Goal: Task Accomplishment & Management: Contribute content

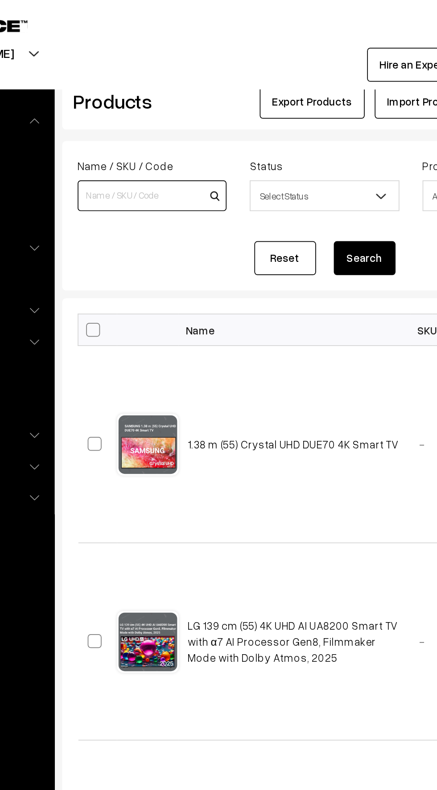
click at [145, 114] on input at bounding box center [177, 113] width 86 height 18
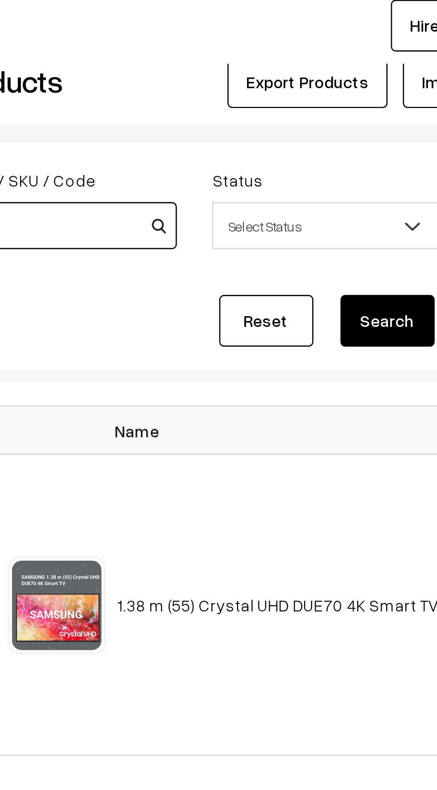
type input "32"
click at [299, 147] on button "Search" at bounding box center [300, 149] width 36 height 20
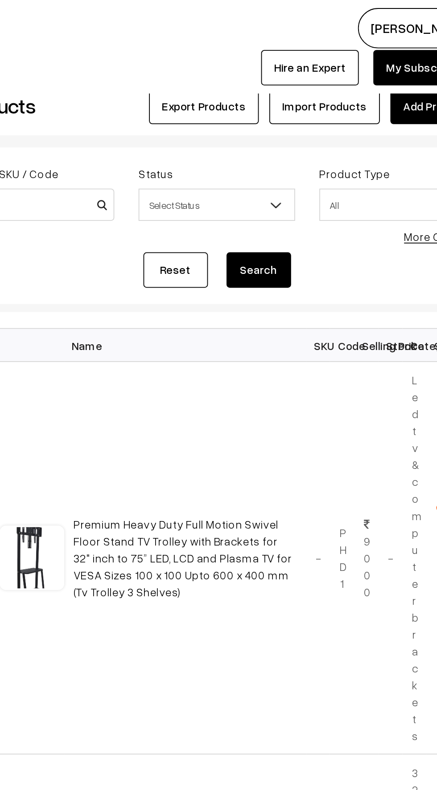
click at [249, 114] on span "Select Status" at bounding box center [275, 114] width 85 height 16
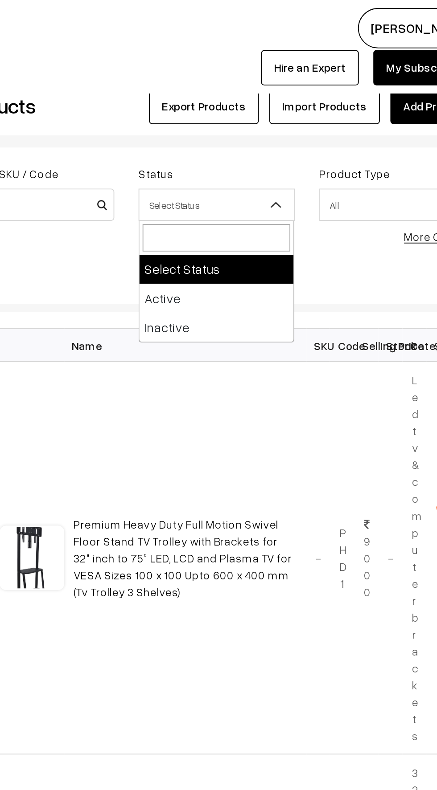
select select "active"
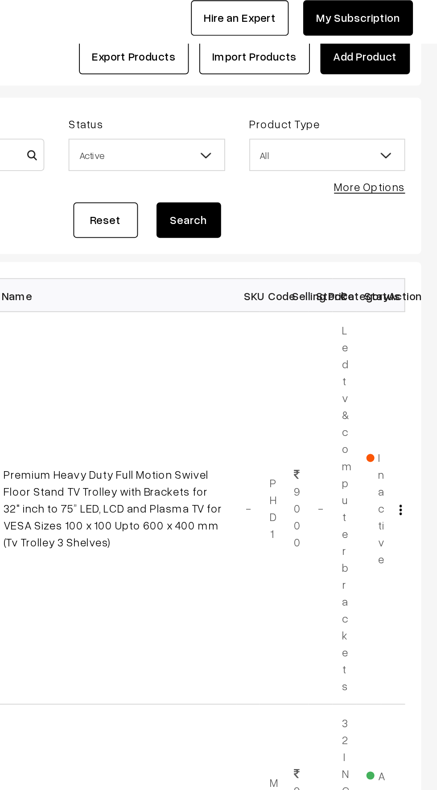
click at [288, 148] on button "Search" at bounding box center [300, 149] width 36 height 20
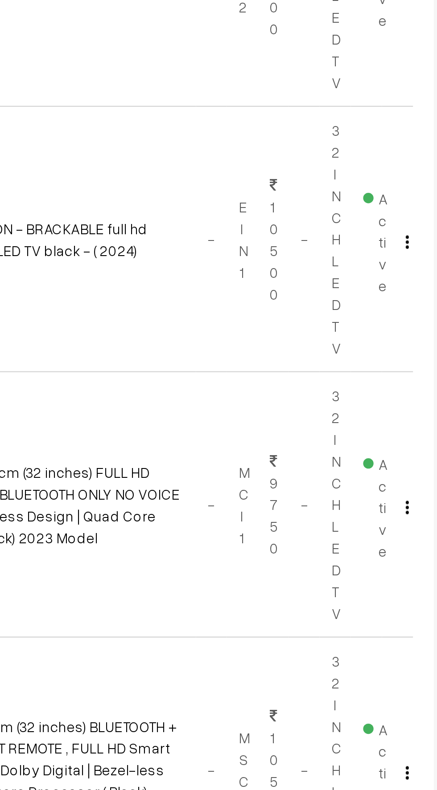
scroll to position [552, 0]
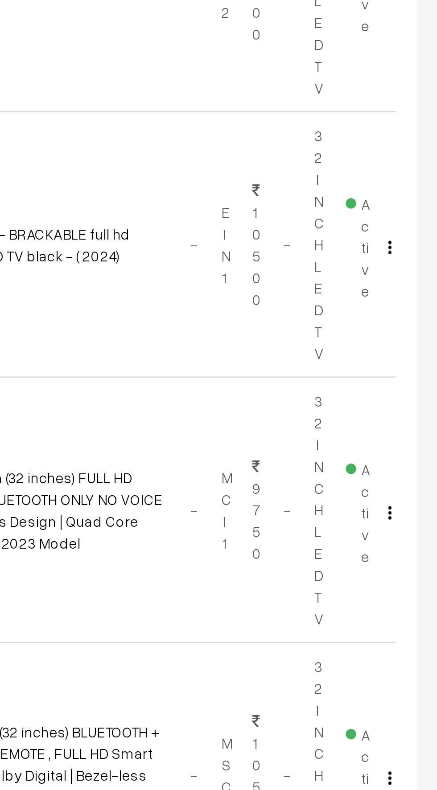
click at [416, 652] on img "button" at bounding box center [416, 654] width 1 height 6
click at [360, 693] on link "Edit" at bounding box center [377, 686] width 76 height 20
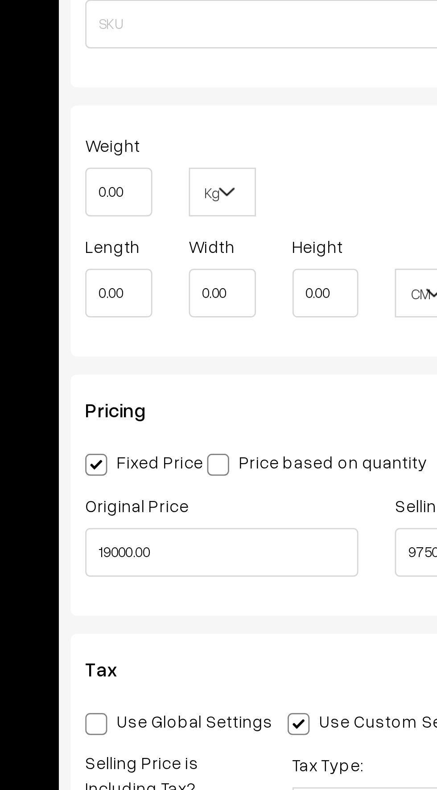
scroll to position [0, 6]
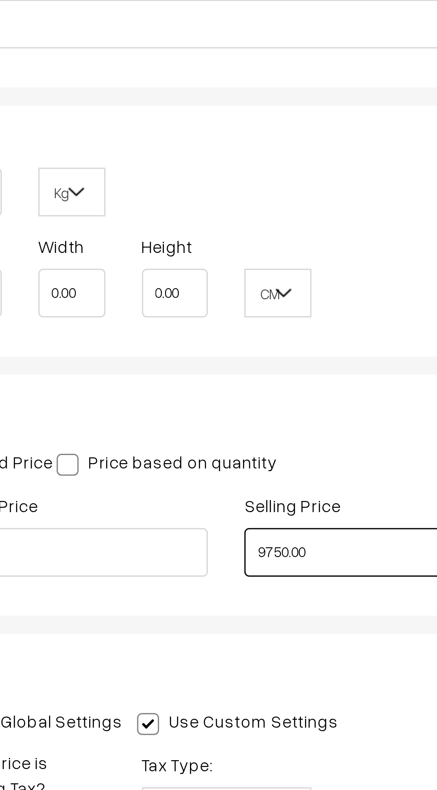
click at [268, 647] on input "9750.00" at bounding box center [287, 650] width 100 height 18
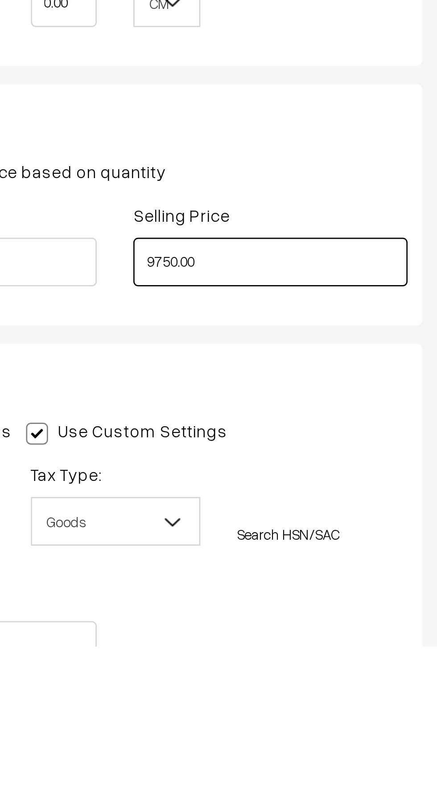
scroll to position [474, 0]
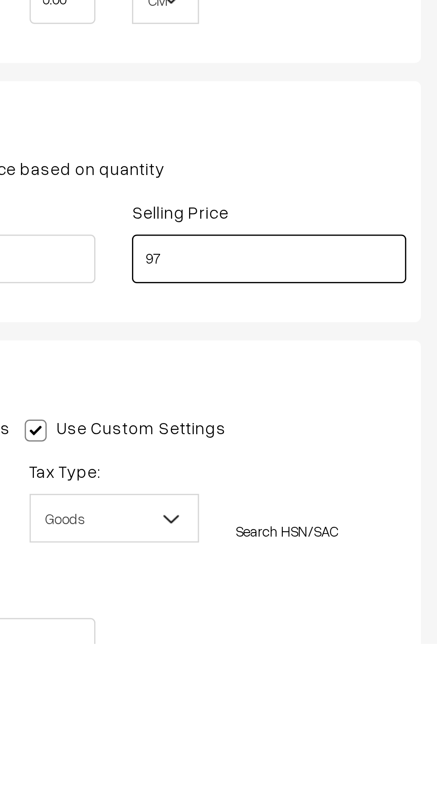
type input "9"
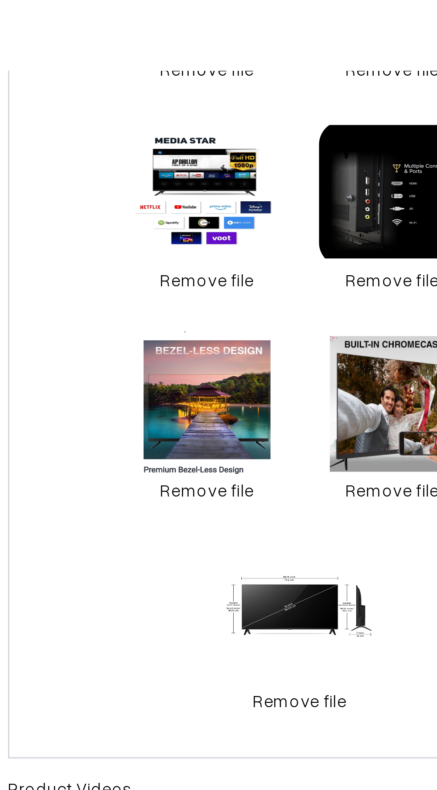
scroll to position [0, 6]
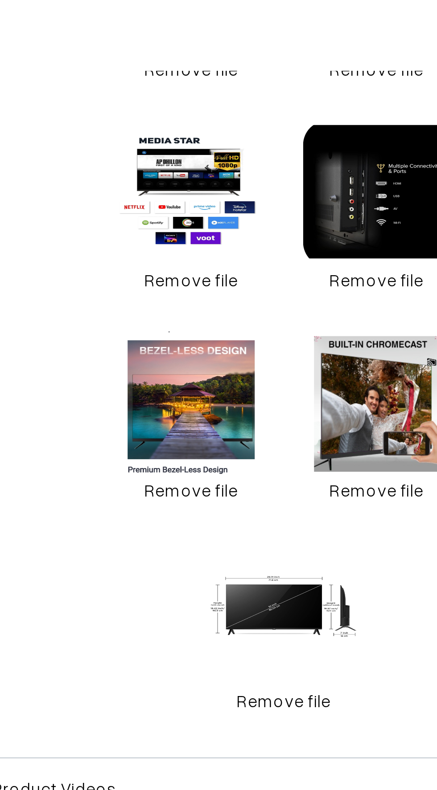
type input "9500.00"
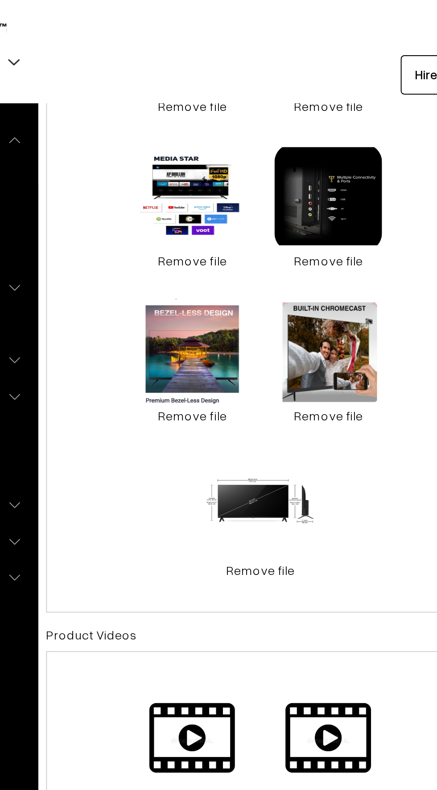
scroll to position [457, 0]
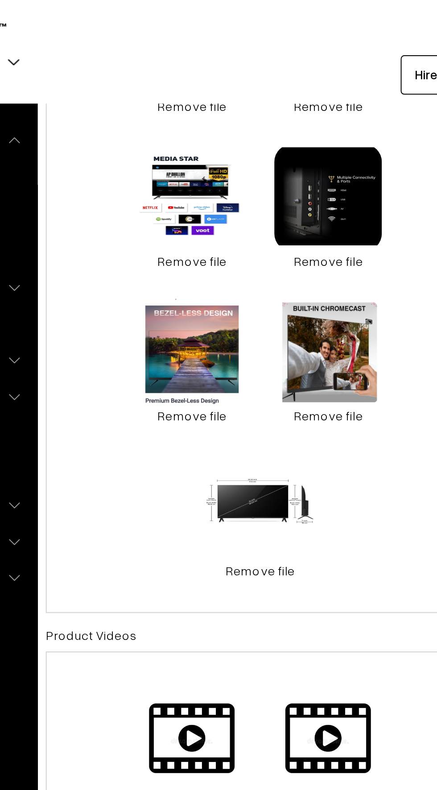
click at [191, 127] on link "Remove file" at bounding box center [196, 129] width 53 height 9
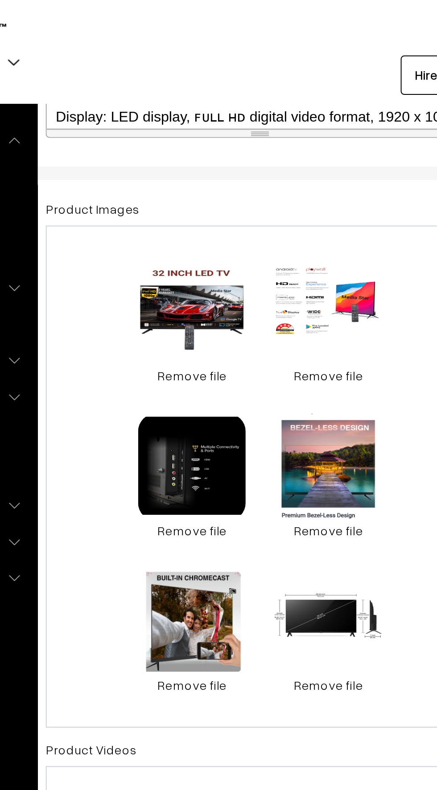
scroll to position [323, 0]
click at [191, 187] on link "Remove file" at bounding box center [196, 187] width 53 height 9
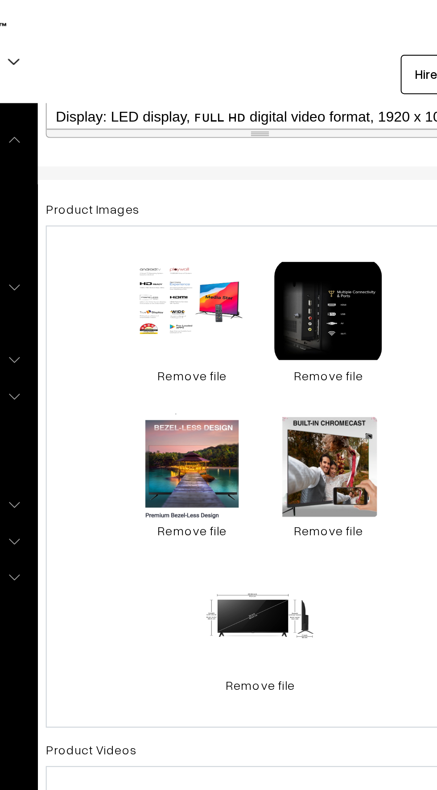
click at [189, 187] on link "Remove file" at bounding box center [196, 187] width 53 height 9
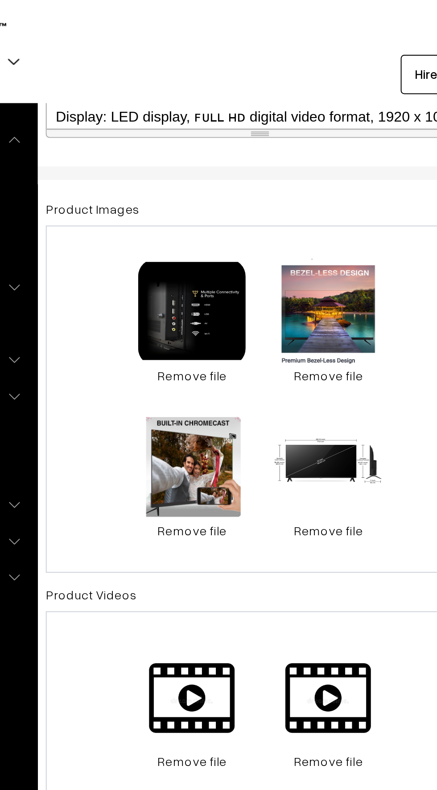
click at [182, 184] on link "Remove file" at bounding box center [196, 187] width 53 height 9
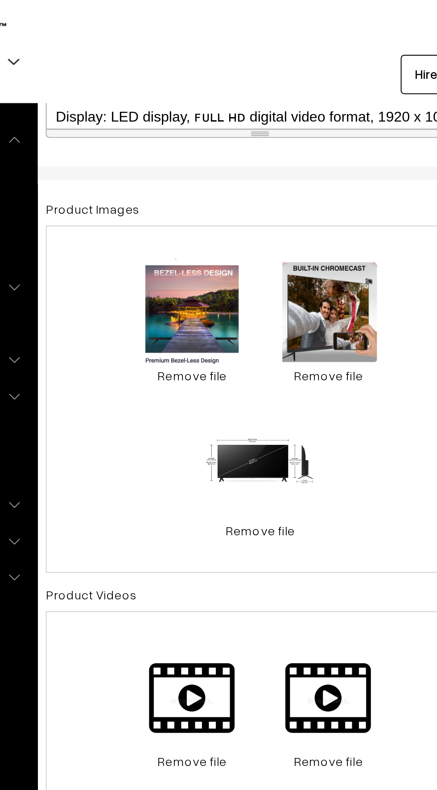
click at [183, 184] on link "Remove file" at bounding box center [196, 187] width 53 height 9
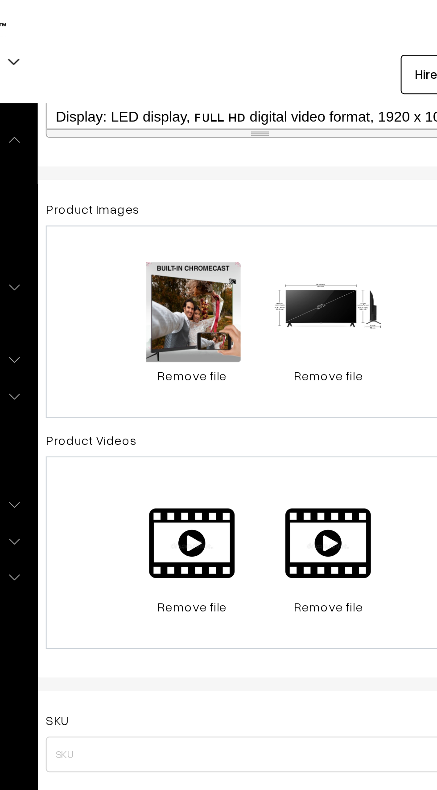
click at [181, 185] on link "Remove file" at bounding box center [196, 187] width 53 height 9
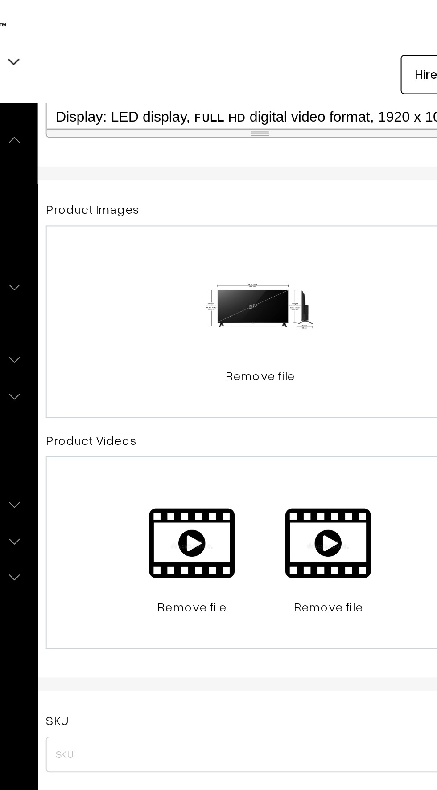
click at [225, 184] on link "Remove file" at bounding box center [230, 187] width 53 height 9
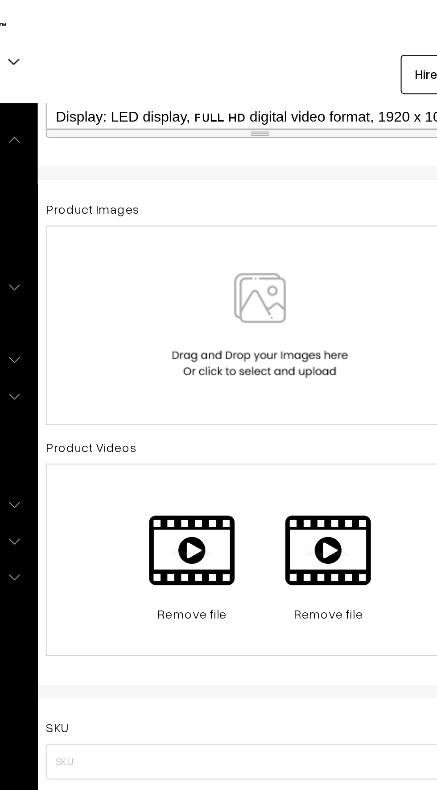
click at [215, 164] on img at bounding box center [231, 162] width 92 height 52
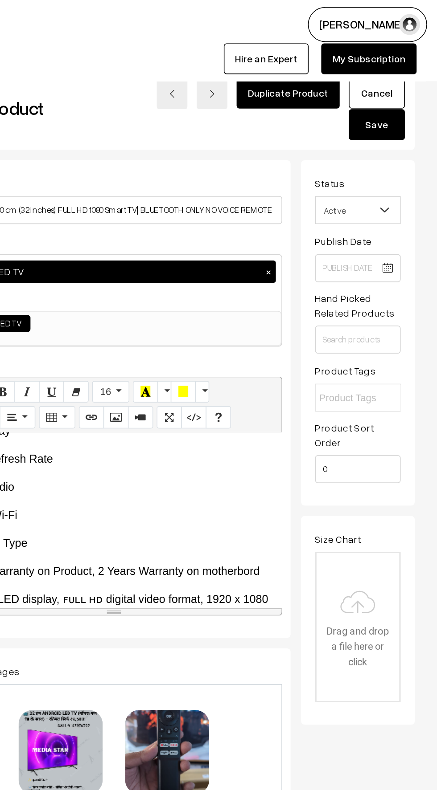
scroll to position [0, 0]
click at [394, 79] on button "Save" at bounding box center [398, 80] width 36 height 20
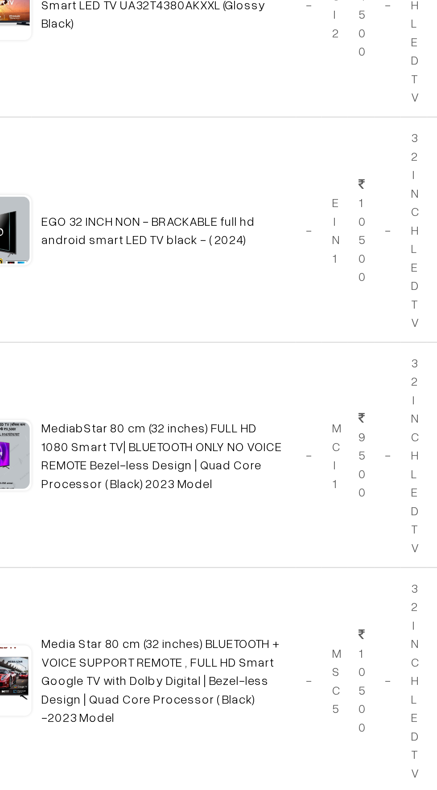
scroll to position [674, 0]
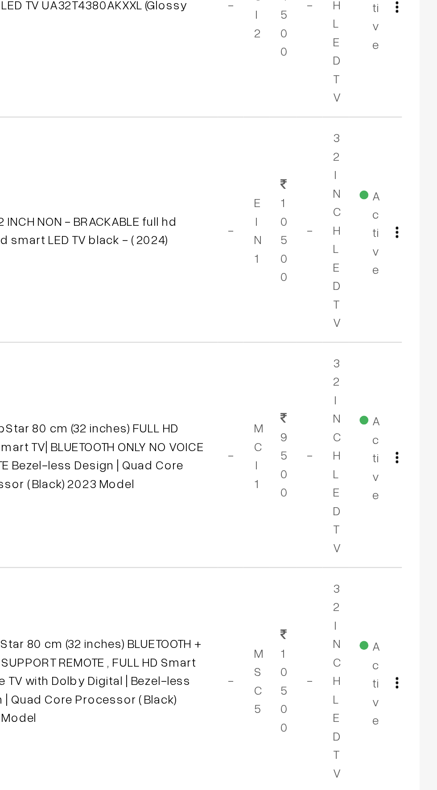
click at [416, 532] on img "button" at bounding box center [416, 532] width 1 height 6
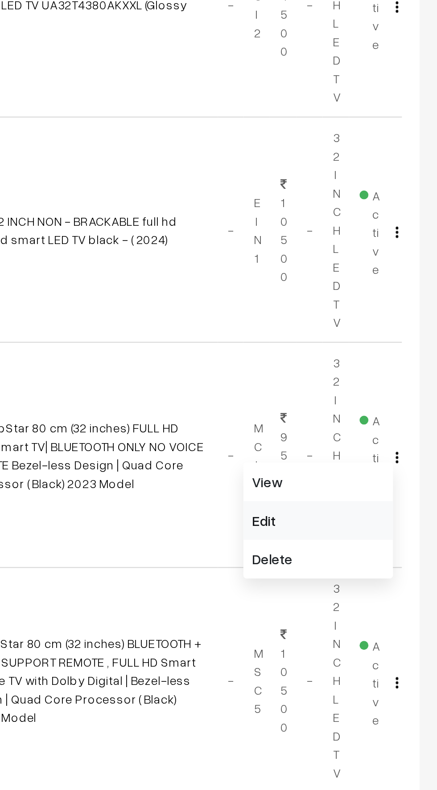
click at [356, 566] on link "Edit" at bounding box center [377, 564] width 76 height 20
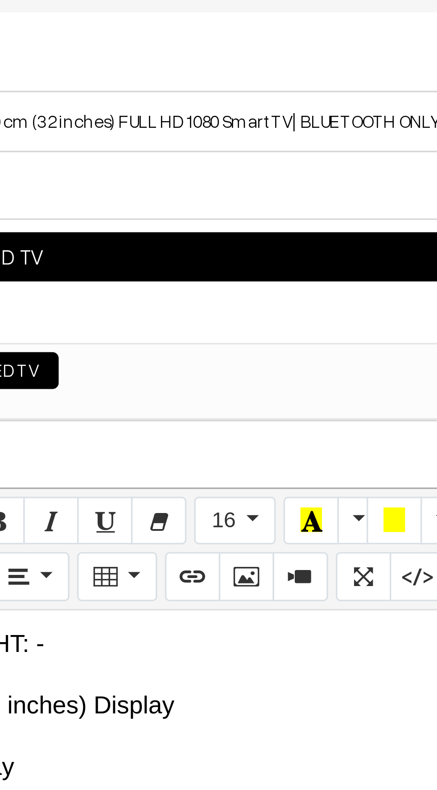
scroll to position [0, 6]
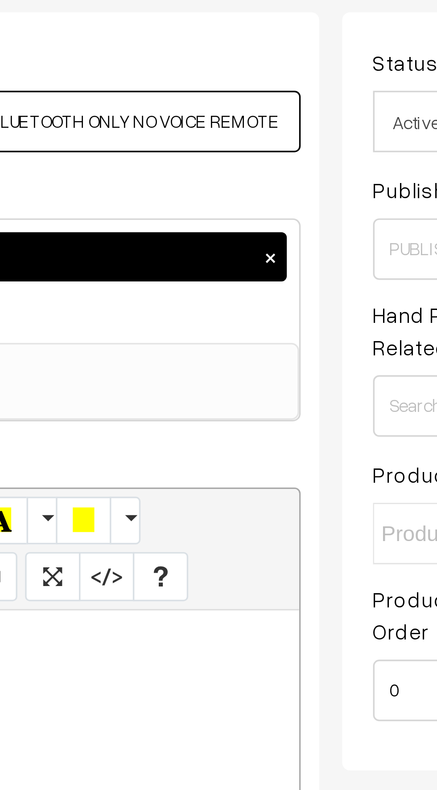
click at [294, 135] on input "MediabStar 80 cm (32 inches) FULL HD 1080 Smart TV| BLUETOOTH ONLY NO VOICE REM…" at bounding box center [230, 134] width 213 height 18
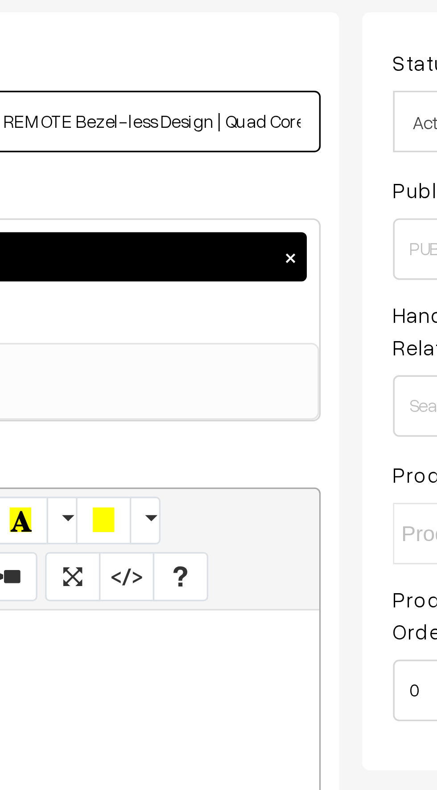
scroll to position [0, 138]
click at [324, 135] on input "MediabStar 80 cm (32 inches) FULL HD 1080 Smart TV| BLUETOOTH ONLY NO VOICE REM…" at bounding box center [236, 134] width 213 height 18
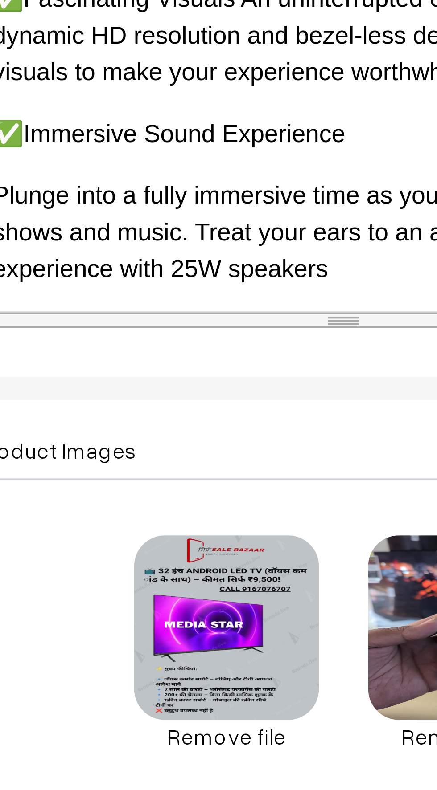
scroll to position [554, 0]
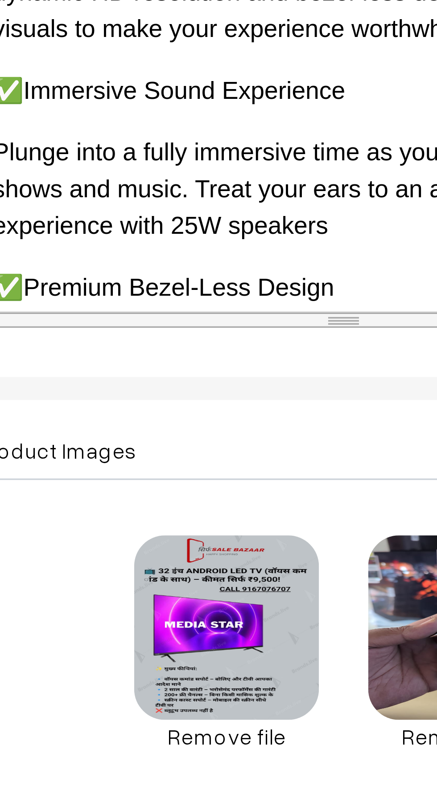
type input "MediabStar 80 cm (32 inches) FULL HD 1080 Smart TV| BLUETOOTH ONLY NO VOICE REM…"
click at [193, 352] on p "Plunge into a fully immersive time as you binge on your favorite shows and musi…" at bounding box center [237, 352] width 204 height 32
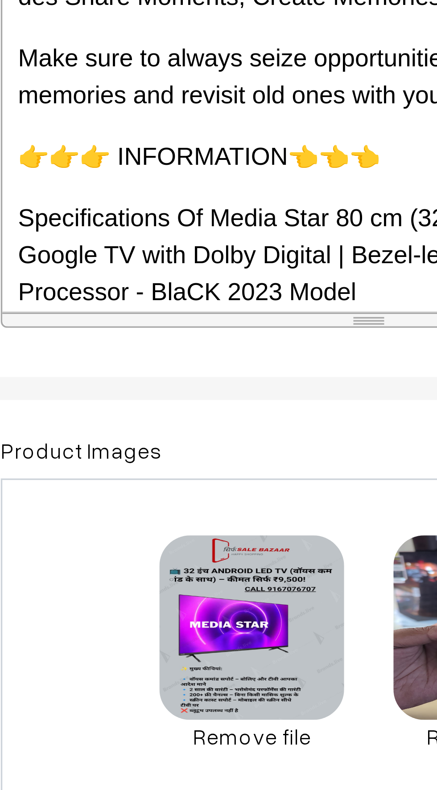
scroll to position [1287, 0]
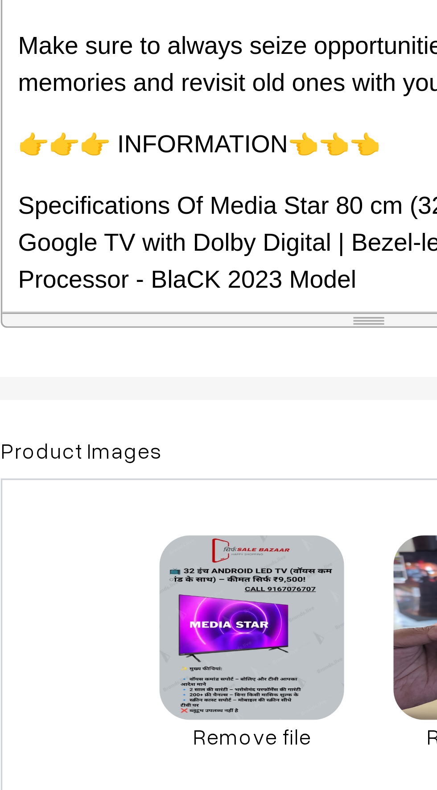
click at [207, 351] on p "Specifications Of Media Star 80 cm (32 inches) FULL HD Smart Google TV with Dol…" at bounding box center [237, 367] width 204 height 32
click at [221, 351] on p "Specifications Of Media Star 80 cm (32 inches) FULL HD Smart Google TV with Dol…" at bounding box center [237, 367] width 204 height 32
click at [228, 351] on p "Specifications Of Media Star 80 cm (32 inches) FULL HD Smart Google TV with Dol…" at bounding box center [237, 367] width 204 height 32
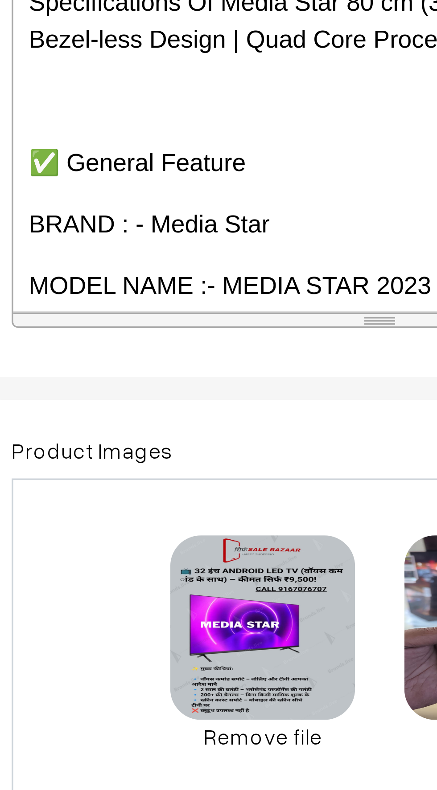
scroll to position [1351, 0]
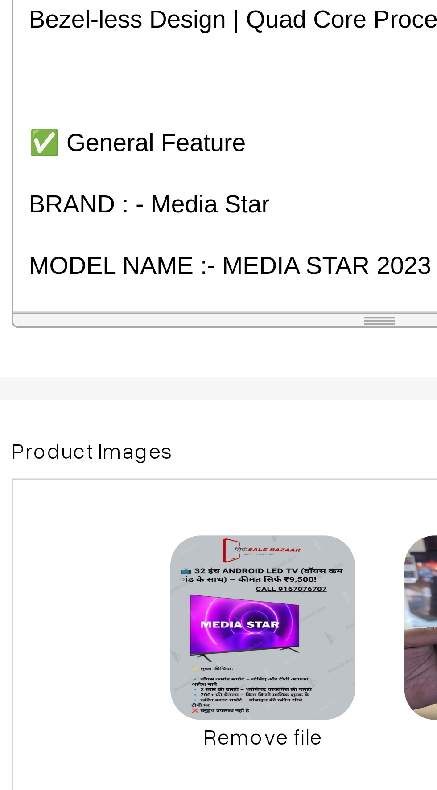
click at [245, 368] on p "MODEL NAME :- MEDIA STAR 2023" at bounding box center [237, 373] width 204 height 11
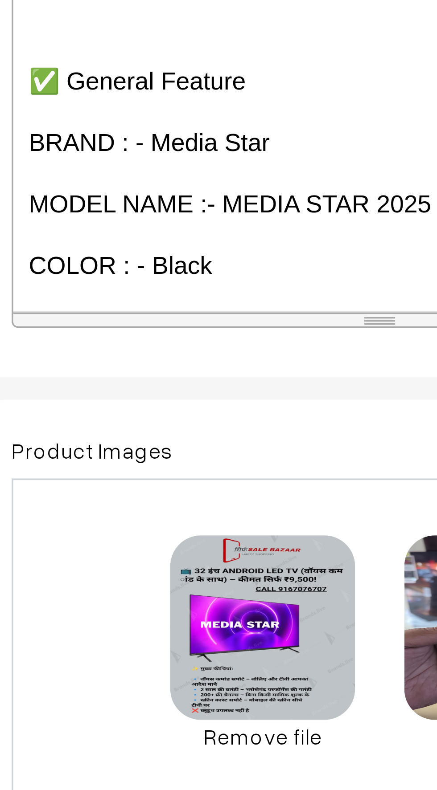
scroll to position [1373, 0]
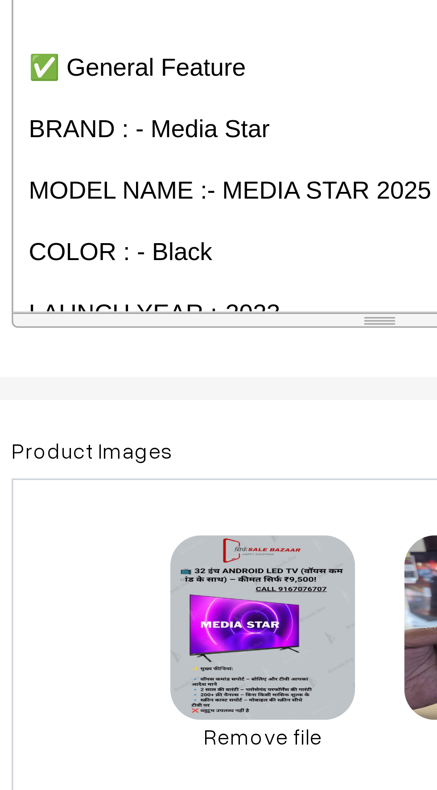
click at [209, 382] on p "LAUNCH YEAR :-2023" at bounding box center [237, 387] width 204 height 11
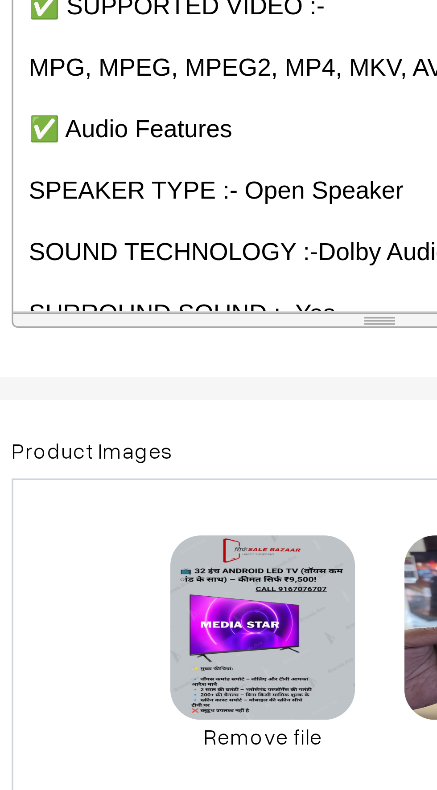
scroll to position [0, 6]
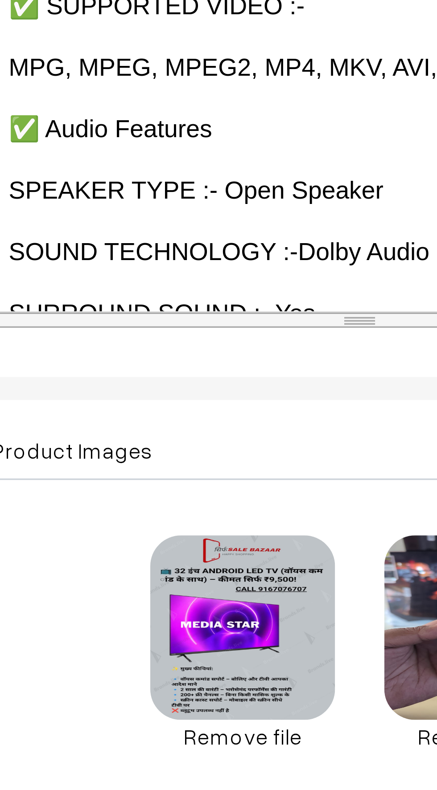
click at [244, 364] on p "SOUND TECHNOLOGY :-Dolby Audio" at bounding box center [231, 369] width 204 height 11
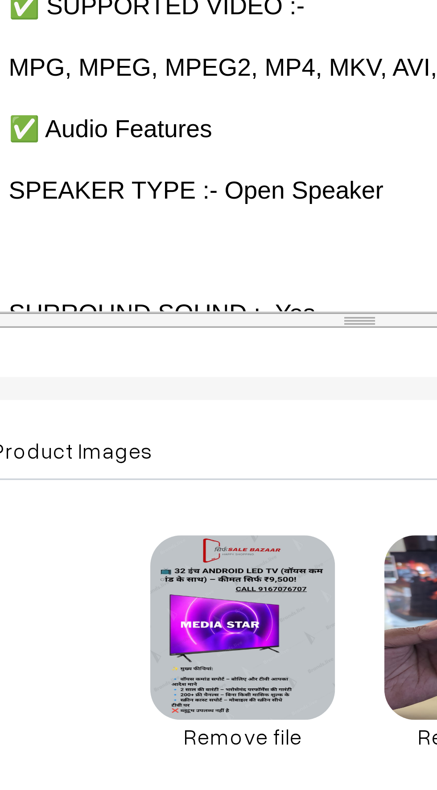
click at [141, 382] on p "SURROUND SOUND :- Yes" at bounding box center [231, 387] width 204 height 11
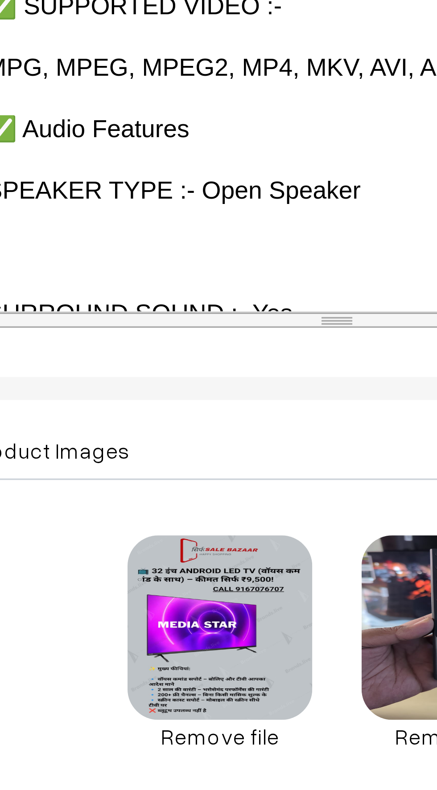
scroll to position [0, 0]
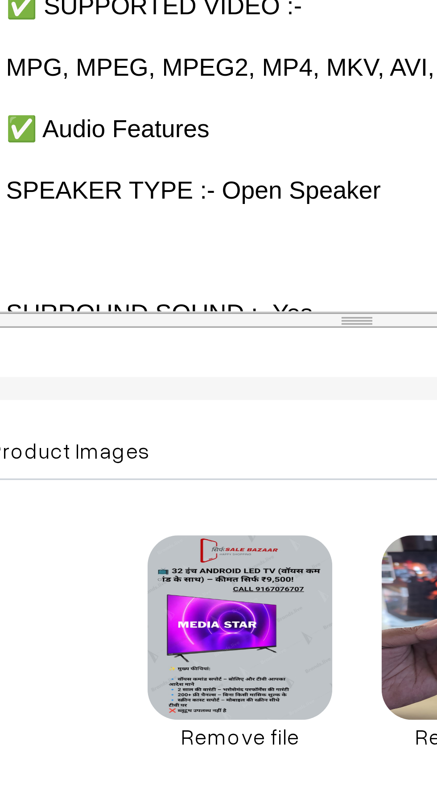
click at [152, 382] on p "SURROUND SOUND :- Yes" at bounding box center [237, 387] width 204 height 11
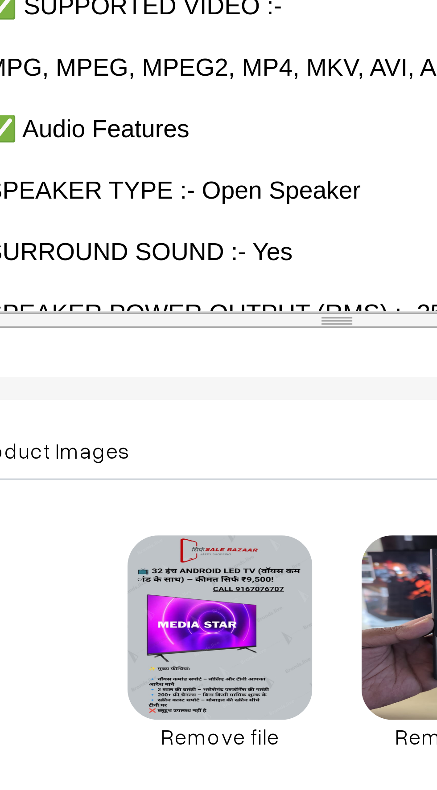
scroll to position [0, 6]
click at [252, 382] on p "SPEAKER POWER OUTPUT (RMS) :- 25W" at bounding box center [231, 387] width 204 height 11
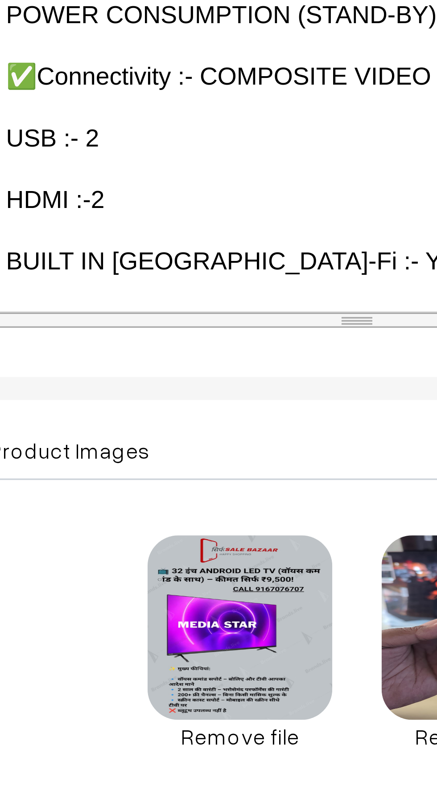
scroll to position [1979, 0]
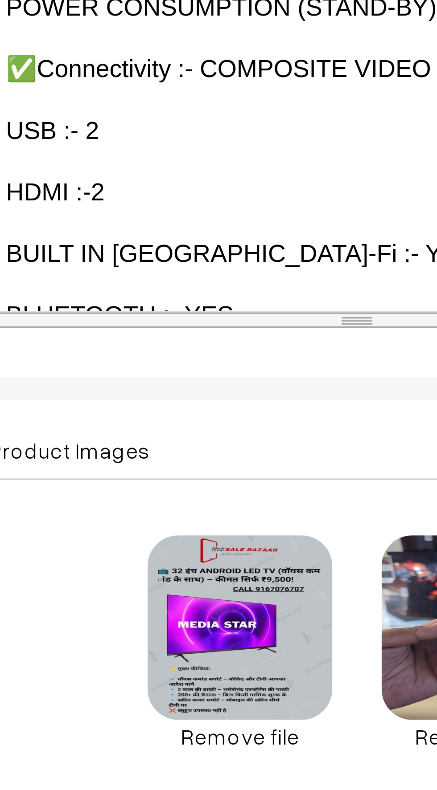
click at [200, 383] on p "BLUETOOTH :- YES" at bounding box center [237, 388] width 204 height 11
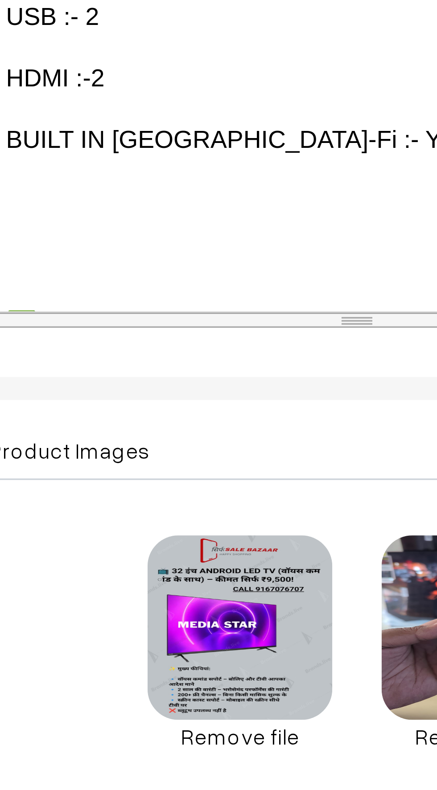
scroll to position [2013, 0]
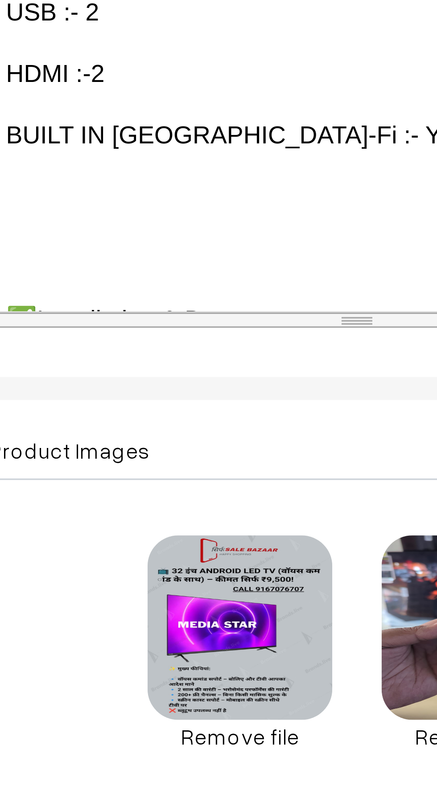
click at [146, 366] on p at bounding box center [237, 371] width 204 height 11
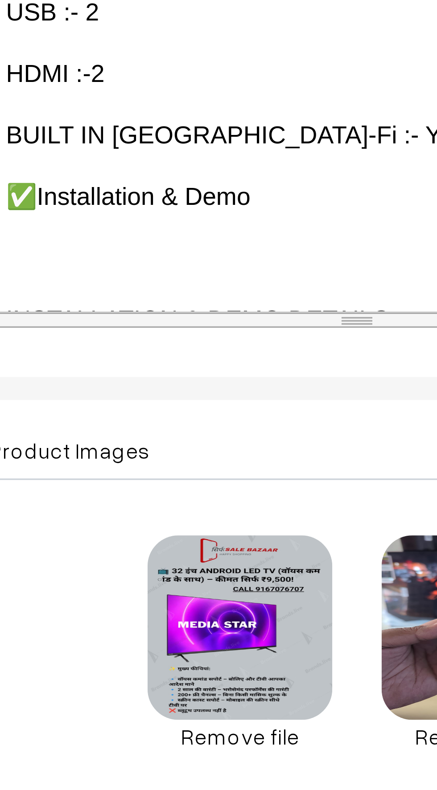
click at [146, 366] on p at bounding box center [237, 371] width 204 height 11
click at [143, 366] on p at bounding box center [237, 371] width 204 height 11
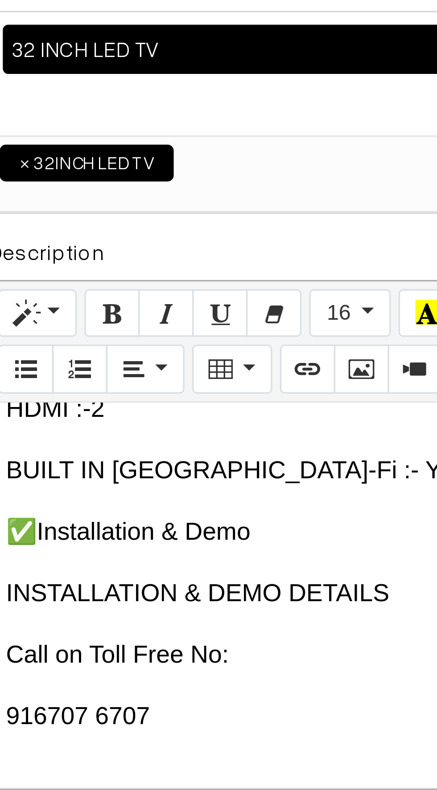
scroll to position [0, 6]
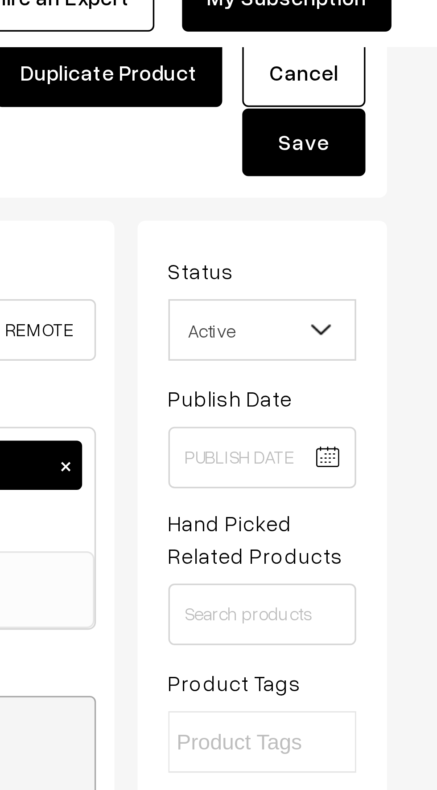
click at [398, 74] on button "Save" at bounding box center [398, 80] width 36 height 20
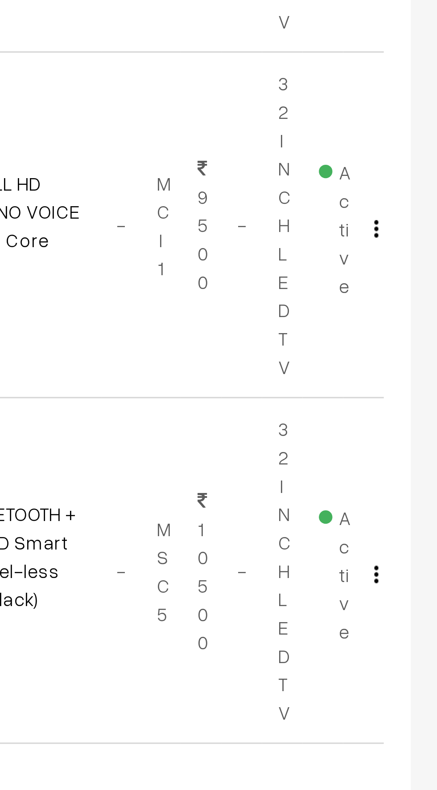
scroll to position [674, 0]
click at [416, 644] on img "button" at bounding box center [416, 646] width 1 height 6
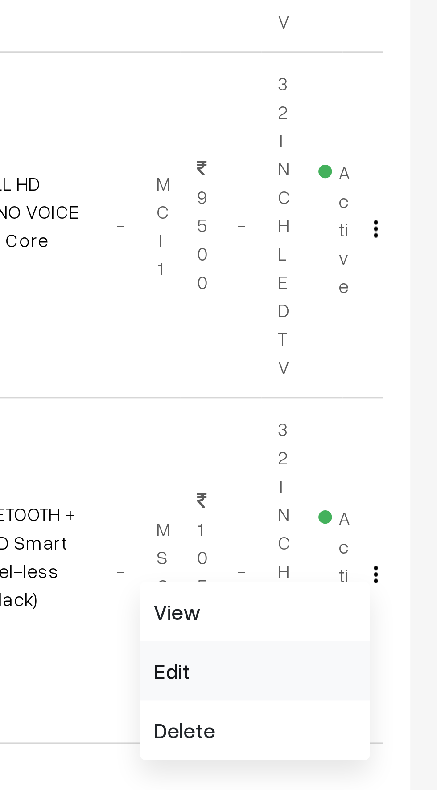
click at [360, 681] on link "Edit" at bounding box center [377, 678] width 76 height 20
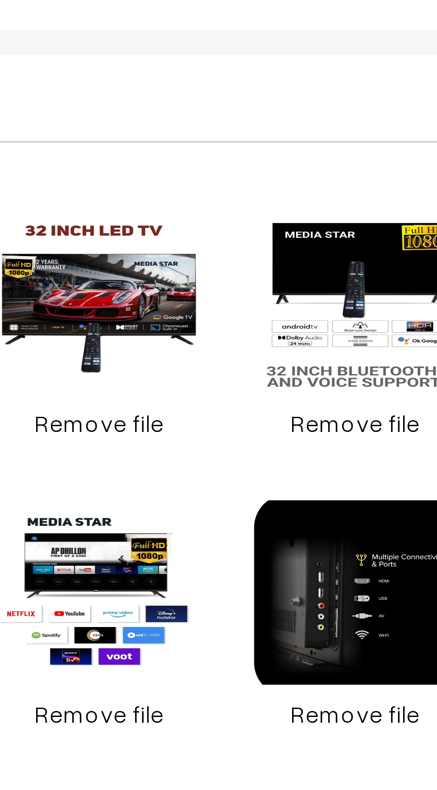
scroll to position [2, 0]
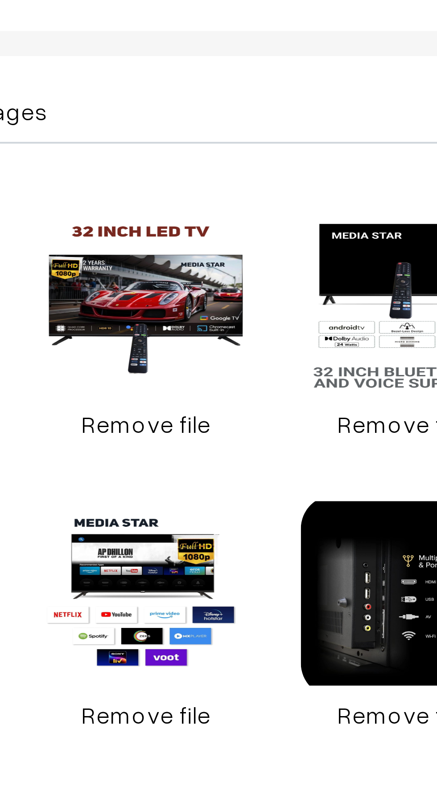
click at [189, 508] on link "Remove file" at bounding box center [196, 507] width 53 height 9
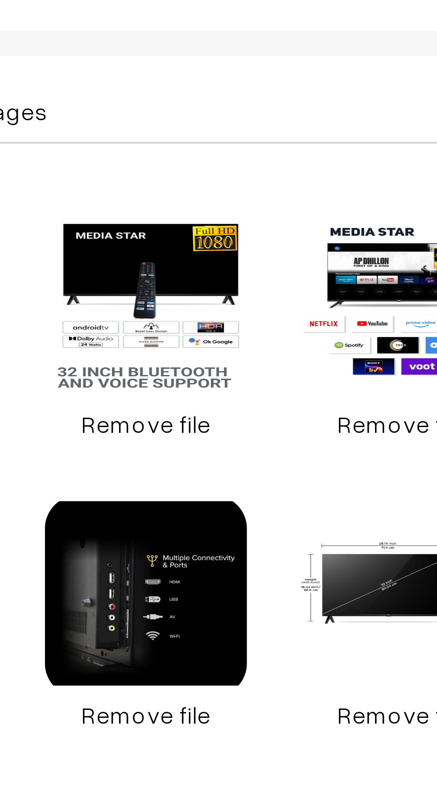
click at [190, 509] on link "Remove file" at bounding box center [196, 507] width 53 height 9
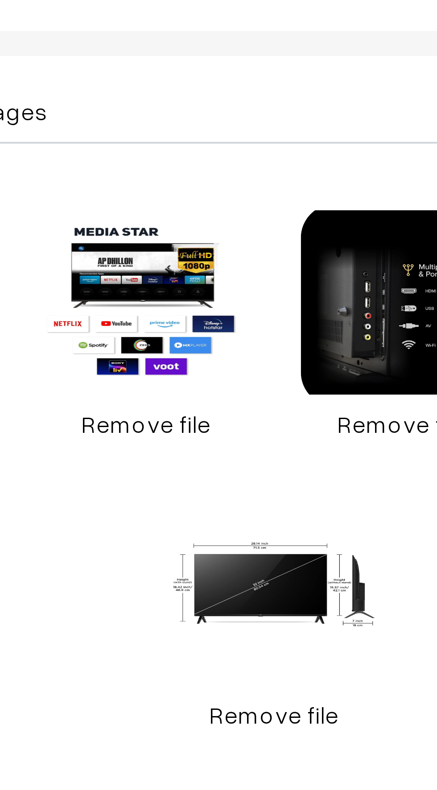
click at [188, 507] on link "Remove file" at bounding box center [196, 507] width 53 height 9
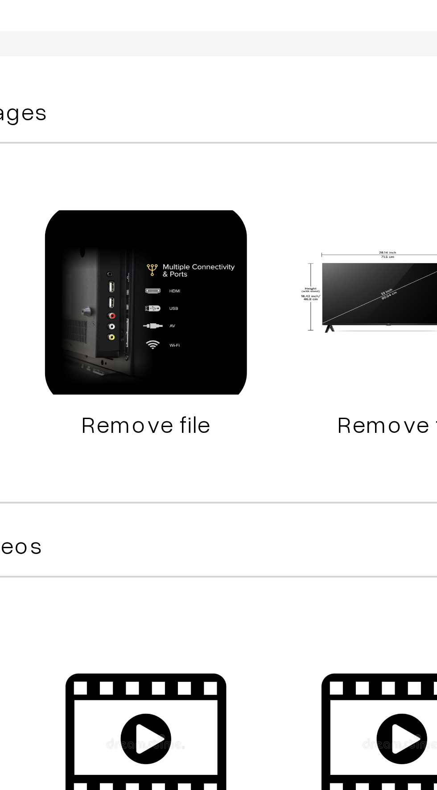
click at [189, 505] on link "Remove file" at bounding box center [196, 507] width 53 height 9
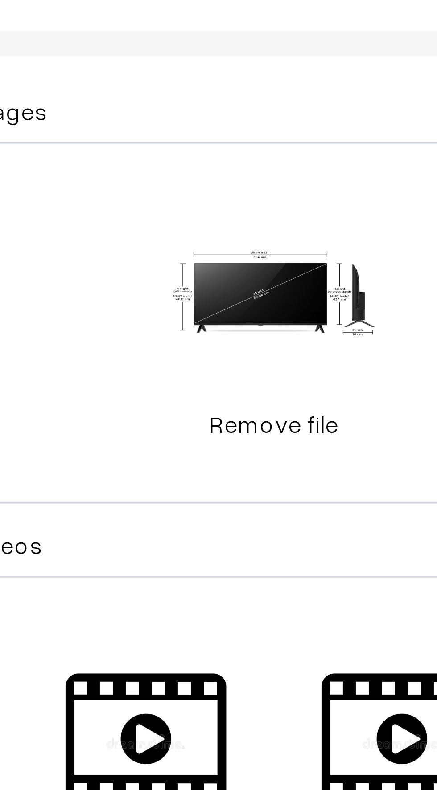
click at [229, 510] on link "Remove file" at bounding box center [230, 507] width 53 height 9
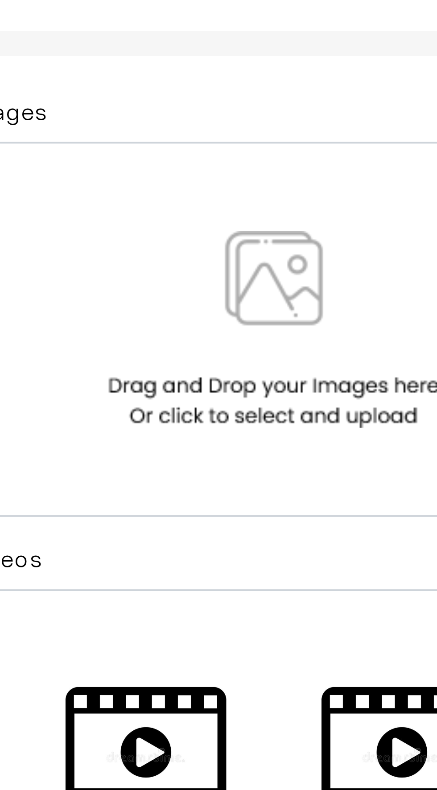
click at [216, 476] on img at bounding box center [231, 483] width 92 height 52
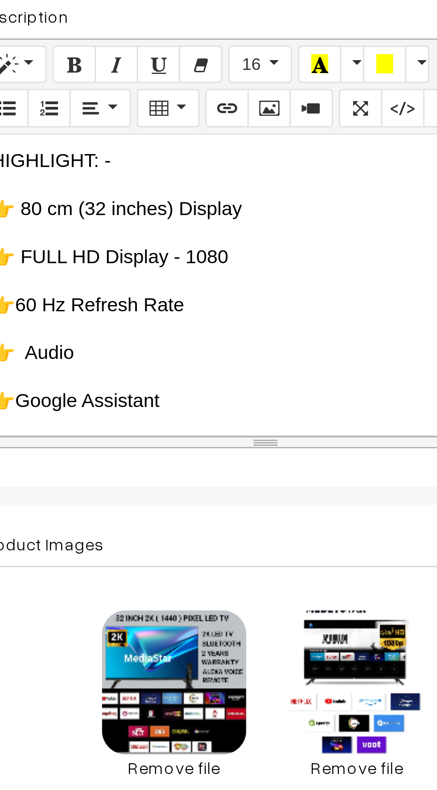
scroll to position [0, 0]
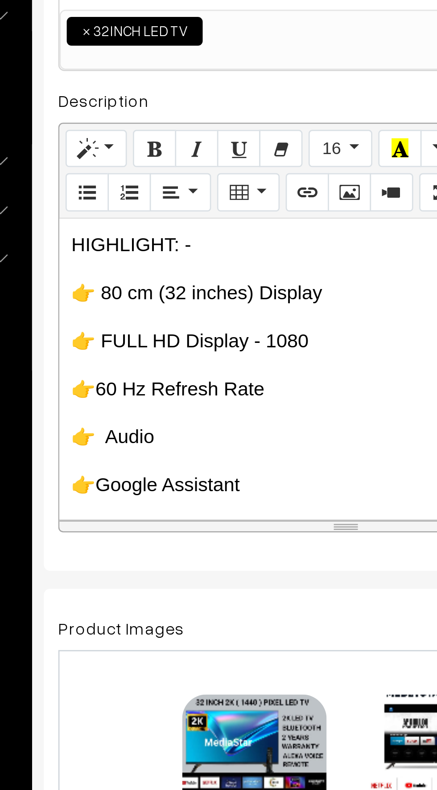
click at [223, 320] on p "👉 FULL HD Display - 1080" at bounding box center [237, 318] width 204 height 11
click at [175, 319] on p "👉 FULL HD Display -" at bounding box center [237, 318] width 204 height 11
click at [197, 319] on p "👉 2k Display -" at bounding box center [237, 318] width 204 height 11
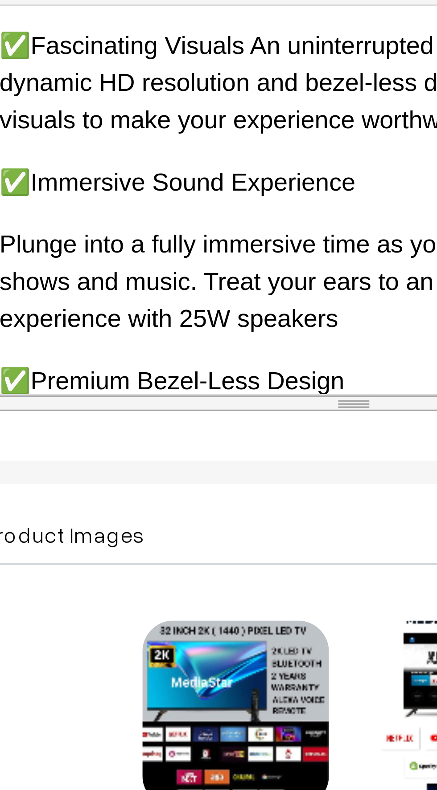
scroll to position [2, 0]
click at [190, 353] on p "Plunge into a fully immersive time as you binge on your favorite shows and musi…" at bounding box center [237, 352] width 204 height 32
click at [191, 354] on p "Plunge into a fully immersive time as you binge on your favorite shows and musi…" at bounding box center [237, 352] width 204 height 32
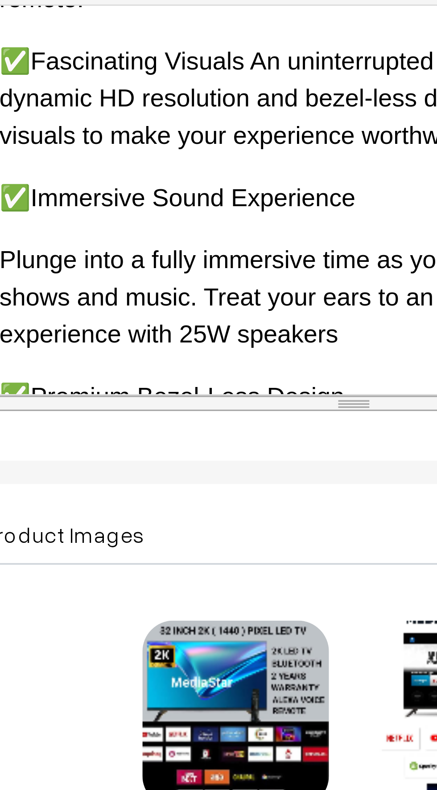
scroll to position [569, 0]
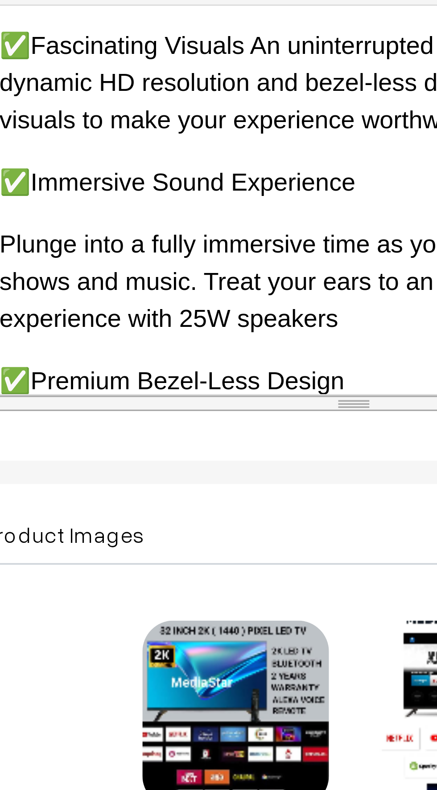
click at [193, 352] on p "Plunge into a fully immersive time as you binge on your favorite shows and musi…" at bounding box center [237, 352] width 204 height 32
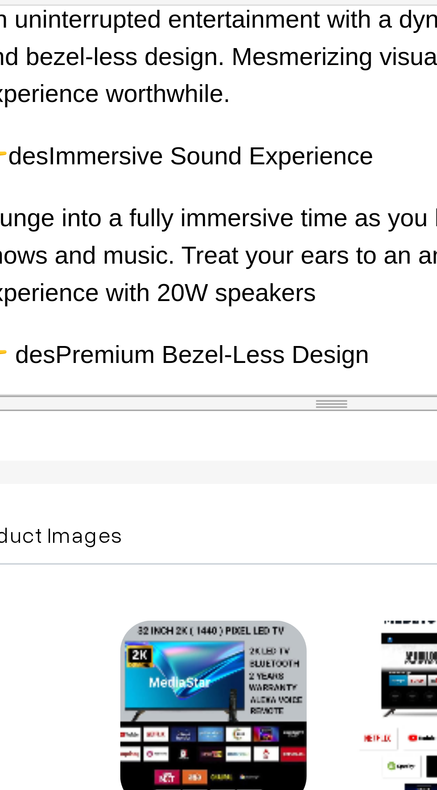
scroll to position [971, 0]
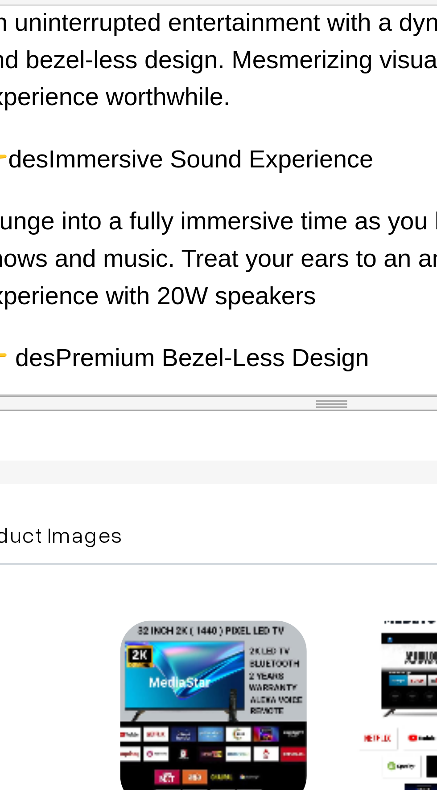
click at [189, 334] on p "Plunge into a fully immersive time as you binge on your favorite shows and musi…" at bounding box center [231, 346] width 204 height 32
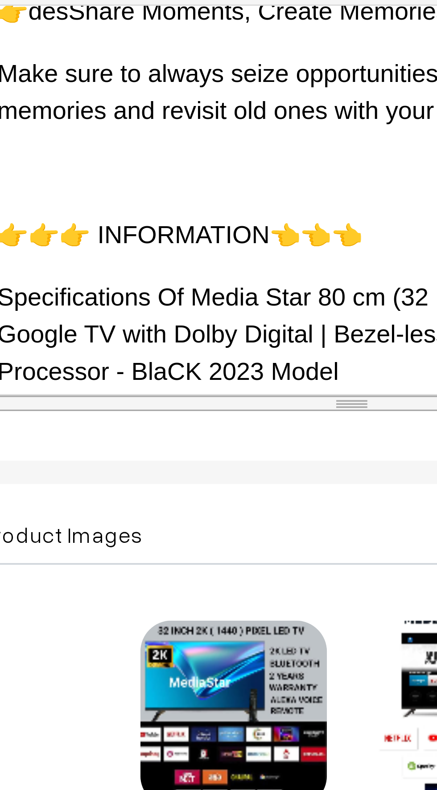
scroll to position [1127, 0]
click at [208, 352] on p "Specifications Of Media Star 80 cm (32 inches) FULL HD Smart Google TV with Dol…" at bounding box center [237, 368] width 204 height 32
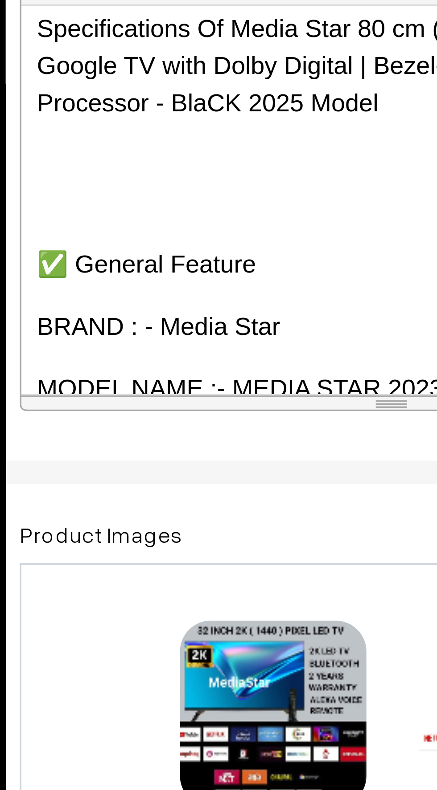
scroll to position [1208, 0]
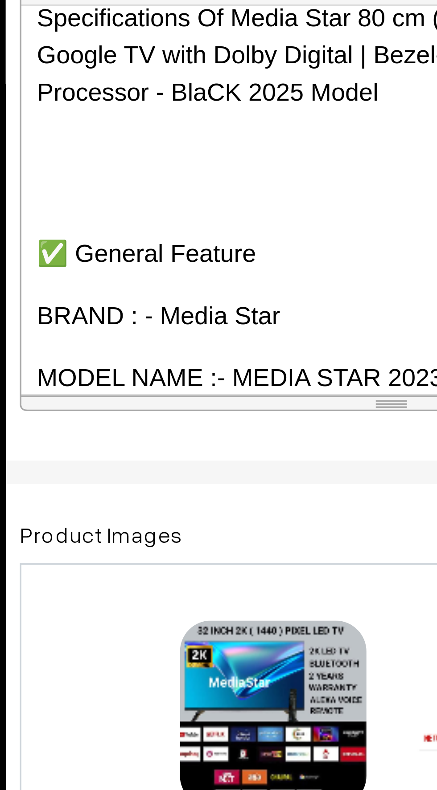
click at [236, 376] on span "MODEL NAME :- MEDIA STAR 2023" at bounding box center [187, 380] width 116 height 8
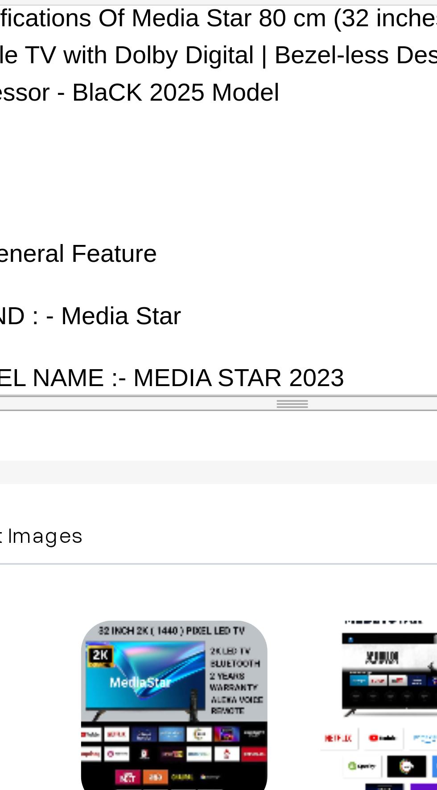
click at [242, 375] on p "MODEL NAME :- MEDIA STAR 2023" at bounding box center [231, 380] width 204 height 11
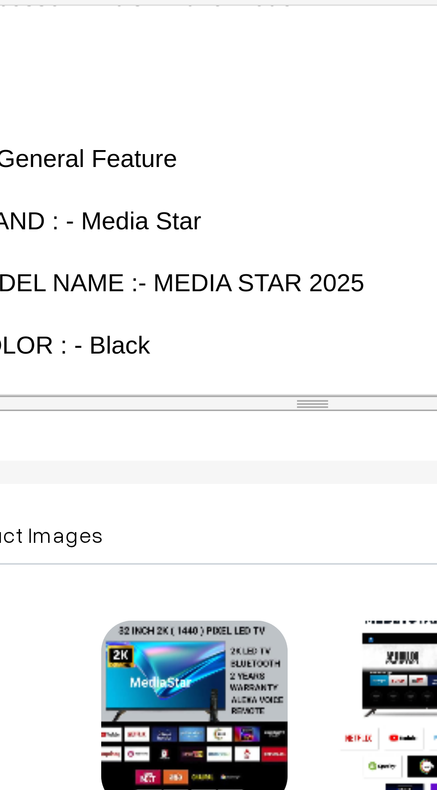
scroll to position [1236, 0]
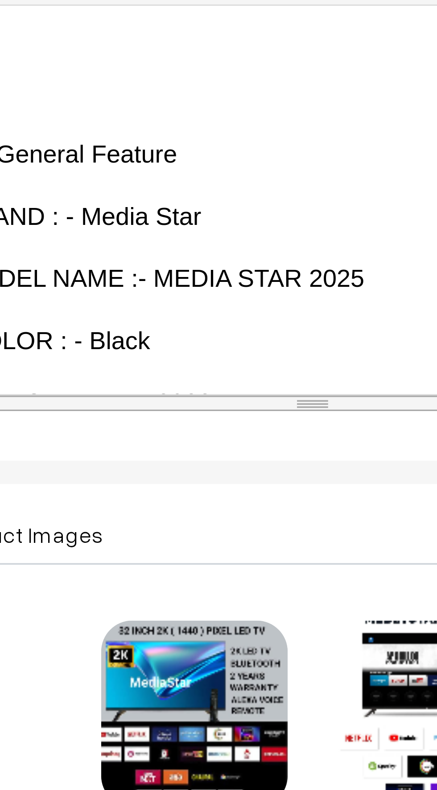
click at [204, 382] on p "LAUNCH YEAR :-2023" at bounding box center [237, 387] width 204 height 11
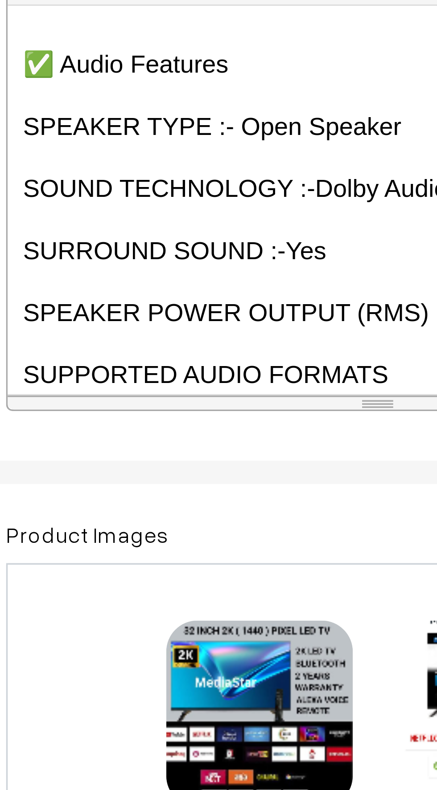
scroll to position [0, 6]
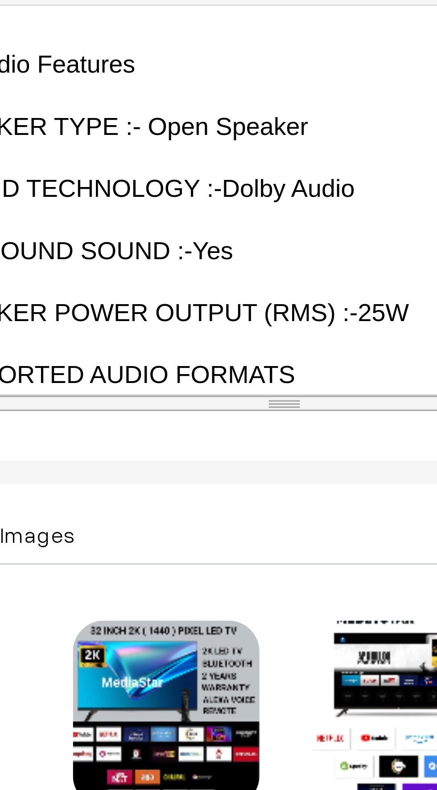
click at [252, 357] on span "25W" at bounding box center [259, 361] width 15 height 8
click at [160, 490] on div "61.4 KB 1002847923.jpg Check Error Remove file 76.4 KB 1002847905.jpg Check Err…" at bounding box center [230, 519] width 213 height 173
click at [242, 357] on span "SPEAKER POWER OUTPUT (RMS) :-" at bounding box center [190, 361] width 123 height 8
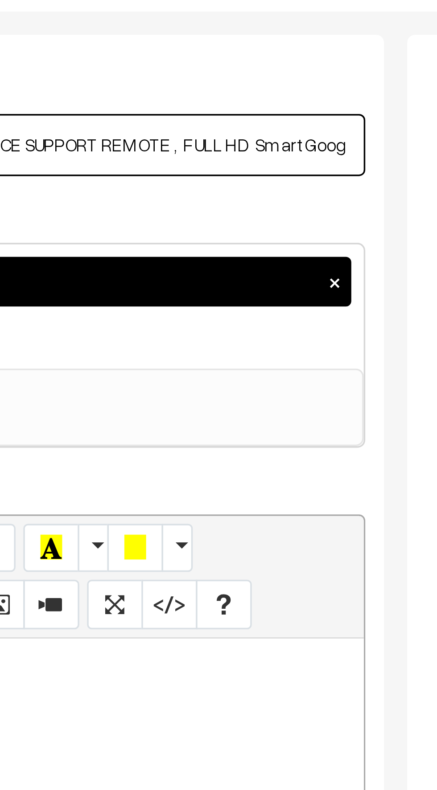
click at [287, 134] on input "Media Star 80 cm (32 inches) BLUETOOTH + VOICE SUPPORT REMOTE , FULL HD Smart G…" at bounding box center [230, 132] width 213 height 18
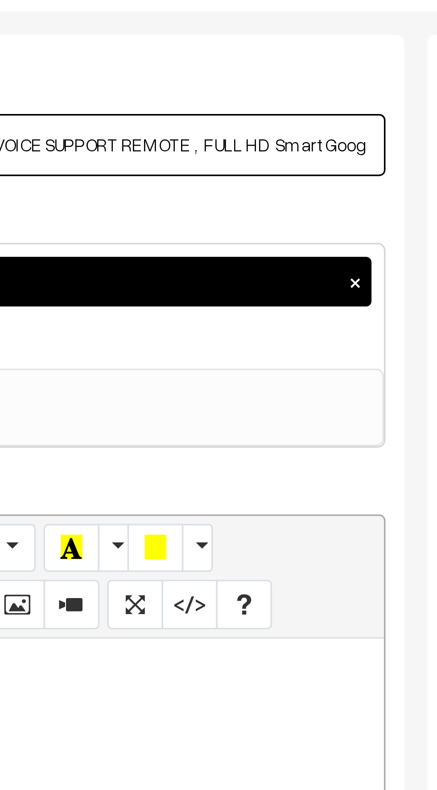
scroll to position [0, 0]
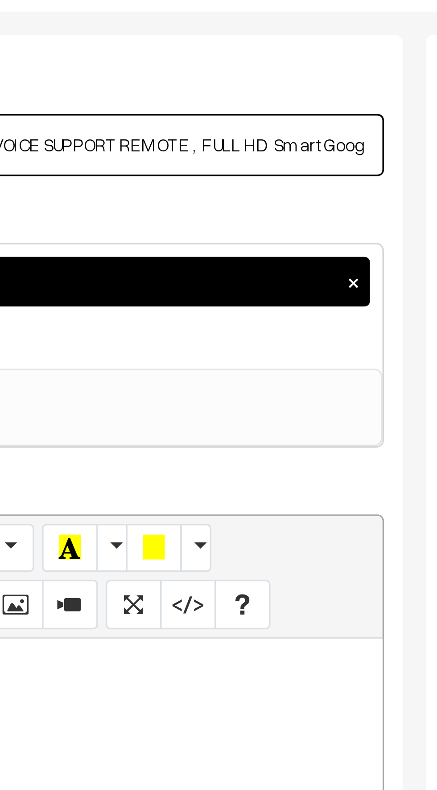
click at [311, 128] on input "Media Star 80 cm (32 inches) BLUETOOTH + VOICE SUPPORT REMOTE , FULL HD Smart G…" at bounding box center [236, 132] width 213 height 18
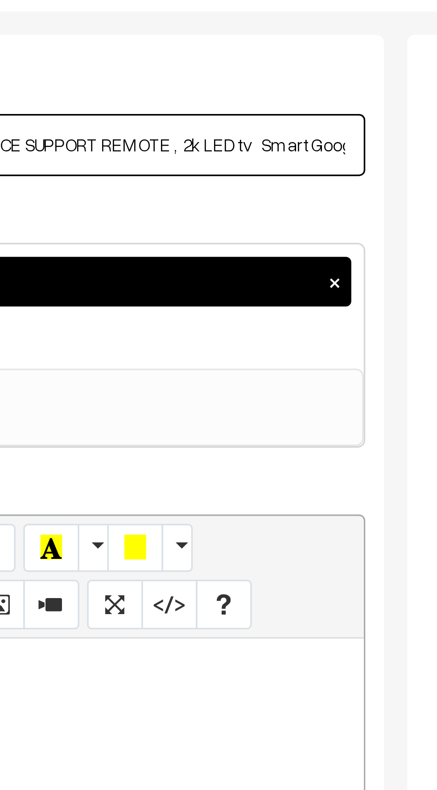
click at [282, 133] on input "Media Star 80 cm (32 inches) BLUETOOTH + VOICE SUPPORT REMOTE , 2k LED tv Smart…" at bounding box center [230, 132] width 213 height 18
click at [318, 131] on input "Media Star 80 cm (32 inches) BLUETOOTH + VOICE SUPPORT REMOTE , 2k LED tv Smart…" at bounding box center [230, 132] width 213 height 18
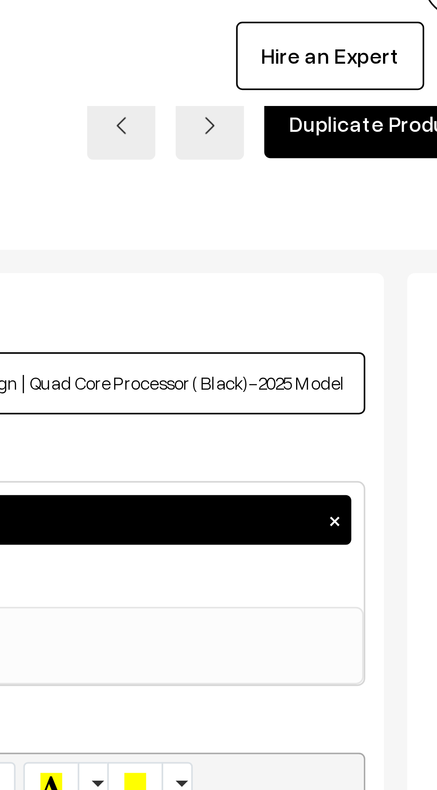
scroll to position [0, 0]
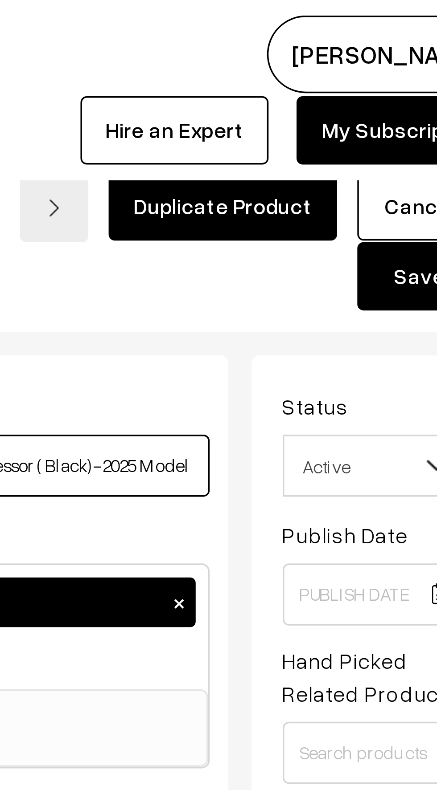
type input "Media Star 80 cm (32 inches) BLUETOOTH + VOICE SUPPORT REMOTE , 2k LED tv Smart…"
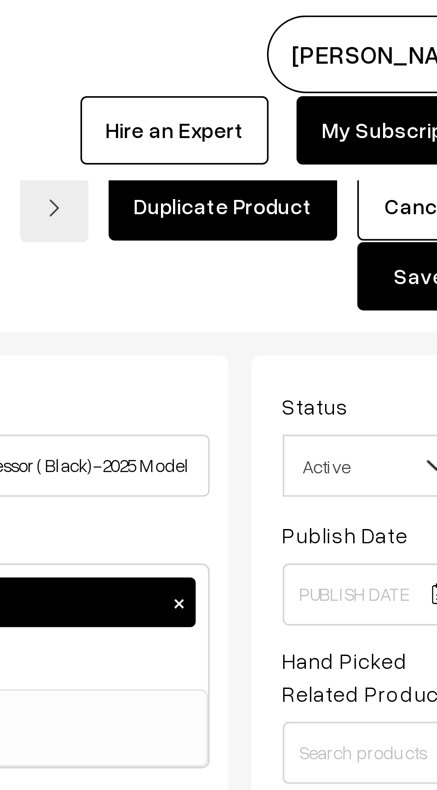
click at [391, 83] on button "Save" at bounding box center [398, 80] width 36 height 20
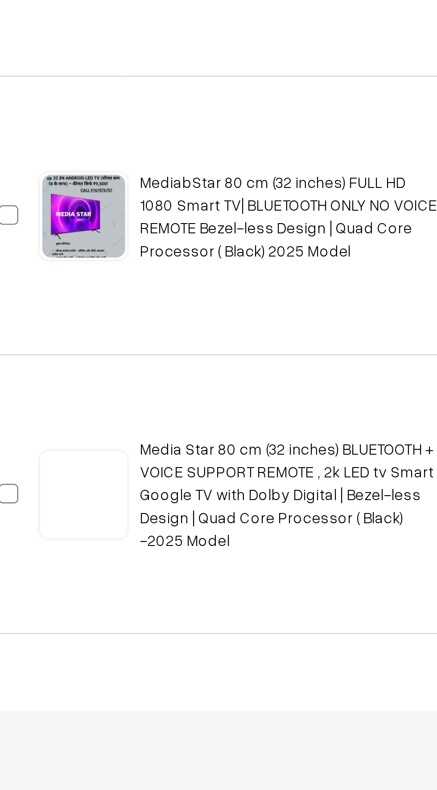
scroll to position [674, 0]
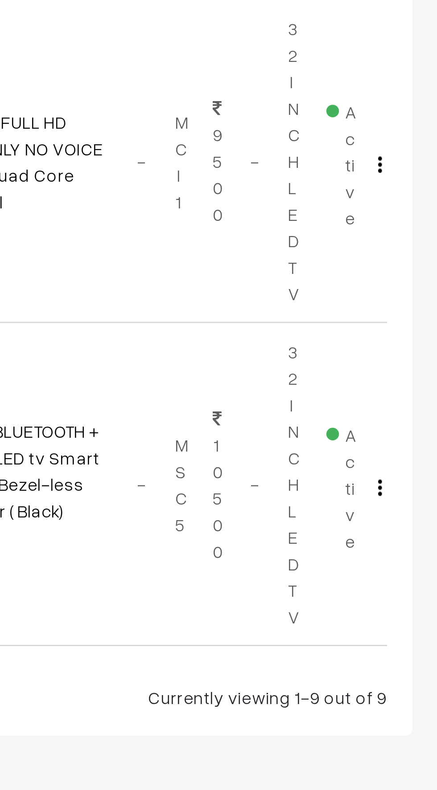
click at [417, 645] on button "button" at bounding box center [416, 646] width 2 height 7
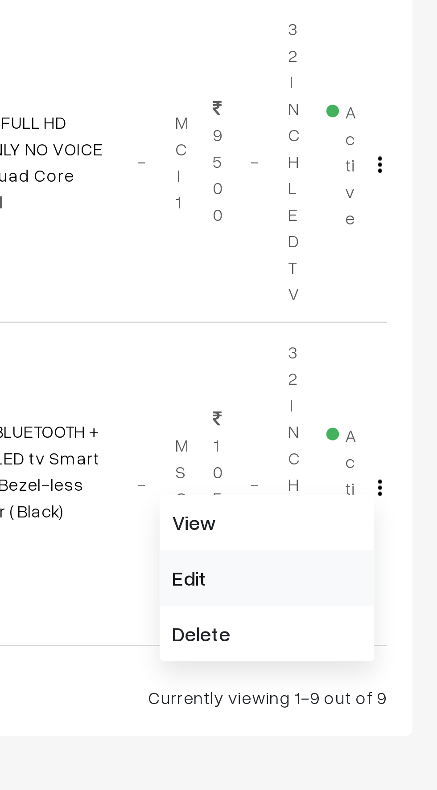
click at [347, 679] on link "Edit" at bounding box center [377, 678] width 76 height 20
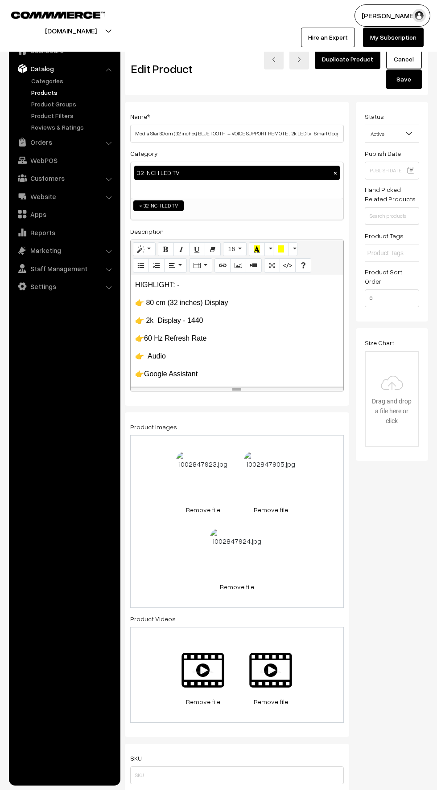
scroll to position [7, 0]
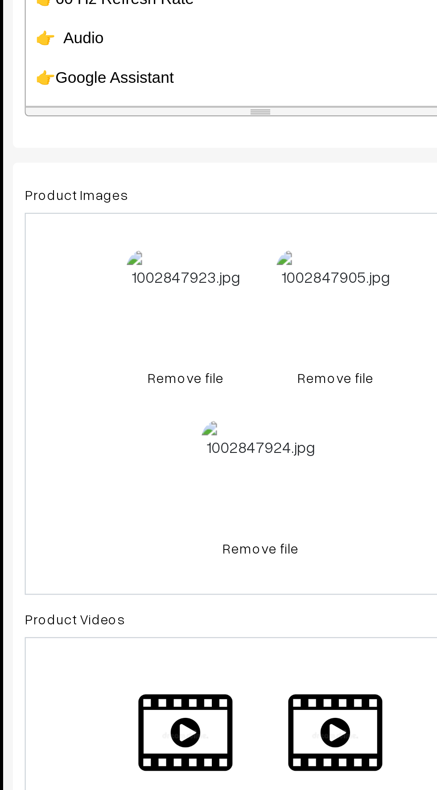
click at [201, 503] on link "Remove file" at bounding box center [202, 503] width 53 height 9
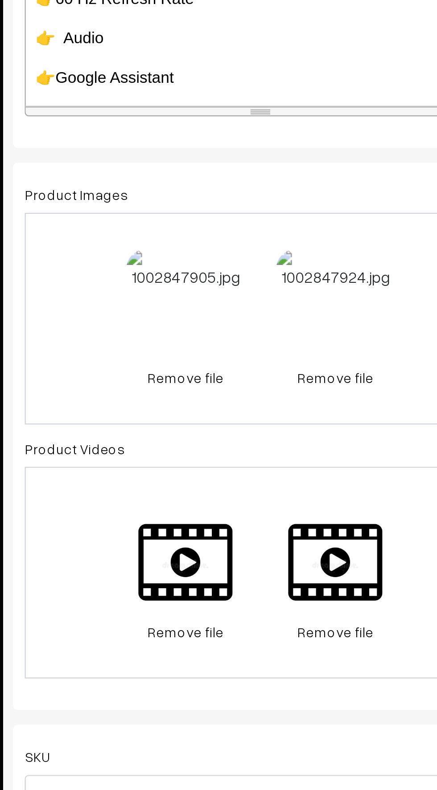
click at [197, 505] on link "Remove file" at bounding box center [202, 503] width 53 height 9
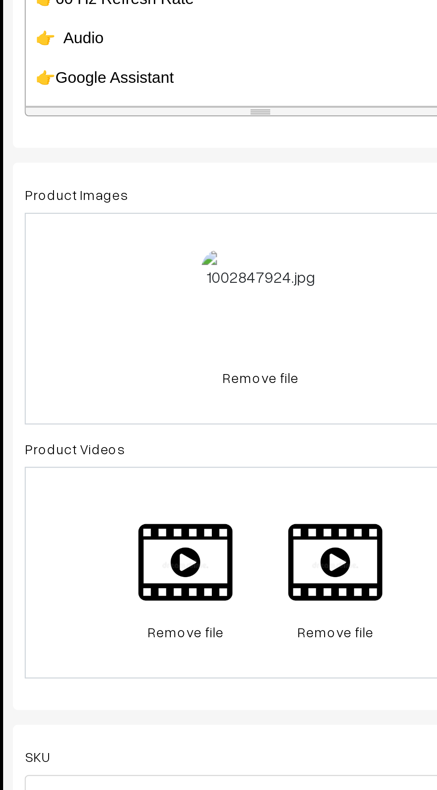
click at [194, 501] on div "47.3 KB 1002847924.jpg Check Error Remove file" at bounding box center [236, 477] width 213 height 96
click at [237, 499] on link "Remove file" at bounding box center [236, 503] width 53 height 9
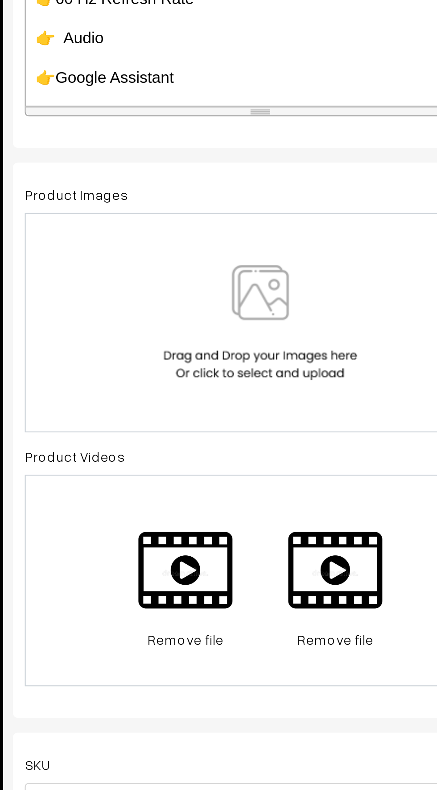
click at [213, 479] on img at bounding box center [237, 478] width 92 height 52
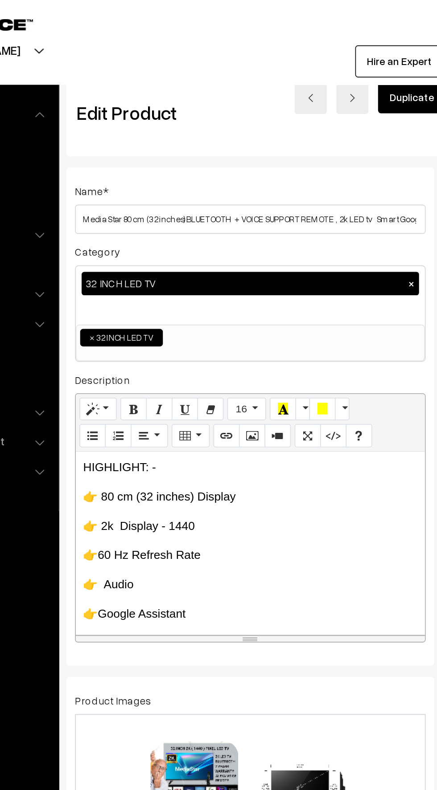
scroll to position [0, 6]
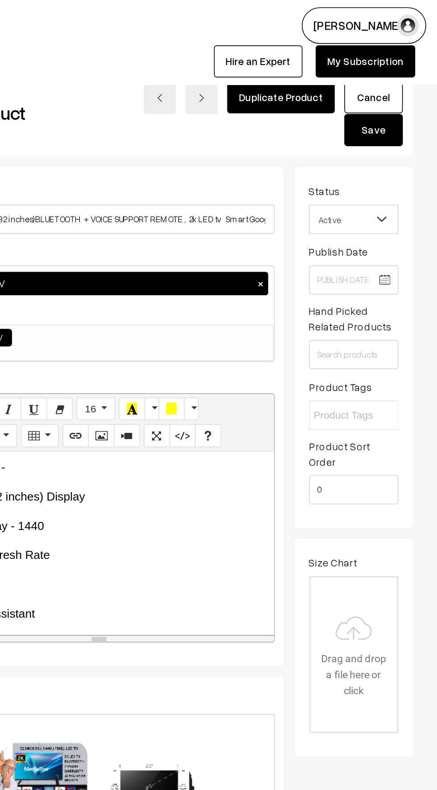
click at [392, 78] on button "Save" at bounding box center [398, 80] width 36 height 20
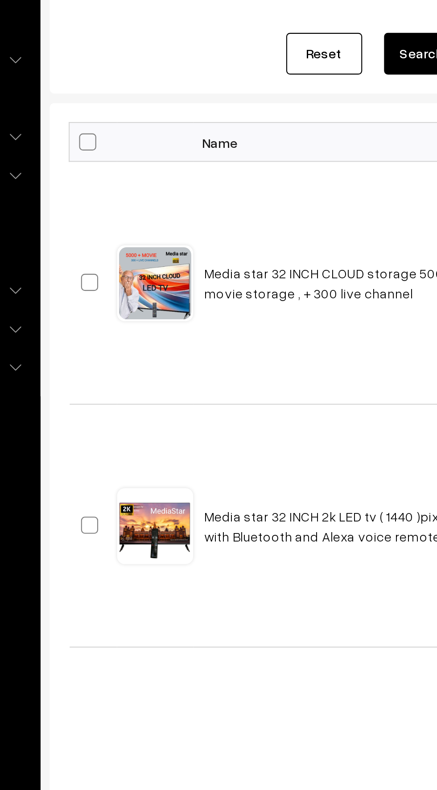
scroll to position [9, 0]
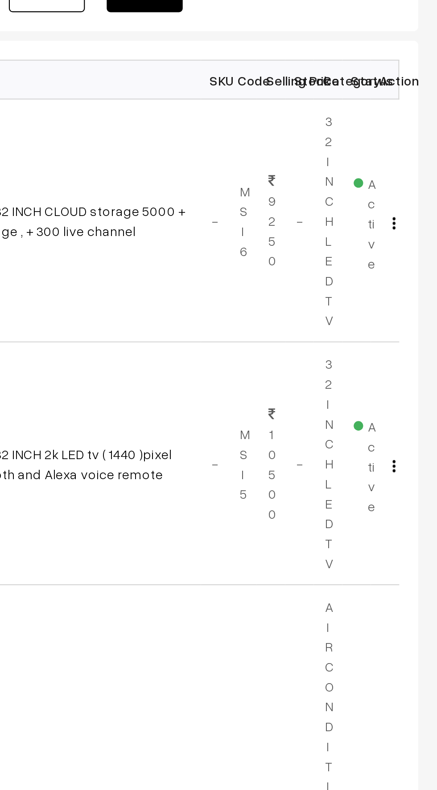
click at [416, 362] on img "button" at bounding box center [416, 363] width 1 height 6
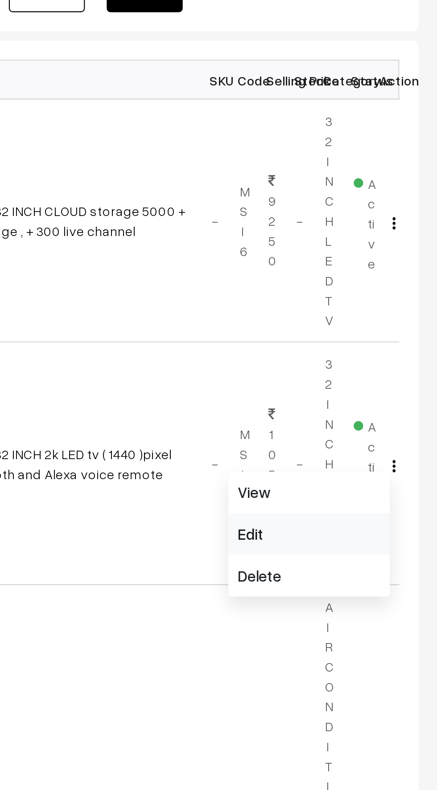
click at [348, 391] on link "Edit" at bounding box center [377, 395] width 76 height 20
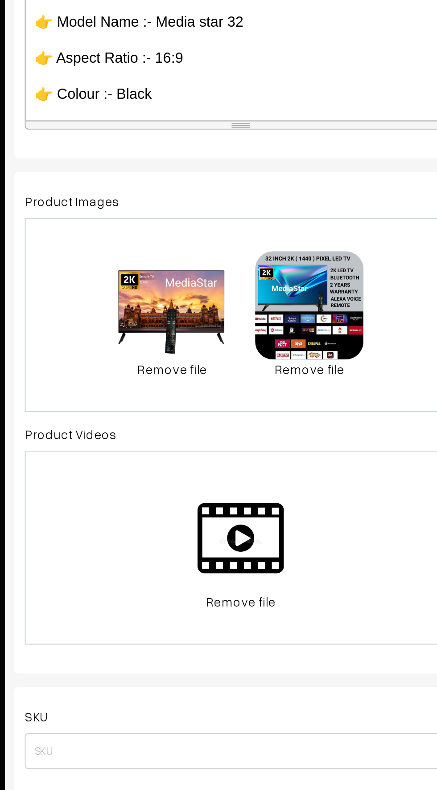
scroll to position [4, 0]
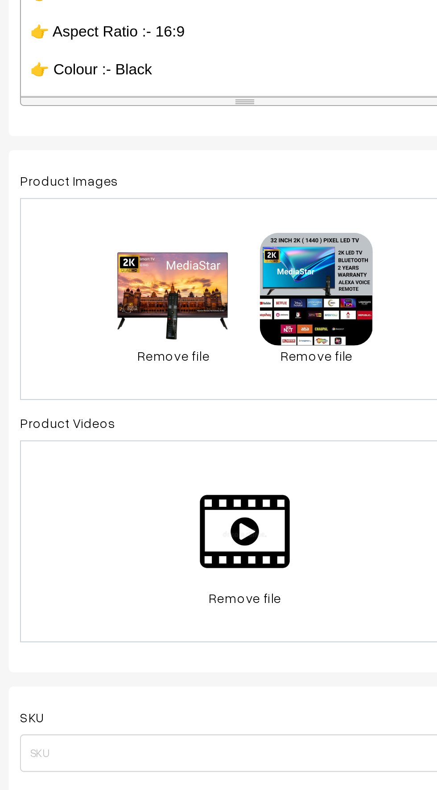
click at [198, 504] on link "Remove file" at bounding box center [202, 506] width 53 height 9
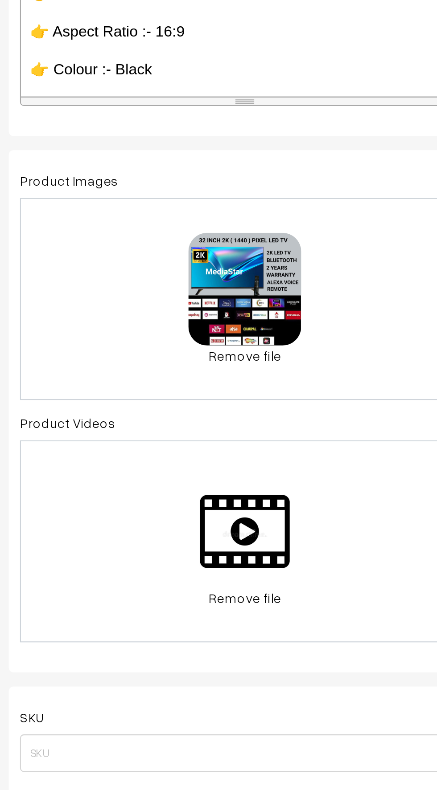
click at [238, 504] on link "Remove file" at bounding box center [236, 506] width 53 height 9
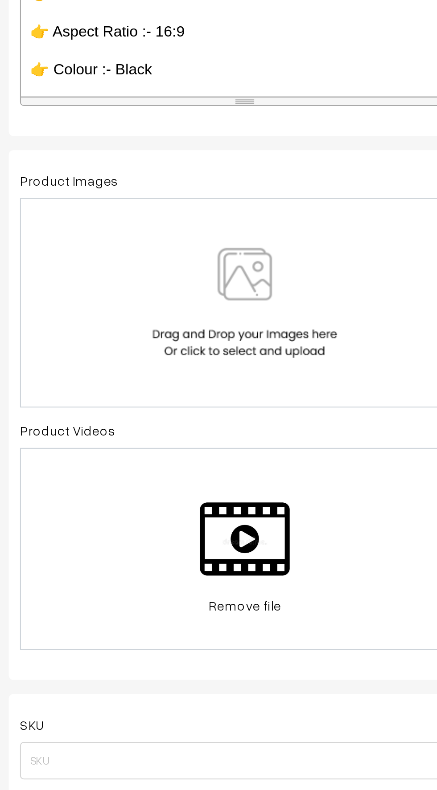
click at [225, 497] on img at bounding box center [237, 481] width 92 height 52
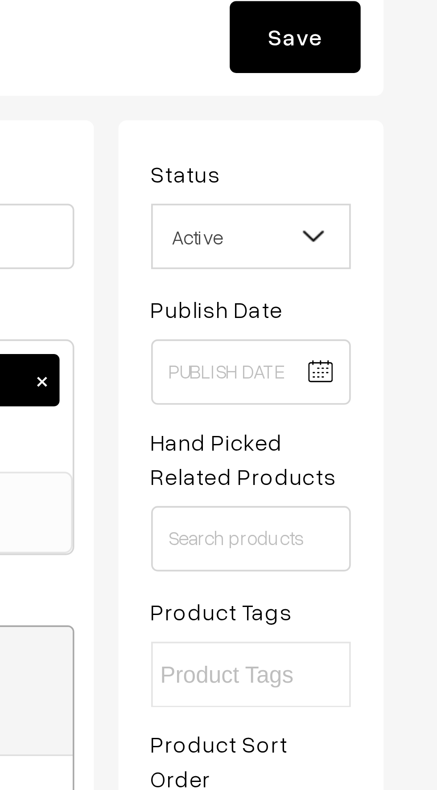
scroll to position [0, 0]
click at [396, 85] on button "Save" at bounding box center [398, 80] width 36 height 20
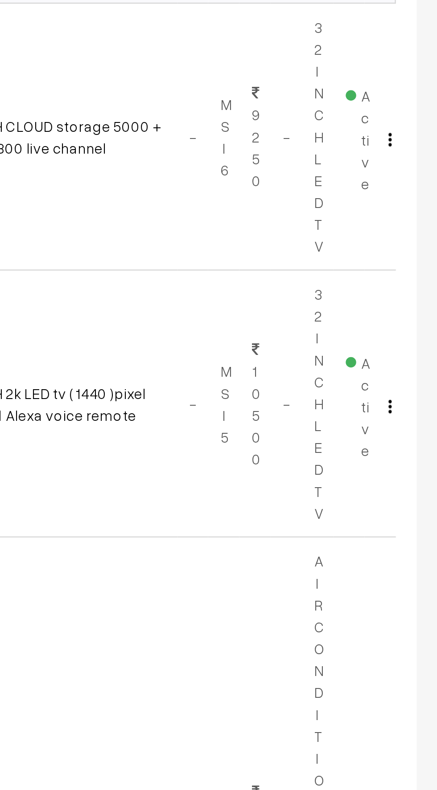
click at [416, 371] on img "button" at bounding box center [416, 372] width 1 height 6
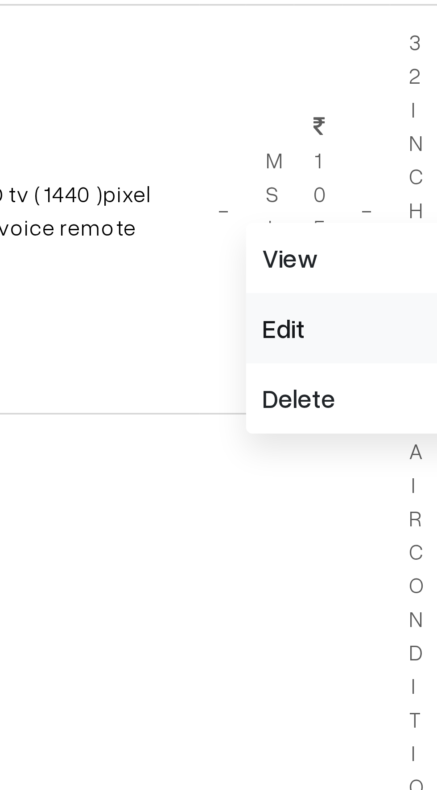
click at [343, 404] on link "Edit" at bounding box center [377, 404] width 76 height 20
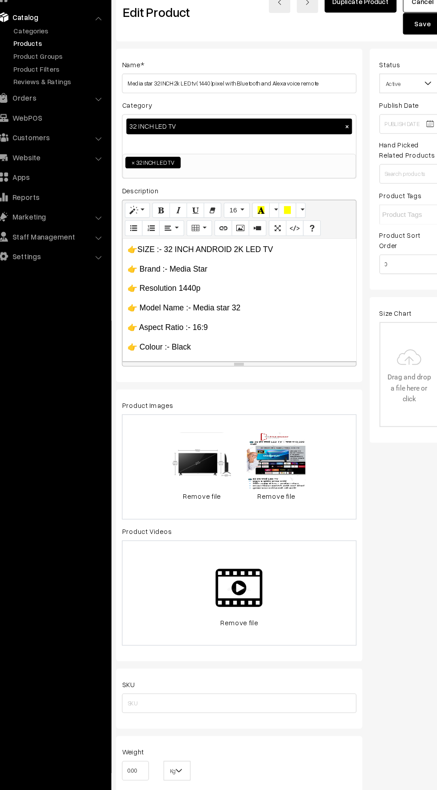
scroll to position [5, 0]
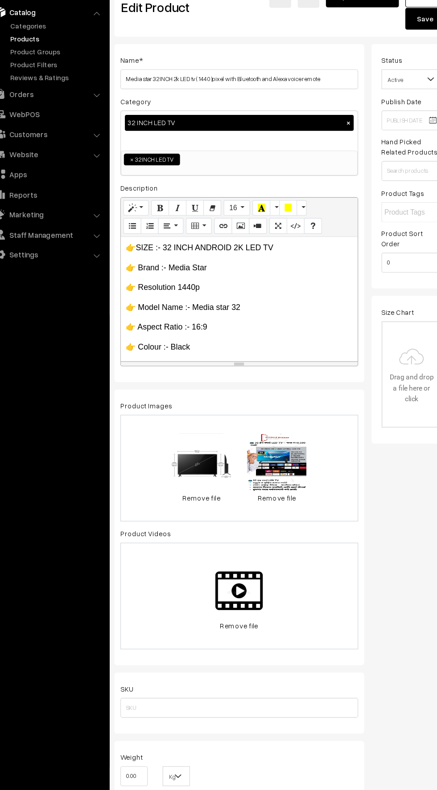
click at [191, 501] on link "Remove file" at bounding box center [202, 504] width 53 height 9
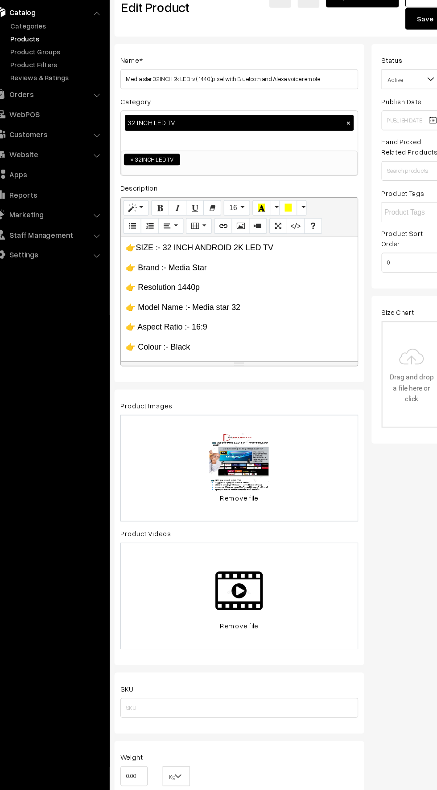
scroll to position [0, 6]
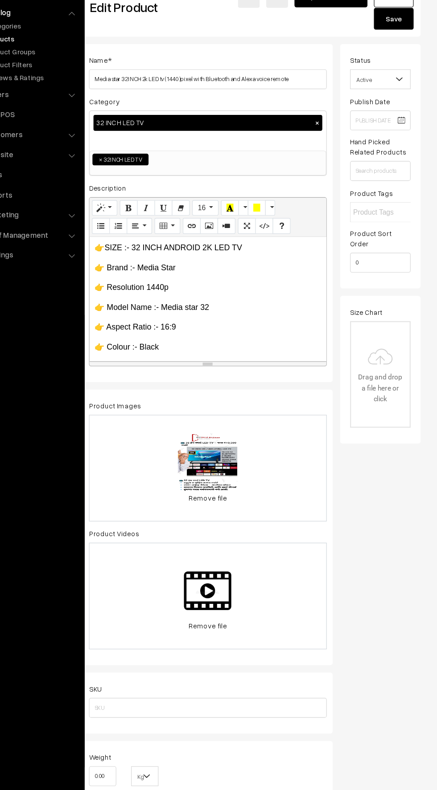
click at [397, 74] on button "Save" at bounding box center [398, 75] width 36 height 20
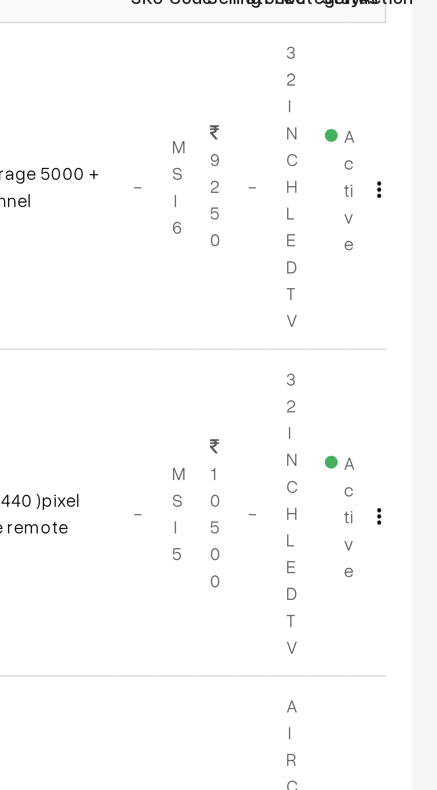
click at [417, 257] on button "button" at bounding box center [416, 257] width 2 height 7
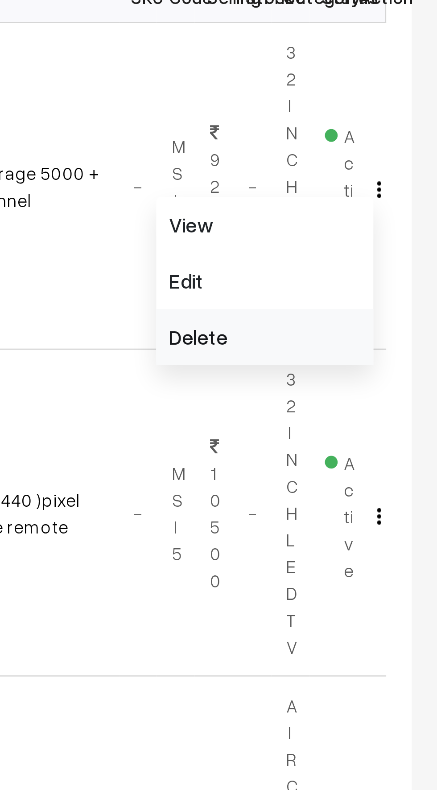
click at [351, 312] on link "Delete" at bounding box center [377, 310] width 76 height 20
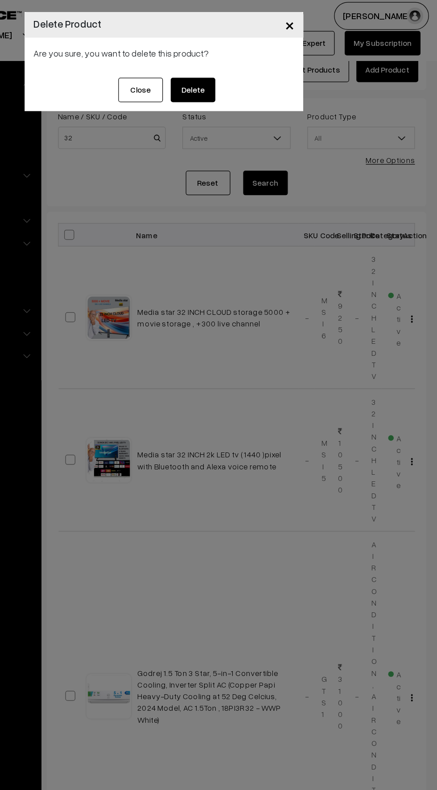
click at [231, 81] on button "Delete" at bounding box center [242, 75] width 36 height 20
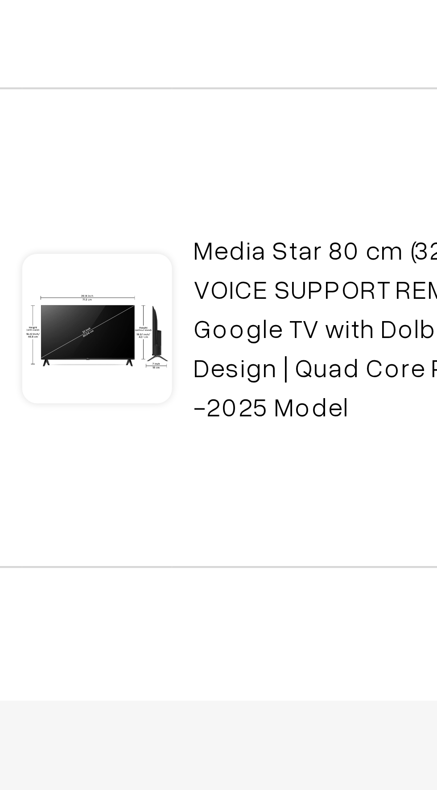
scroll to position [560, 0]
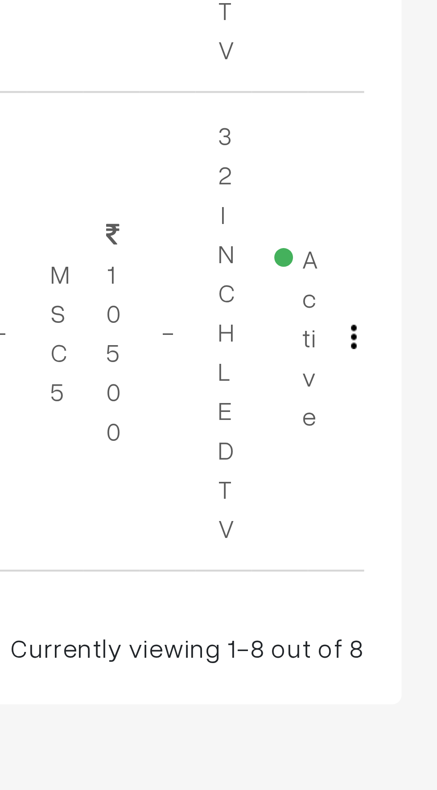
click at [416, 643] on img "button" at bounding box center [416, 646] width 1 height 6
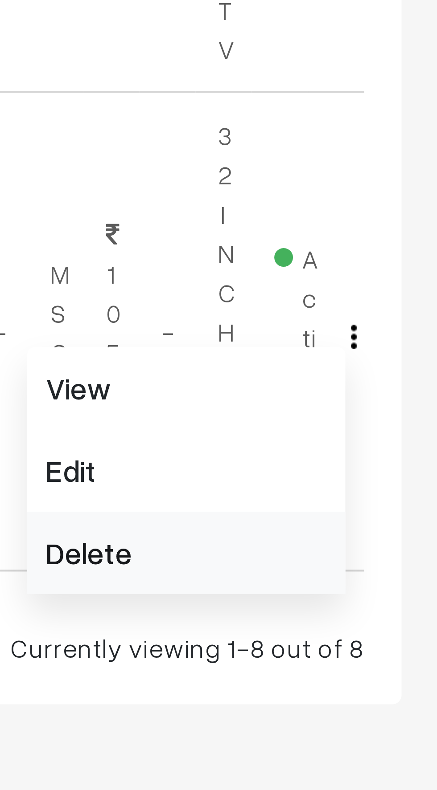
click at [354, 696] on link "Delete" at bounding box center [377, 698] width 76 height 20
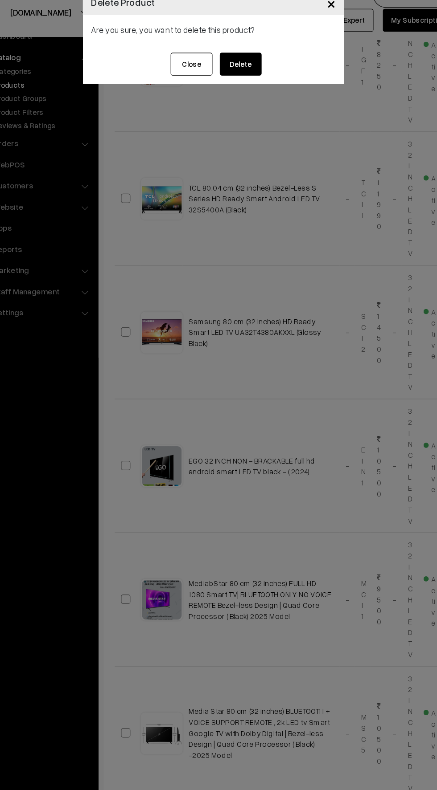
scroll to position [559, 0]
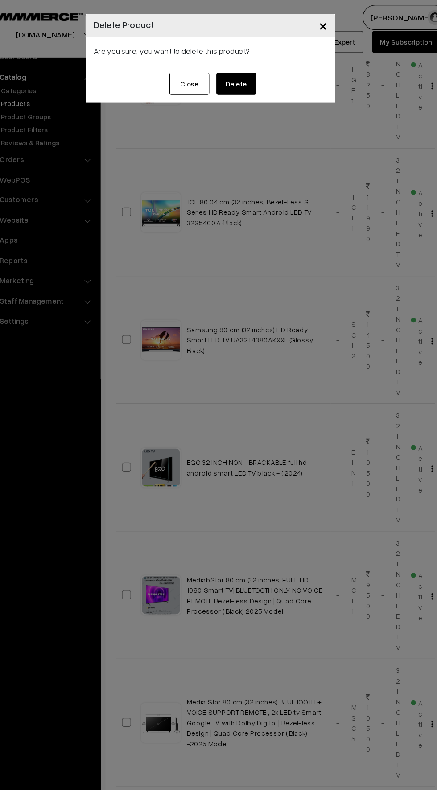
click at [241, 75] on button "Delete" at bounding box center [242, 75] width 36 height 20
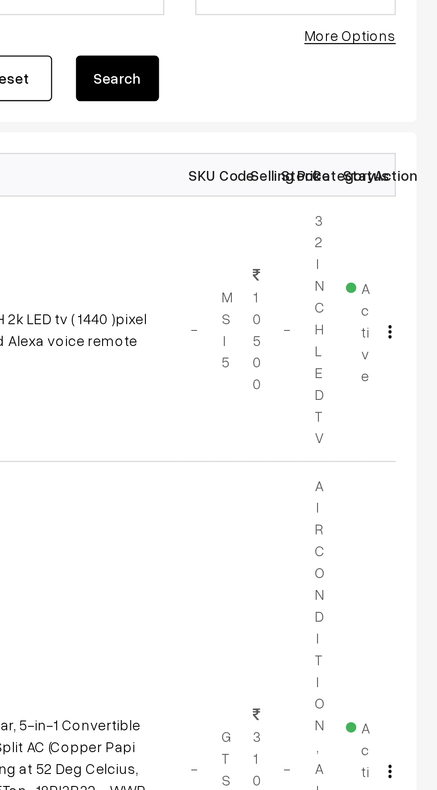
click at [416, 257] on img "button" at bounding box center [416, 258] width 1 height 6
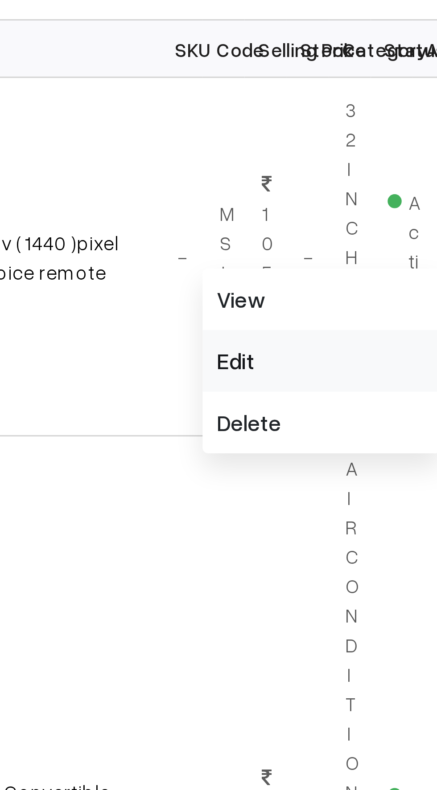
click at [349, 293] on link "Edit" at bounding box center [377, 290] width 76 height 20
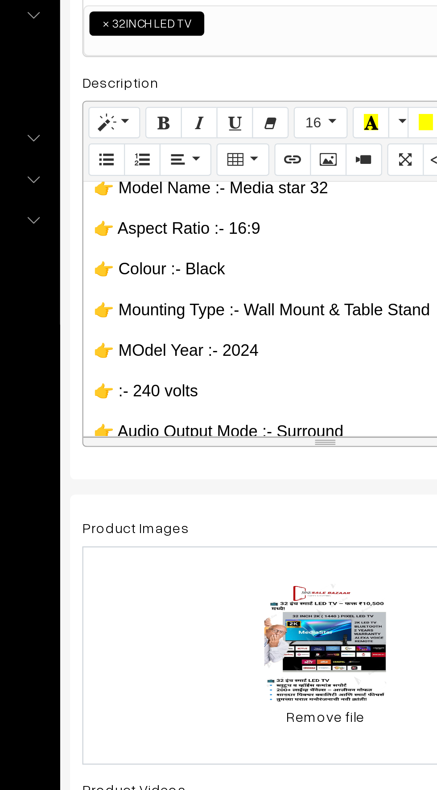
scroll to position [62, 0]
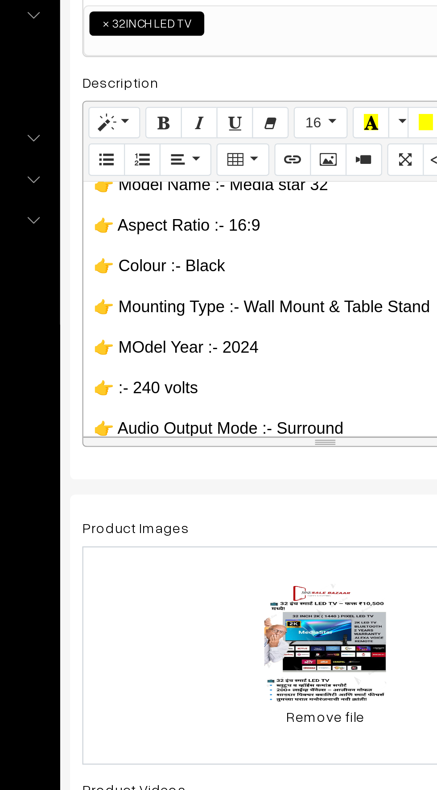
click at [205, 344] on p "👉 MOdel Year :- 2024" at bounding box center [237, 343] width 204 height 11
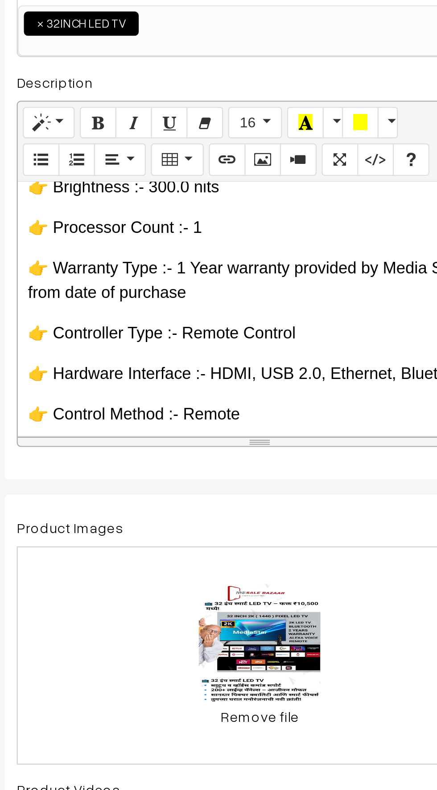
scroll to position [229, 0]
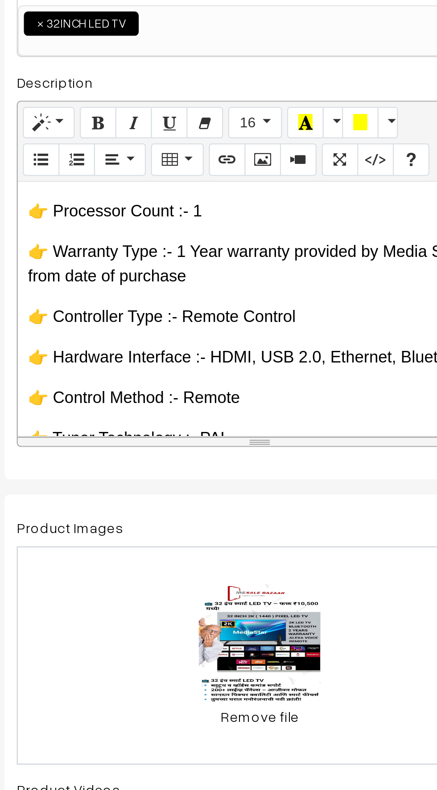
click at [210, 316] on div "👉SIZE :- 32 INCH ANDROID 2K LED TV 👉 Brand :- Media Star 👉 Resolution 1440p 👉 M…" at bounding box center [237, 326] width 213 height 111
click at [209, 321] on div "👉SIZE :- 32 INCH ANDROID 2K LED TV 👉 Brand :- Media Star 👉 Resolution 1440p 👉 M…" at bounding box center [237, 326] width 213 height 111
click at [210, 309] on p "👉 Warranty Type :- 1 Year warranty provided by Media Star from date of purchase" at bounding box center [237, 306] width 204 height 21
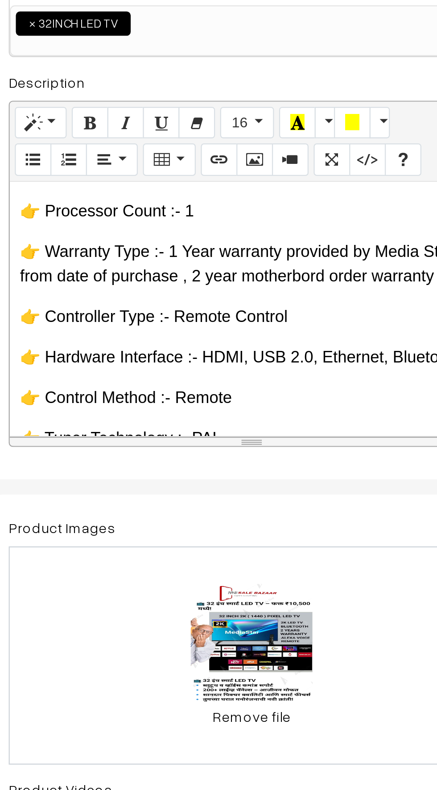
scroll to position [0, 6]
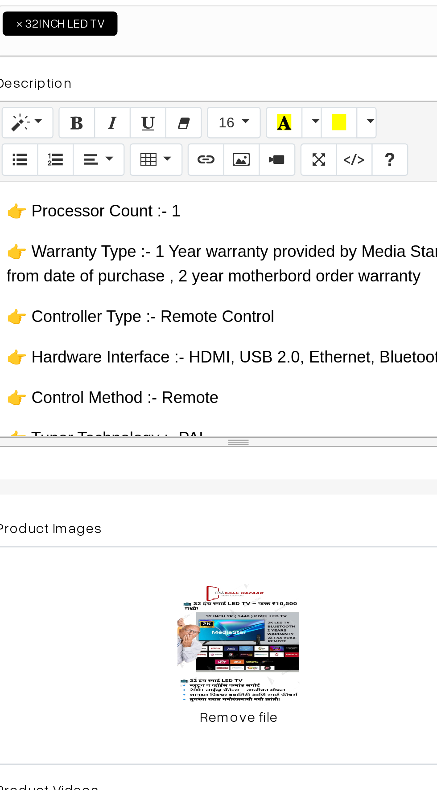
click at [279, 316] on div "👉SIZE :- 32 INCH ANDROID 2K LED TV 👉 Brand :- Media Star 👉 Resolution 1440p 👉 M…" at bounding box center [231, 326] width 213 height 111
click at [282, 315] on p "👉 Warranty Type :- 1 Year warranty provided by Media Star from date of purchase…" at bounding box center [231, 306] width 204 height 21
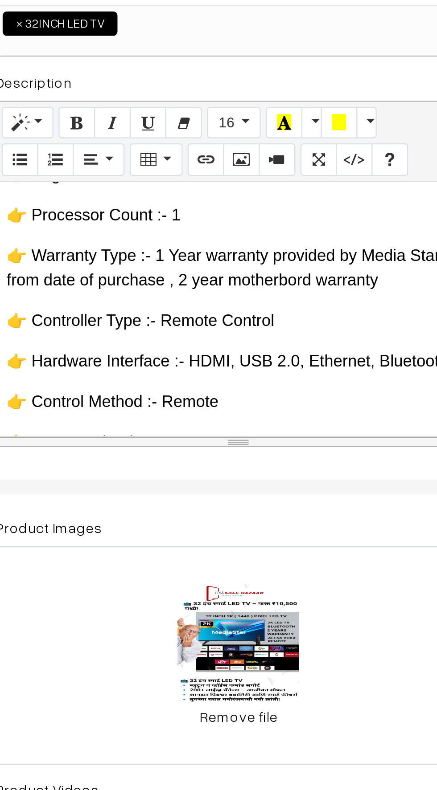
scroll to position [227, 0]
click at [258, 335] on p "👉 Controller Type :- Remote Control" at bounding box center [231, 332] width 204 height 11
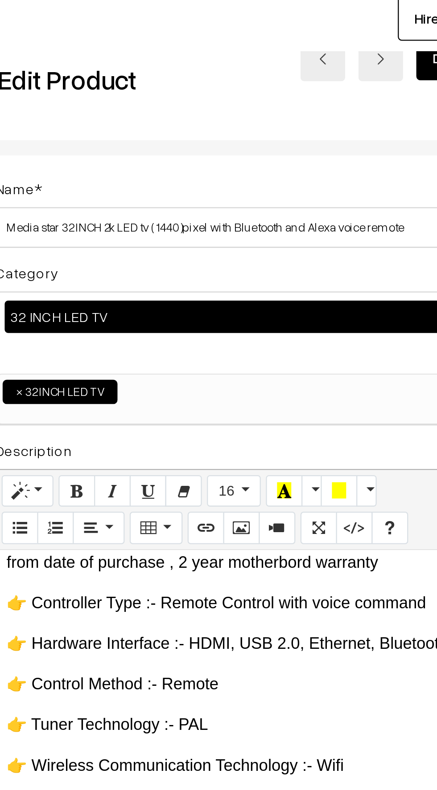
scroll to position [4, 0]
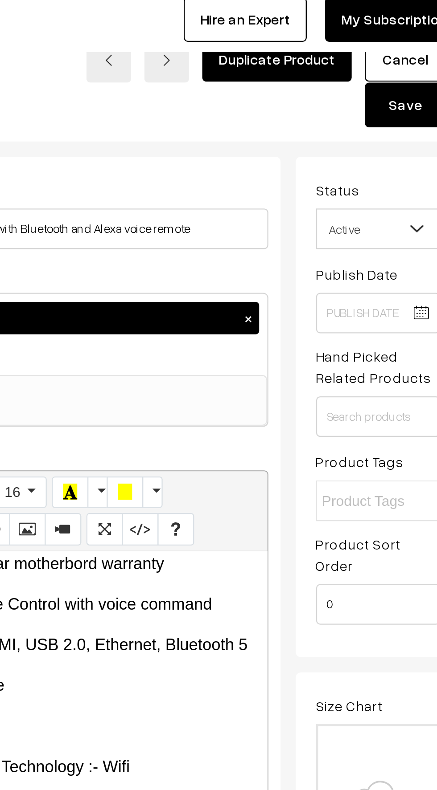
click at [394, 76] on button "Save" at bounding box center [398, 75] width 36 height 20
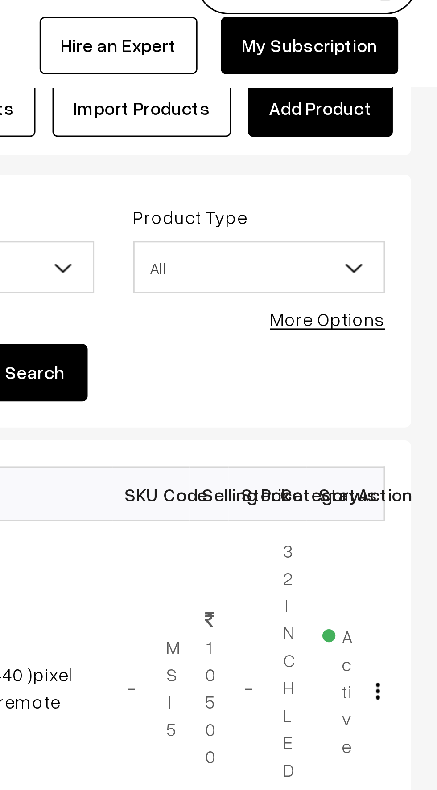
click at [403, 60] on link "Add Product" at bounding box center [396, 59] width 49 height 20
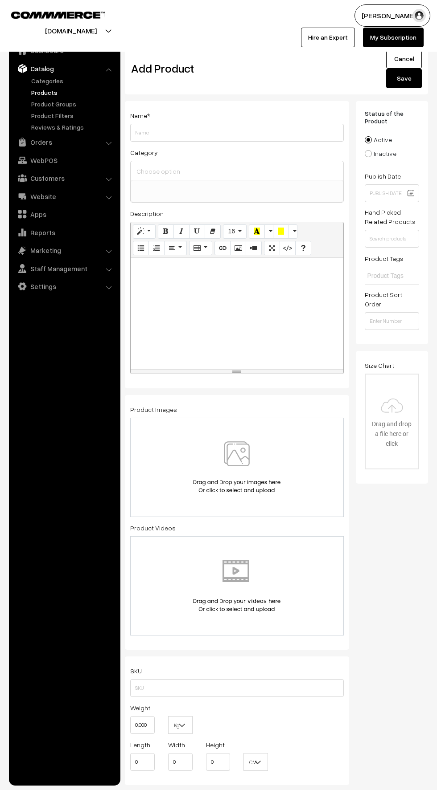
select select
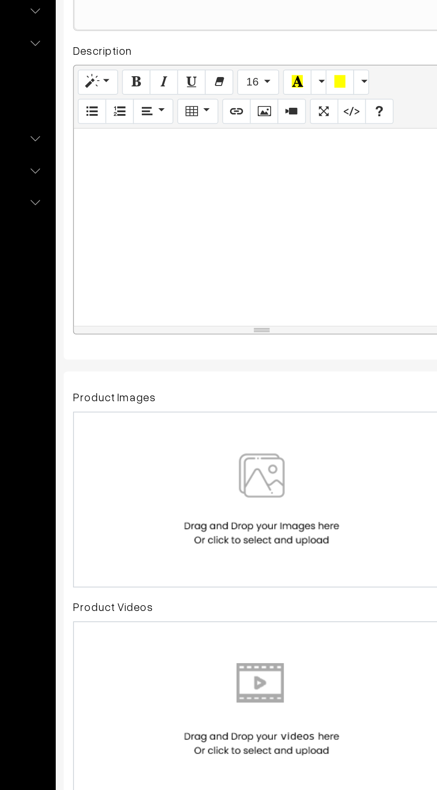
scroll to position [12, 0]
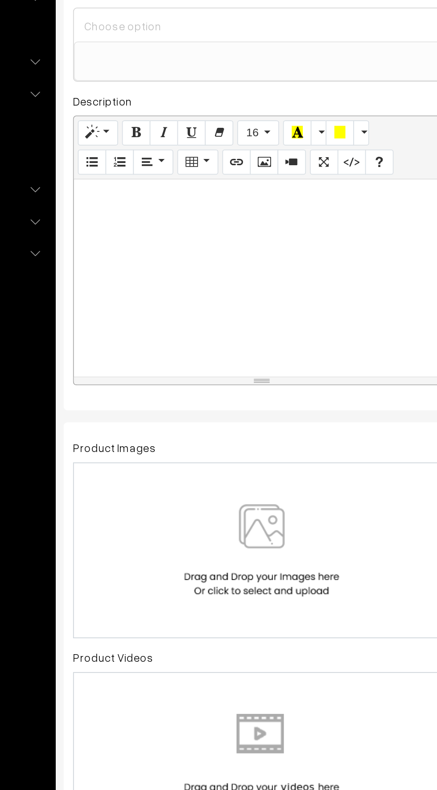
click at [241, 459] on img at bounding box center [237, 456] width 92 height 52
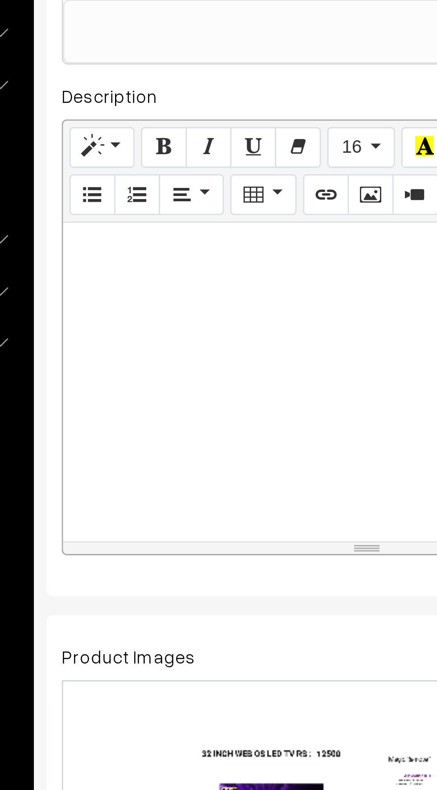
paste div
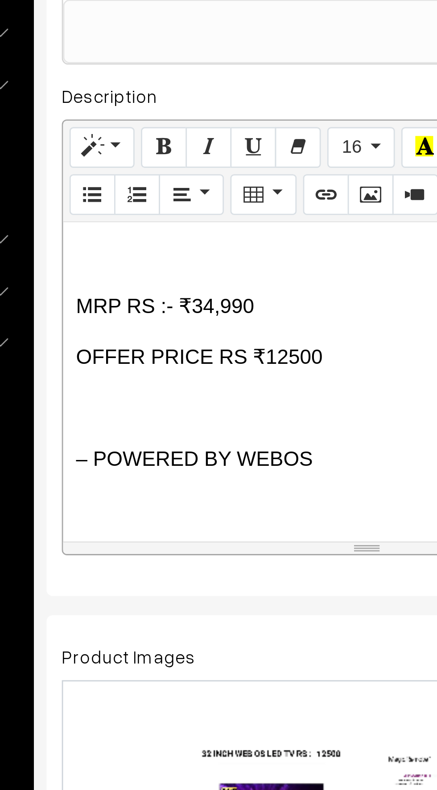
scroll to position [37, 0]
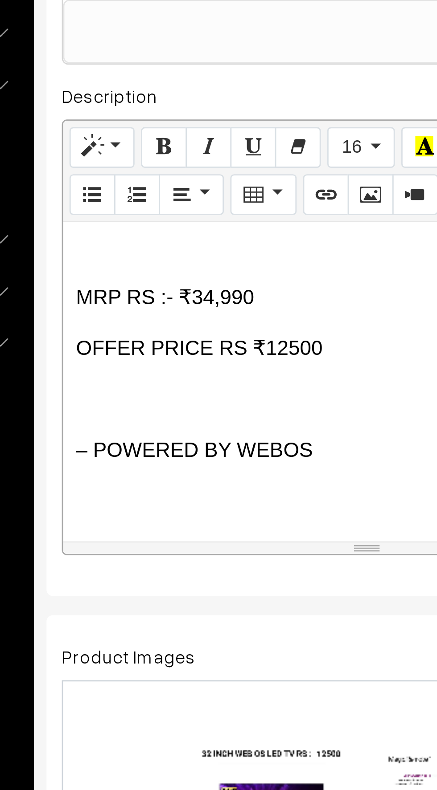
click at [135, 271] on p "MRP RS :- ₹34,990" at bounding box center [237, 272] width 204 height 11
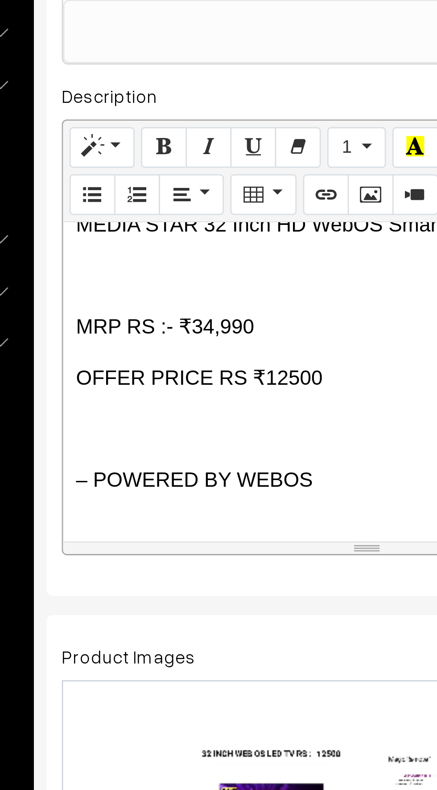
scroll to position [8, 0]
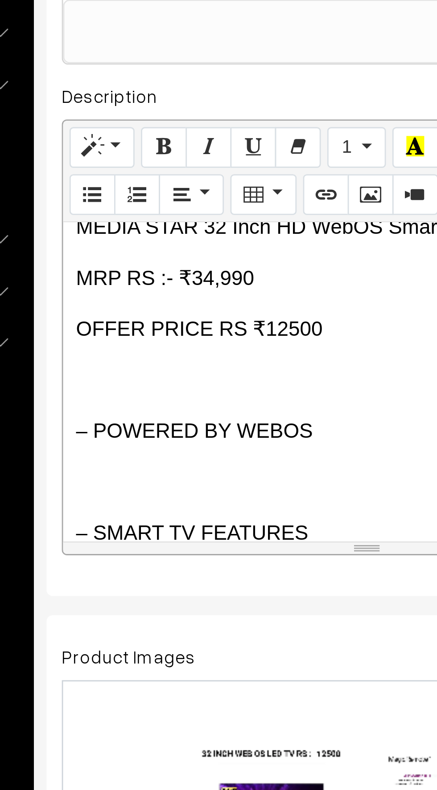
click at [143, 321] on p "– POWERED BY WEBOS" at bounding box center [237, 319] width 204 height 11
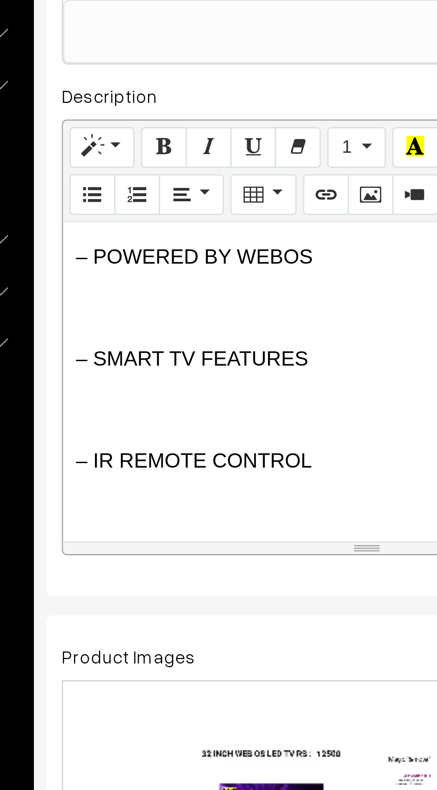
scroll to position [55, 0]
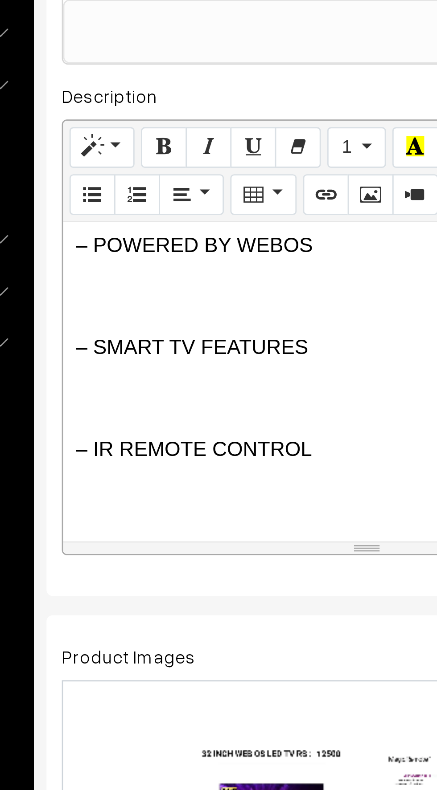
click at [139, 323] on p "– IR REMOTE CONTROL" at bounding box center [237, 325] width 204 height 11
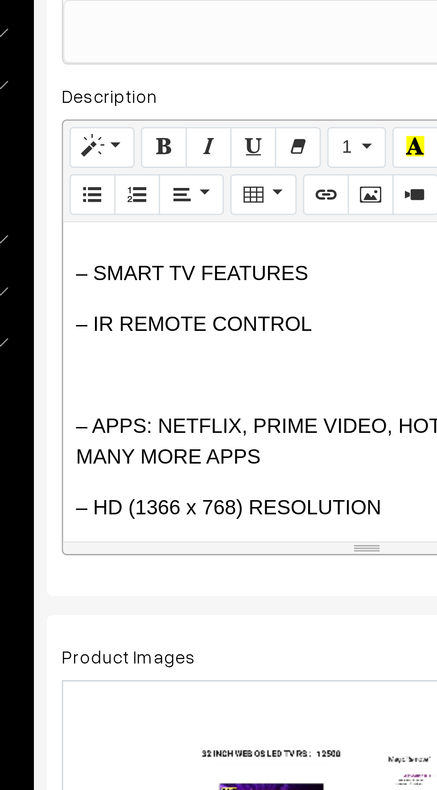
scroll to position [91, 0]
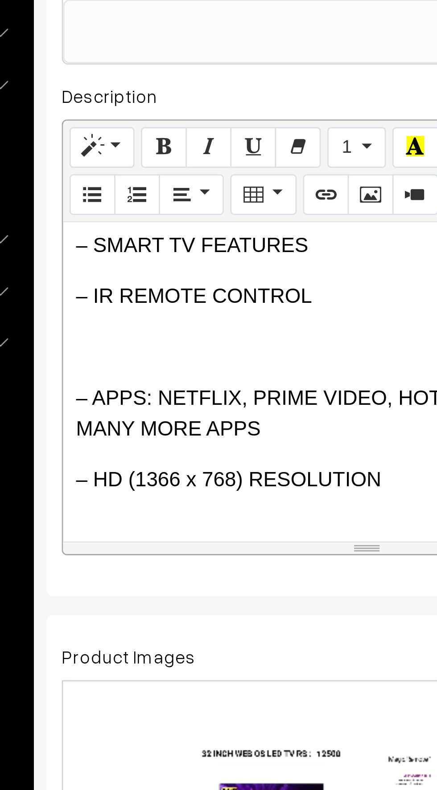
click at [141, 307] on p "– APPS: NETFLIX, PRIME VIDEO, HOTSTAR, YOUTUBE AND MANY MORE APPS" at bounding box center [237, 312] width 204 height 21
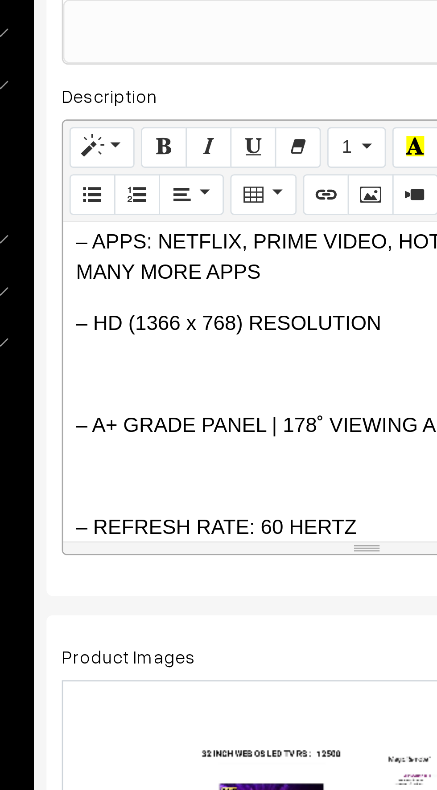
scroll to position [128, 0]
click at [142, 315] on p "– A+ GRADE PANEL | 178˚ VIEWING ANGLE" at bounding box center [237, 316] width 204 height 11
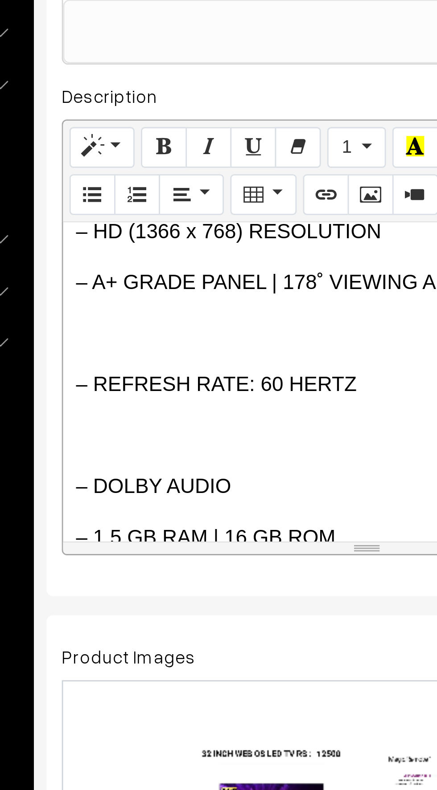
scroll to position [161, 0]
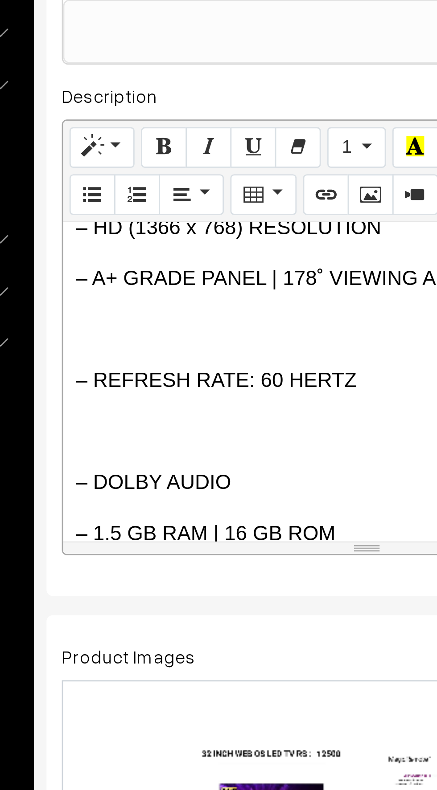
click at [147, 304] on p "– REFRESH RATE: 60 HERTZ" at bounding box center [237, 301] width 204 height 11
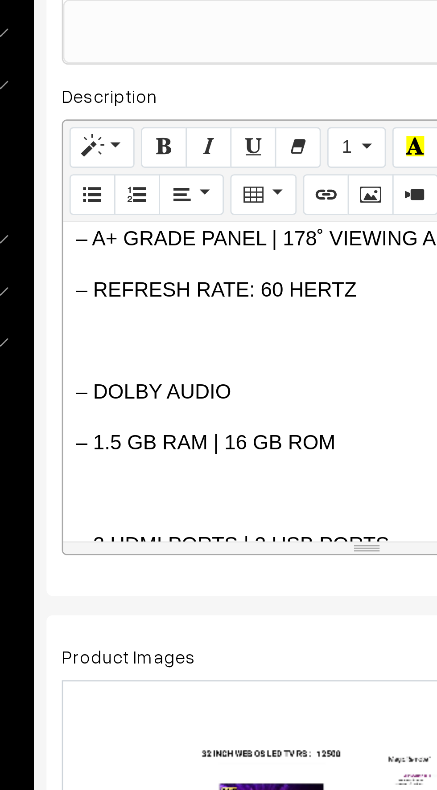
scroll to position [180, 0]
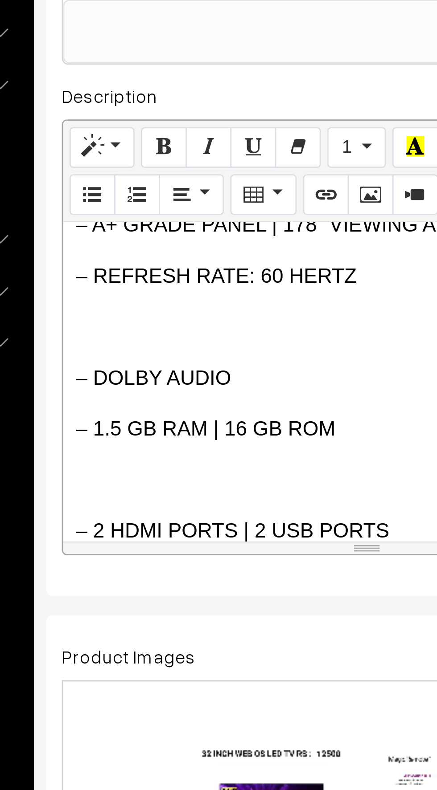
click at [140, 305] on p "– DOLBY AUDIO" at bounding box center [237, 300] width 204 height 11
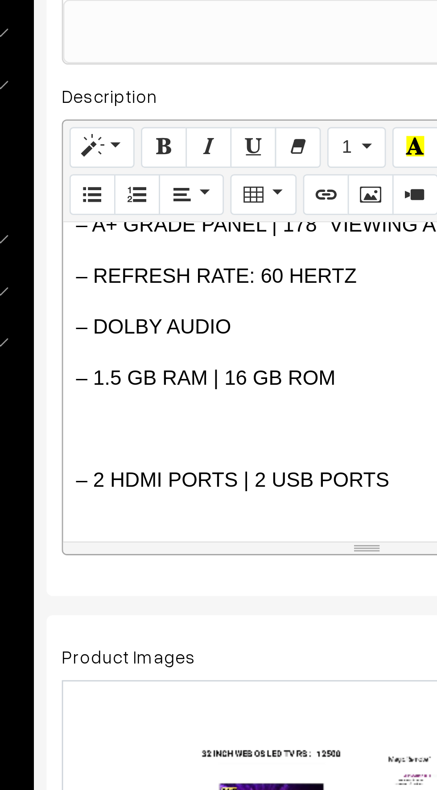
click at [135, 300] on p "– 1.5 GB RAM | 16 GB ROM" at bounding box center [237, 300] width 204 height 11
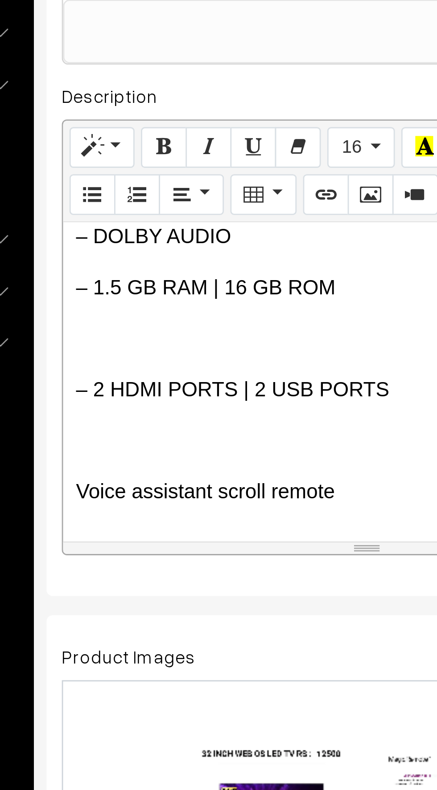
scroll to position [212, 0]
click at [147, 307] on p "– 2 HDMI PORTS | 2 USB PORTS" at bounding box center [237, 304] width 204 height 11
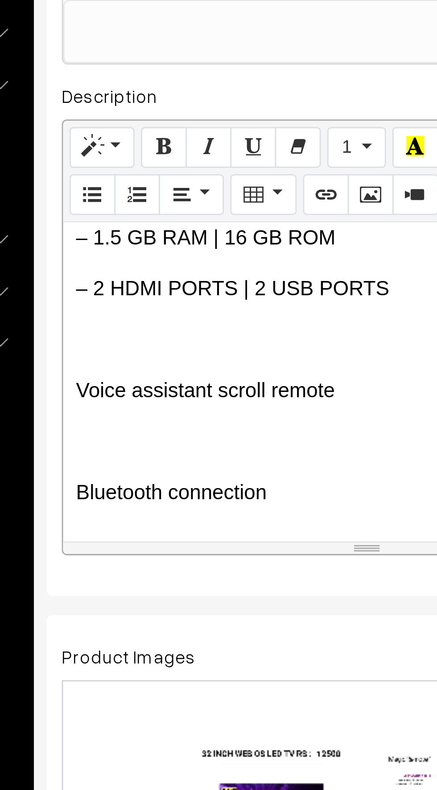
scroll to position [227, 0]
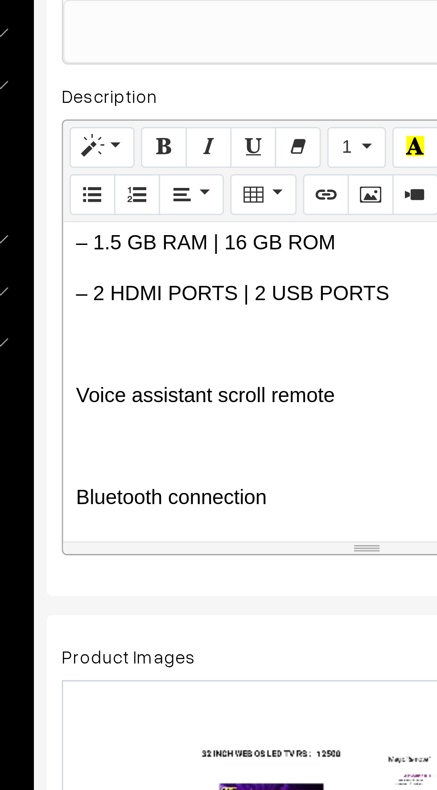
click at [136, 307] on p "Voice assistant scroll remote" at bounding box center [237, 306] width 204 height 11
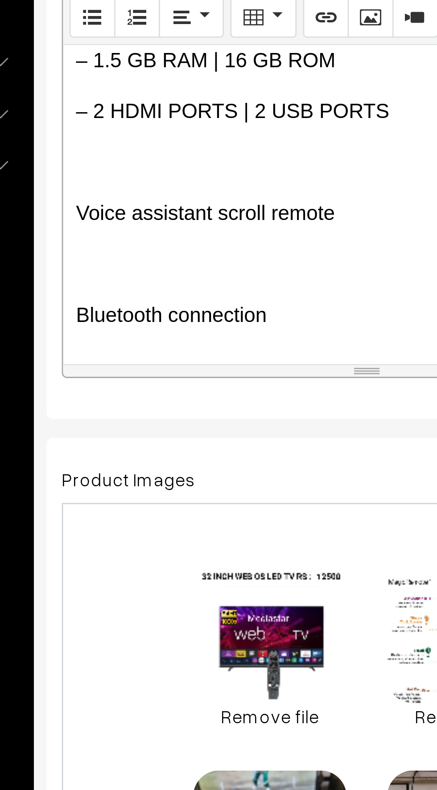
scroll to position [12, 0]
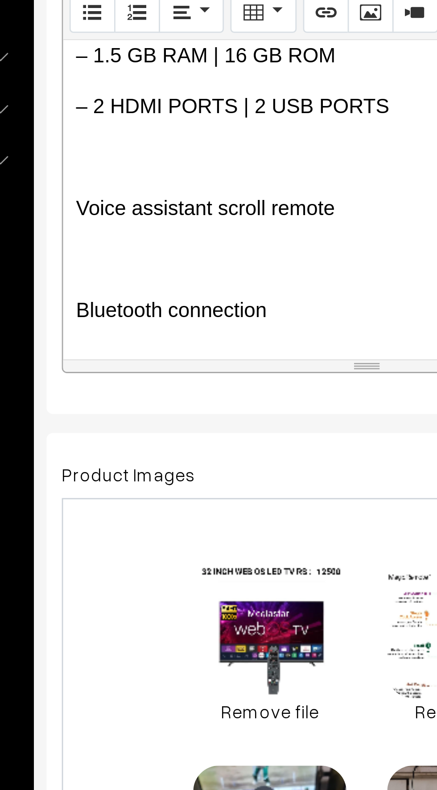
click at [165, 336] on p "Bluetooth connection" at bounding box center [237, 340] width 204 height 11
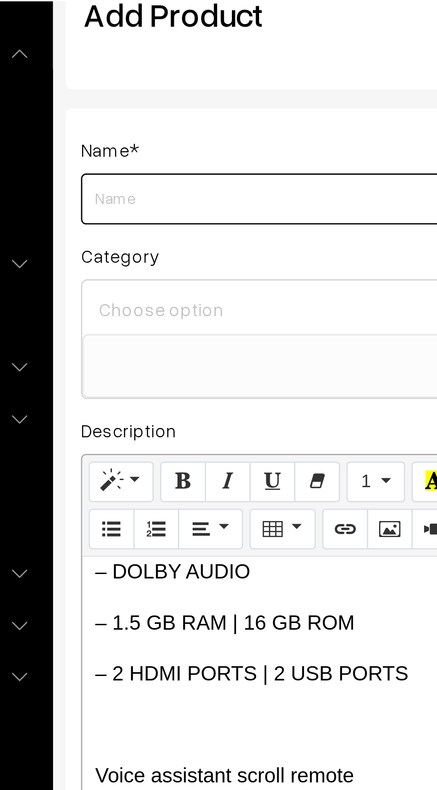
click at [138, 117] on input "Weight" at bounding box center [236, 121] width 213 height 18
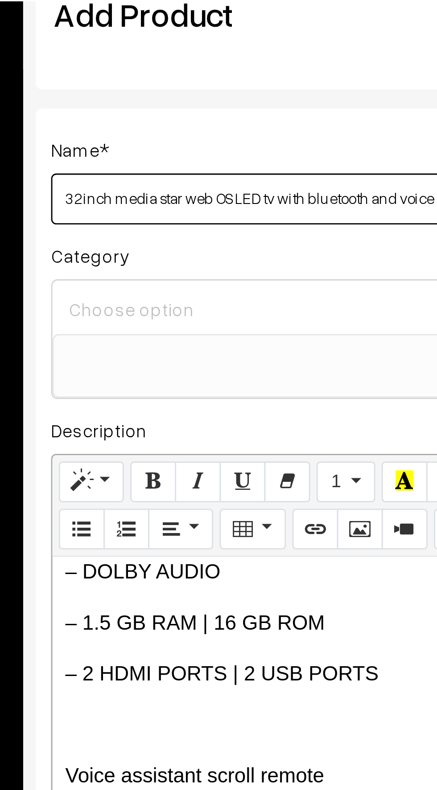
type input "32 inch media star web OS LED tv with bluetooth and voice assistant (2025 )"
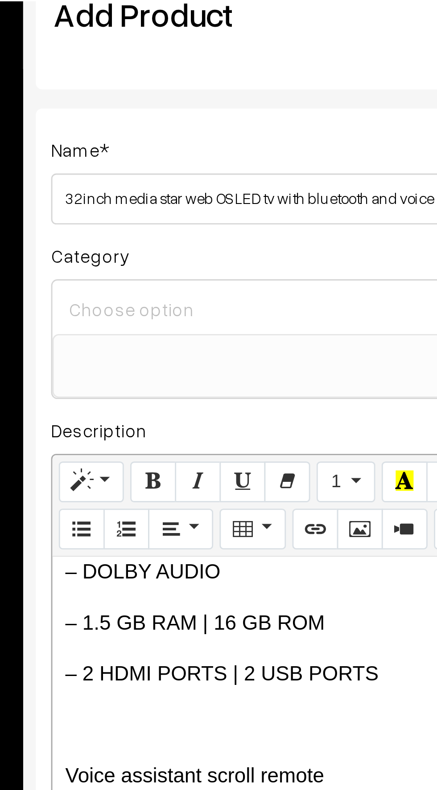
click at [153, 160] on input at bounding box center [236, 159] width 205 height 13
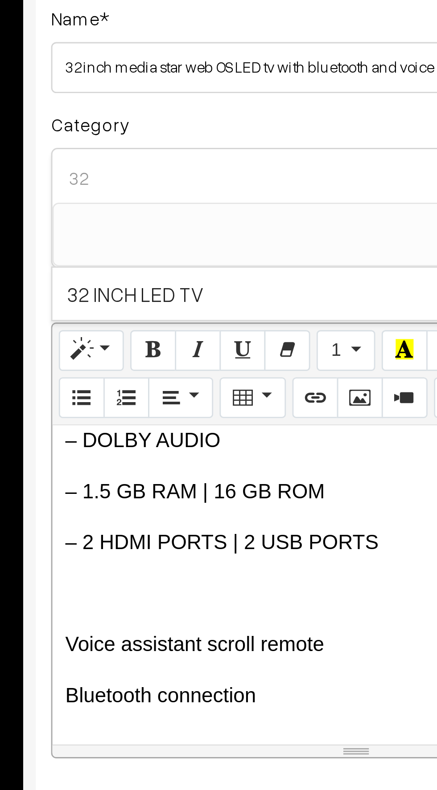
type input "32"
click at [147, 201] on span "32 INCH LED TV" at bounding box center [237, 200] width 213 height 18
select select "3"
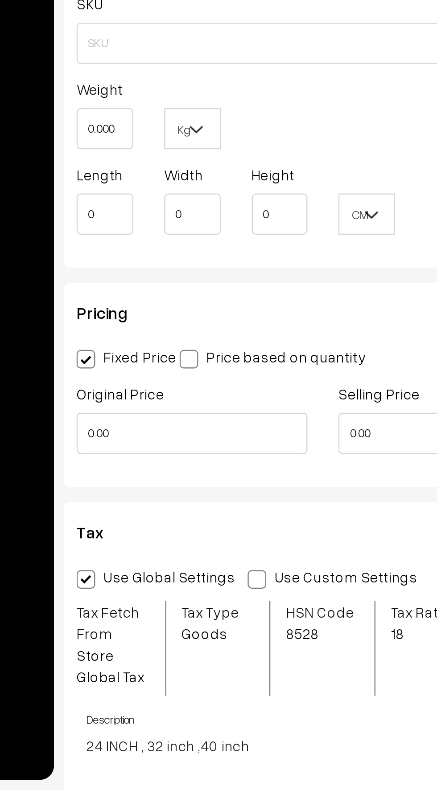
scroll to position [468, 0]
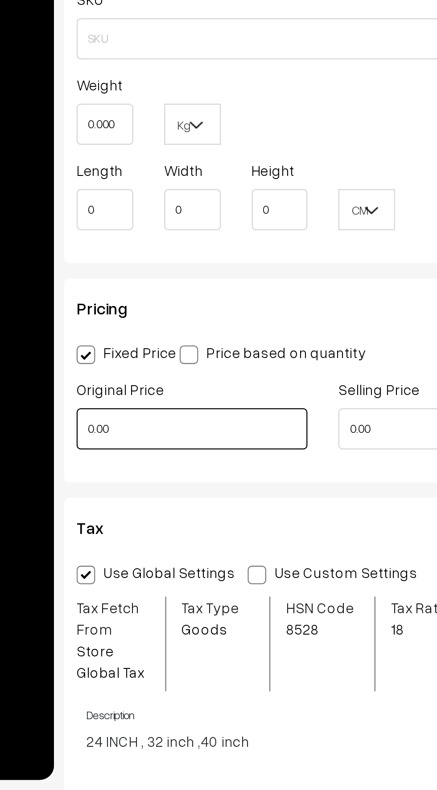
click at [162, 632] on input "0.00" at bounding box center [180, 634] width 100 height 18
type input "0"
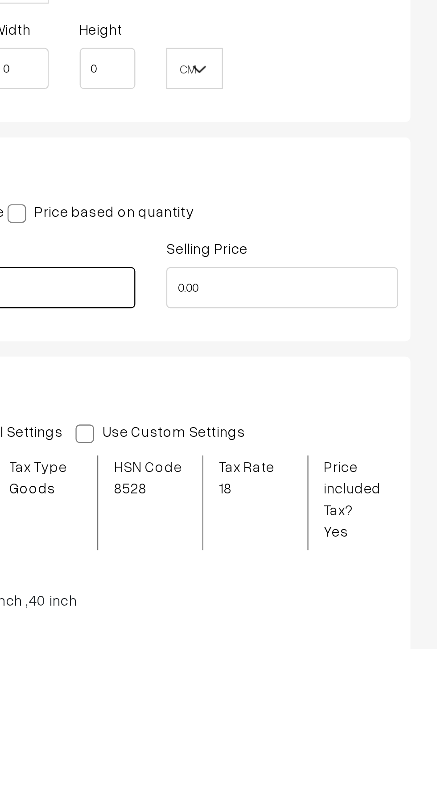
type input "34990"
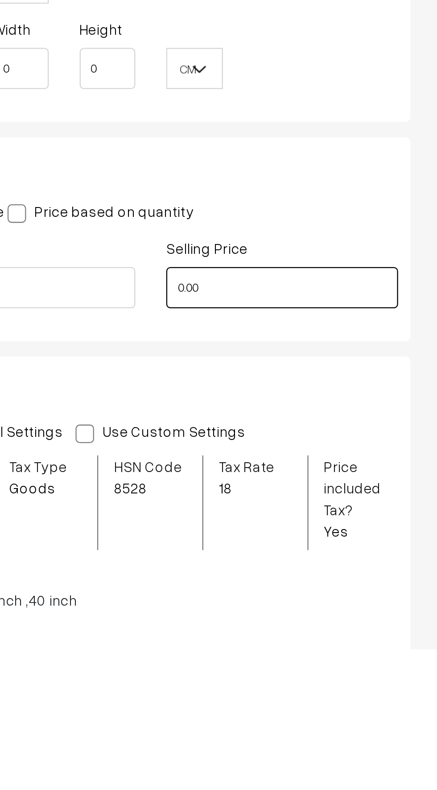
click at [266, 633] on input "0.00" at bounding box center [293, 634] width 100 height 18
type input "0"
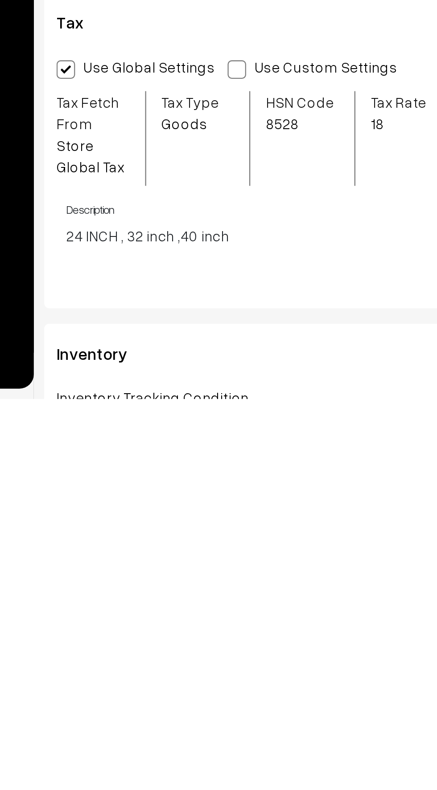
scroll to position [519, 0]
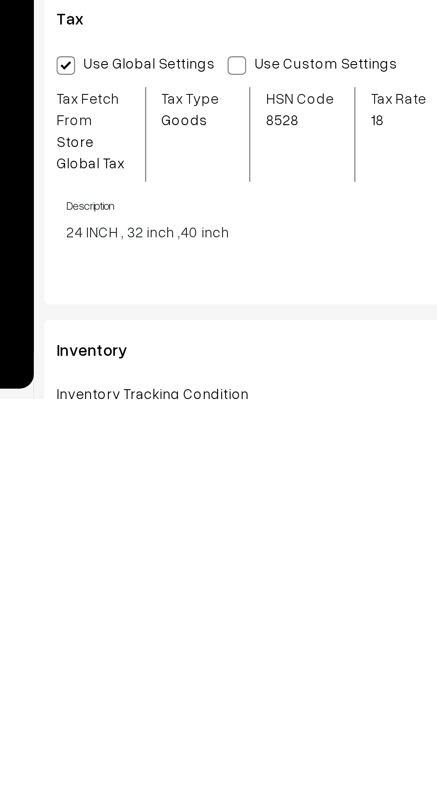
type input "12500"
click at [206, 646] on span at bounding box center [208, 646] width 8 height 8
click at [206, 646] on input "Use Custom Settings" at bounding box center [207, 645] width 6 height 6
radio input "true"
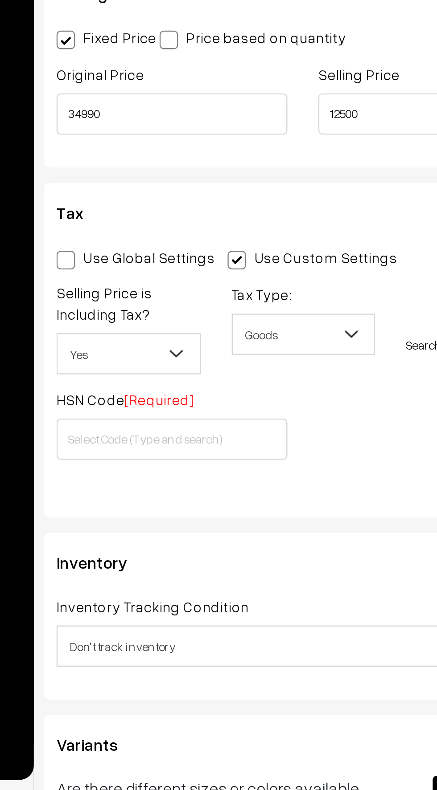
scroll to position [616, 0]
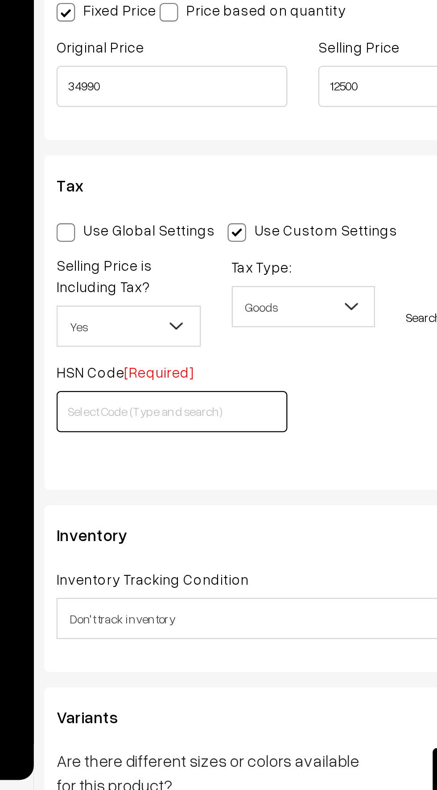
click at [136, 629] on input "text" at bounding box center [180, 627] width 100 height 18
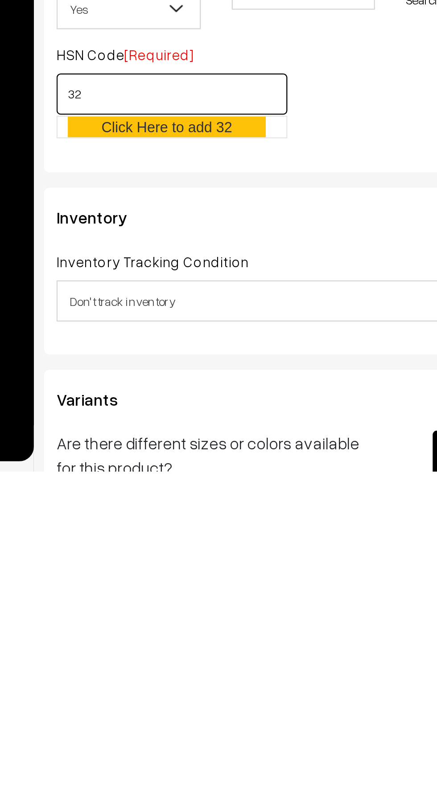
scroll to position [616, 0]
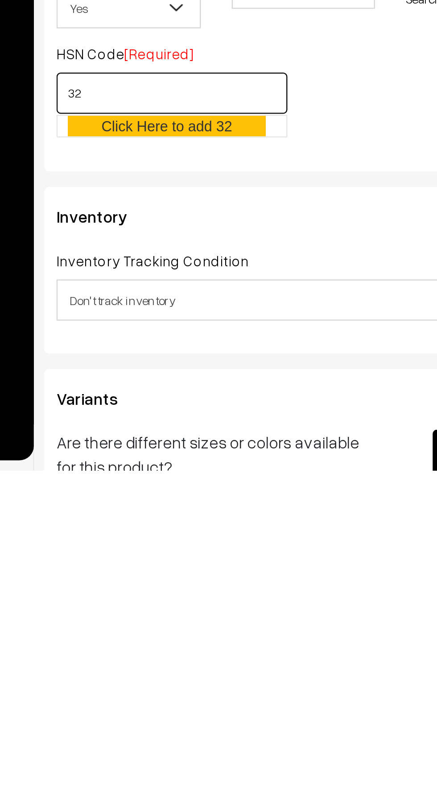
type input "3"
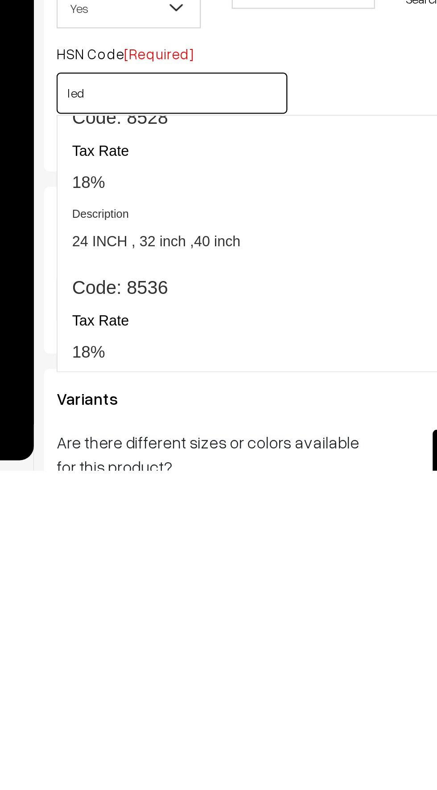
scroll to position [889, 0]
click at [150, 736] on span "18%" at bounding box center [144, 740] width 14 height 8
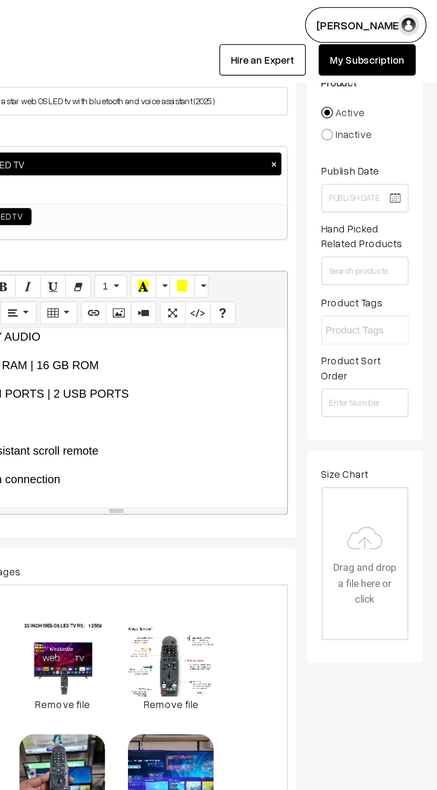
scroll to position [0, 0]
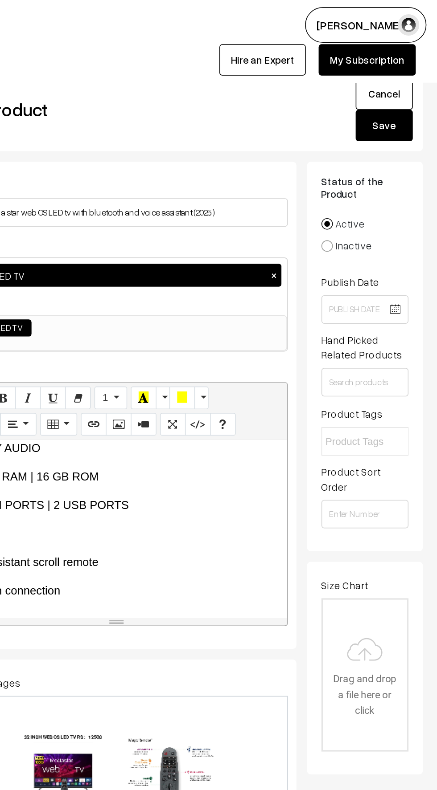
type input "8536"
click at [399, 81] on button "Save" at bounding box center [404, 79] width 36 height 20
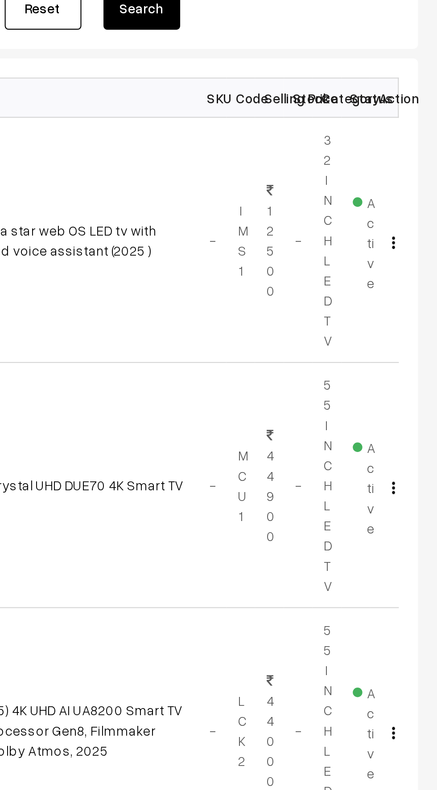
click at [416, 257] on img "button" at bounding box center [416, 258] width 1 height 6
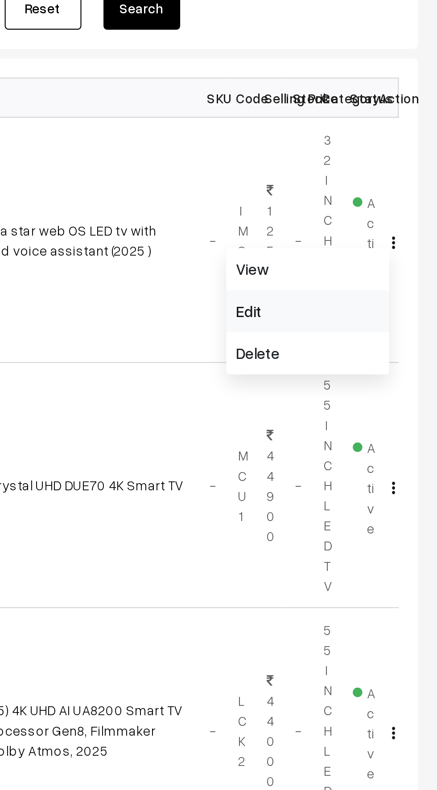
click at [348, 290] on link "Edit" at bounding box center [377, 290] width 76 height 20
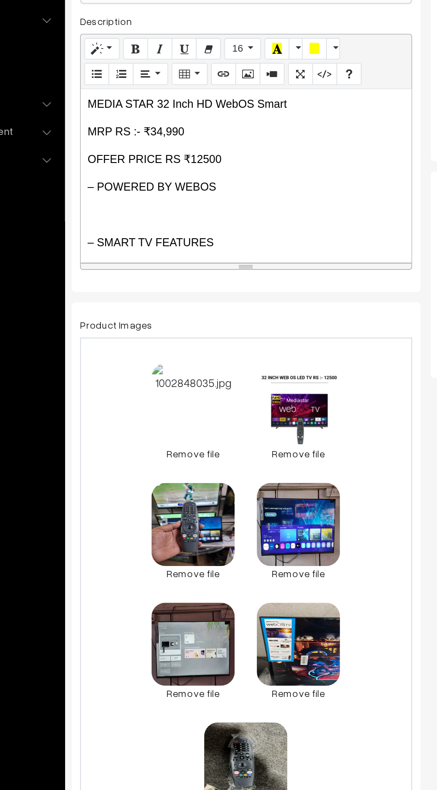
scroll to position [33, 0]
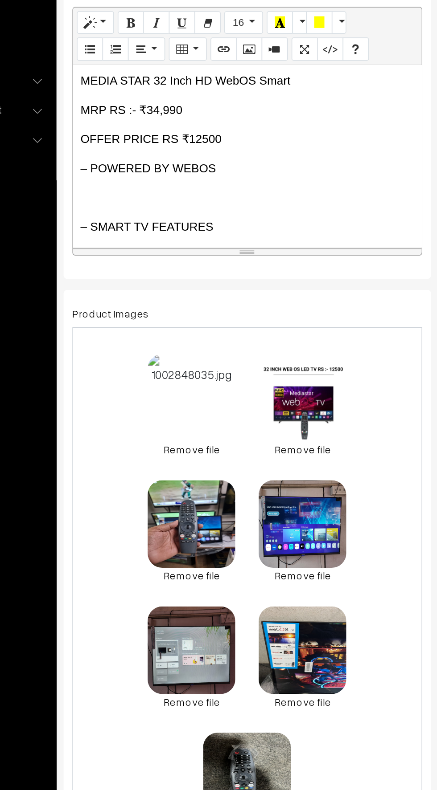
click at [195, 473] on link "Remove file" at bounding box center [202, 476] width 53 height 9
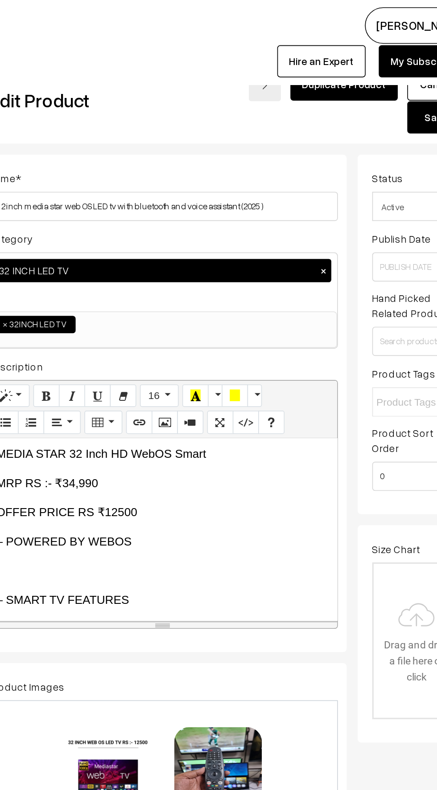
scroll to position [8, 0]
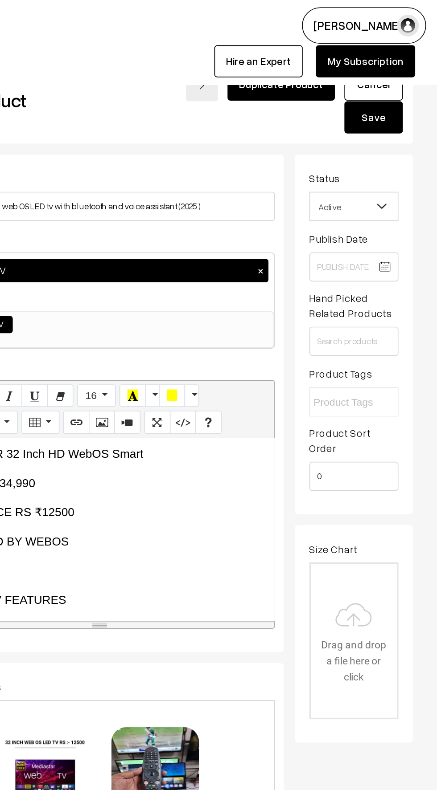
click at [392, 74] on button "Save" at bounding box center [398, 72] width 36 height 20
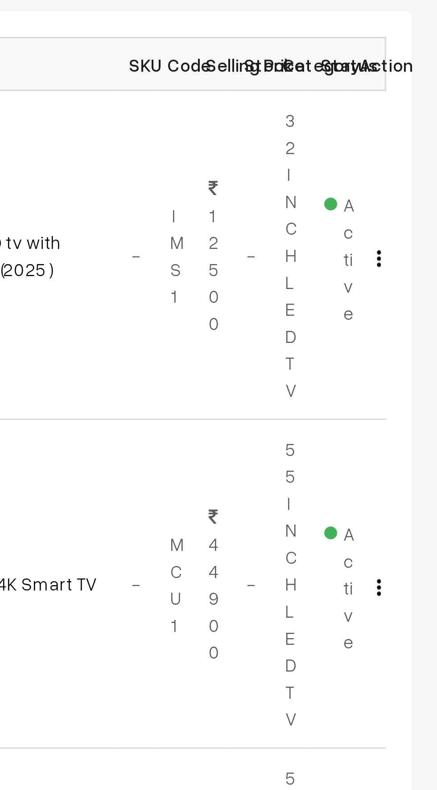
click at [416, 255] on img "button" at bounding box center [416, 258] width 1 height 6
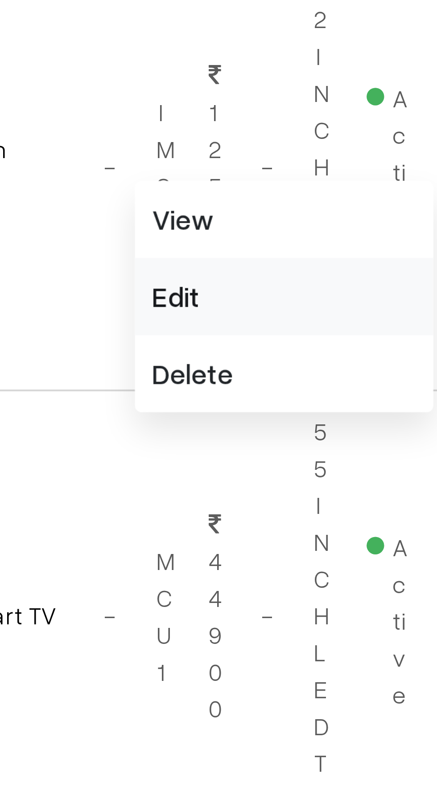
click at [349, 290] on link "Edit" at bounding box center [377, 290] width 76 height 20
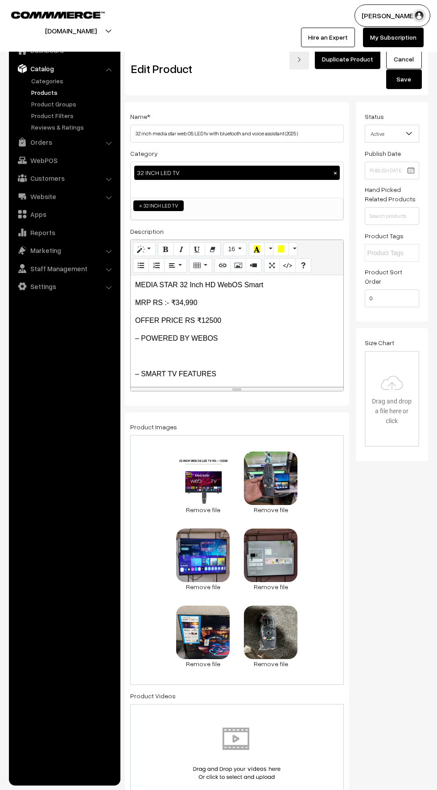
scroll to position [4, 0]
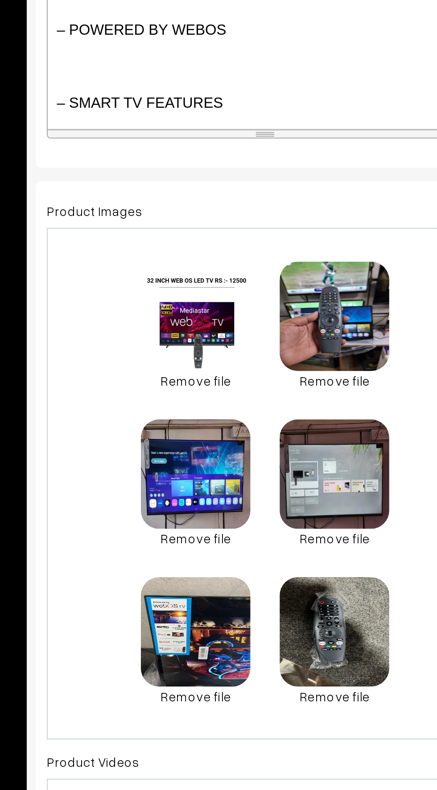
click at [201, 506] on link "Remove file" at bounding box center [202, 505] width 53 height 9
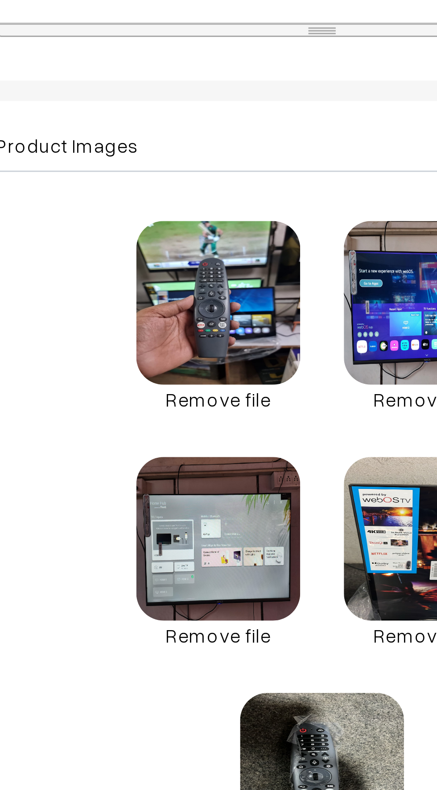
click at [192, 500] on img at bounding box center [202, 474] width 53 height 53
click at [193, 507] on link "Remove file" at bounding box center [202, 505] width 53 height 9
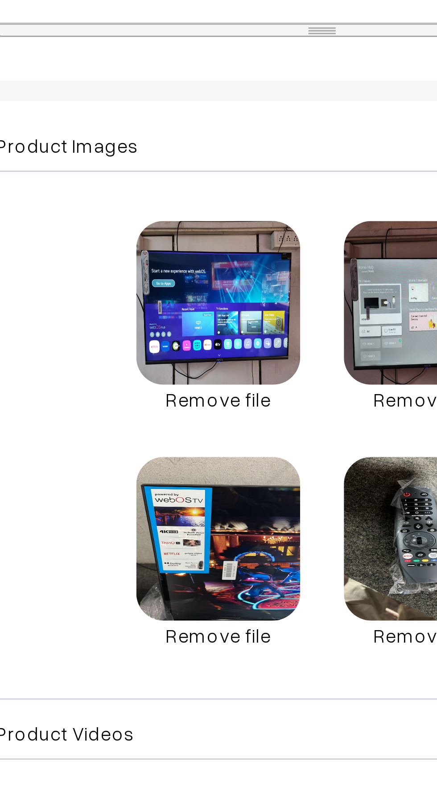
click at [194, 505] on link "Remove file" at bounding box center [202, 505] width 53 height 9
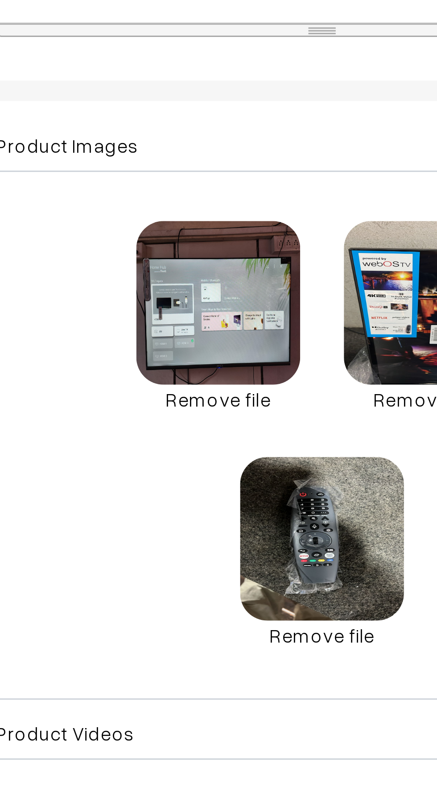
click at [193, 508] on link "Remove file" at bounding box center [202, 505] width 53 height 9
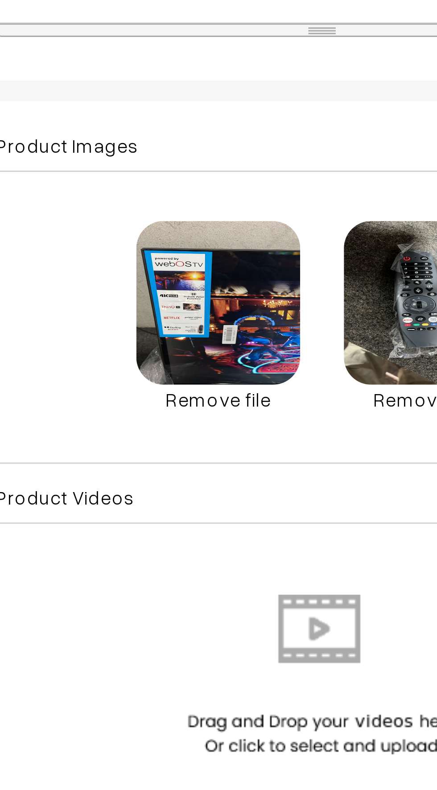
click at [192, 501] on link "Remove file" at bounding box center [202, 505] width 53 height 9
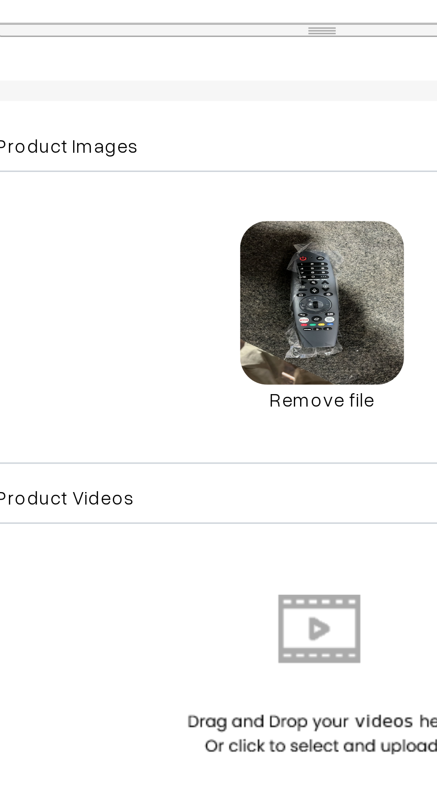
click at [241, 502] on link "Remove file" at bounding box center [236, 505] width 53 height 9
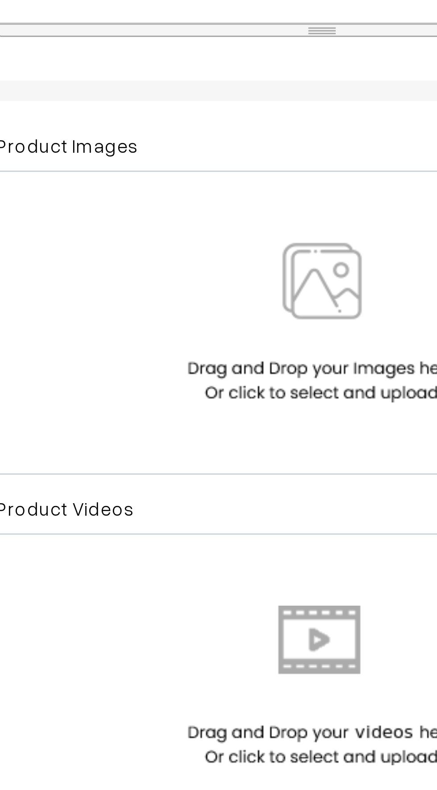
click at [204, 479] on img at bounding box center [237, 481] width 92 height 52
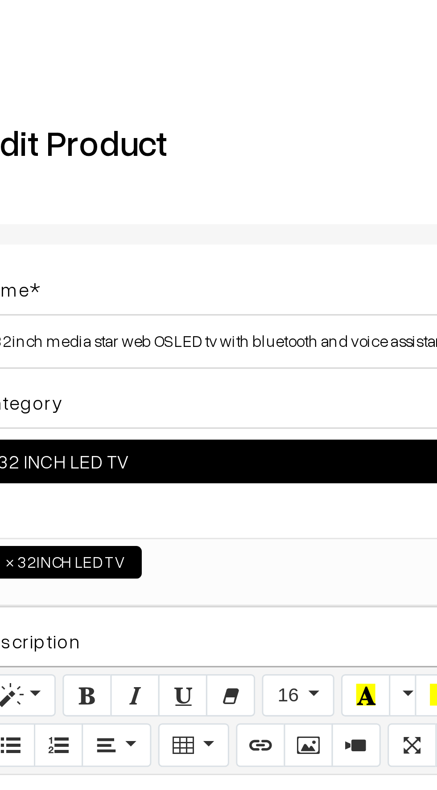
scroll to position [0, 0]
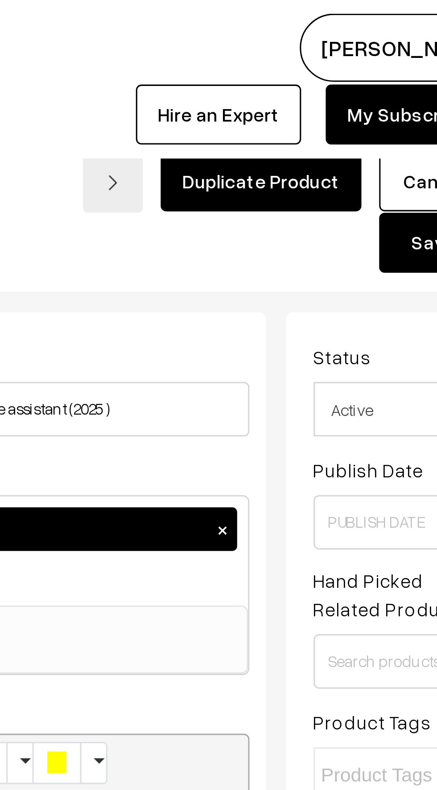
click at [387, 82] on button "Save" at bounding box center [398, 80] width 36 height 20
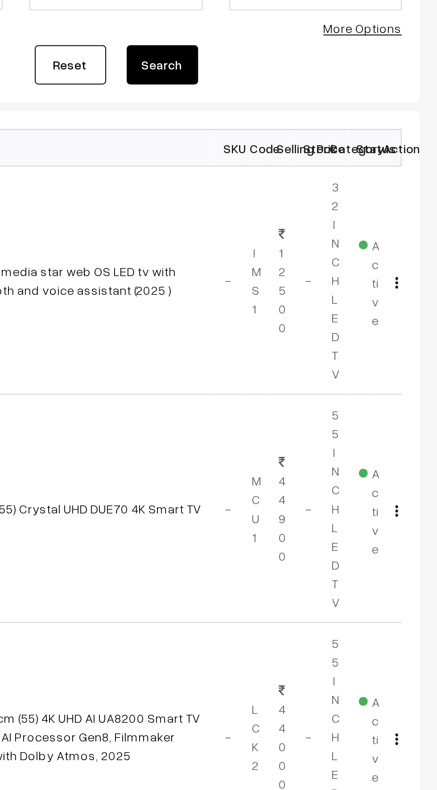
click at [416, 257] on img "button" at bounding box center [416, 258] width 1 height 6
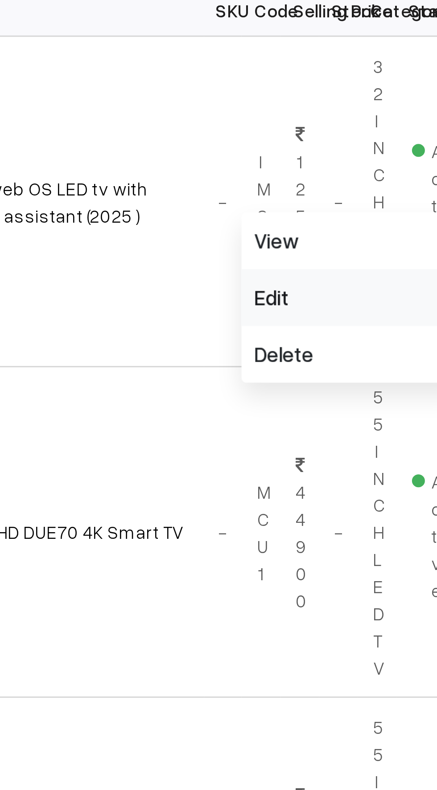
click at [352, 293] on link "Edit" at bounding box center [377, 290] width 76 height 20
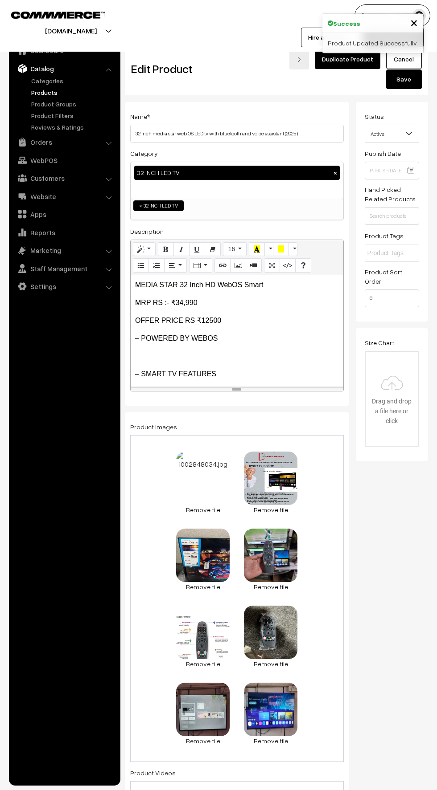
scroll to position [4, 0]
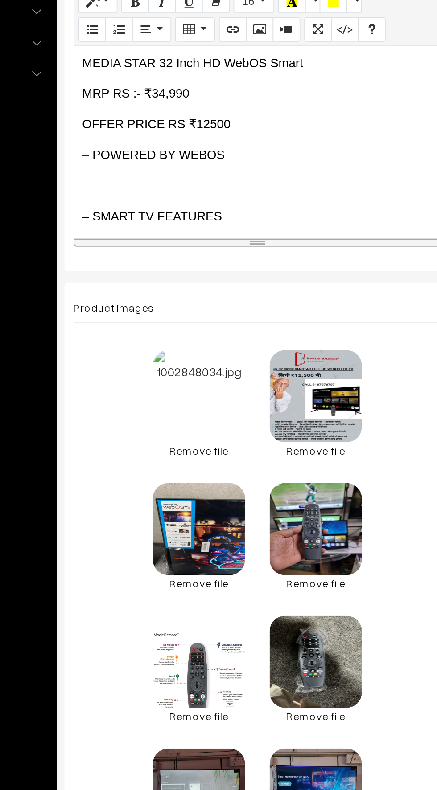
click at [195, 506] on link "Remove file" at bounding box center [202, 506] width 53 height 9
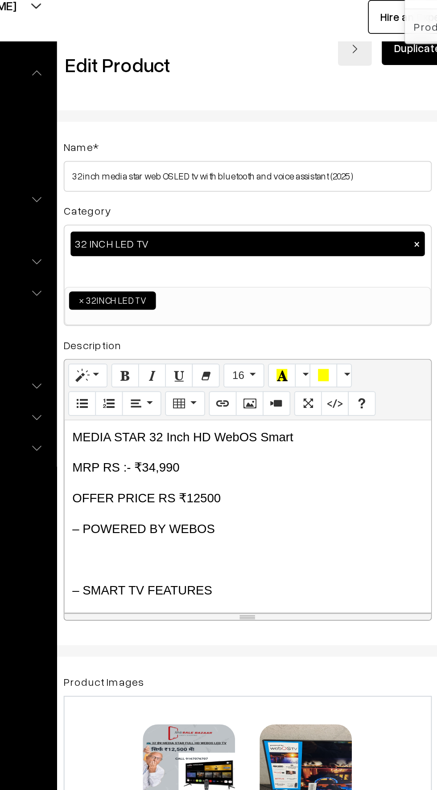
scroll to position [0, 0]
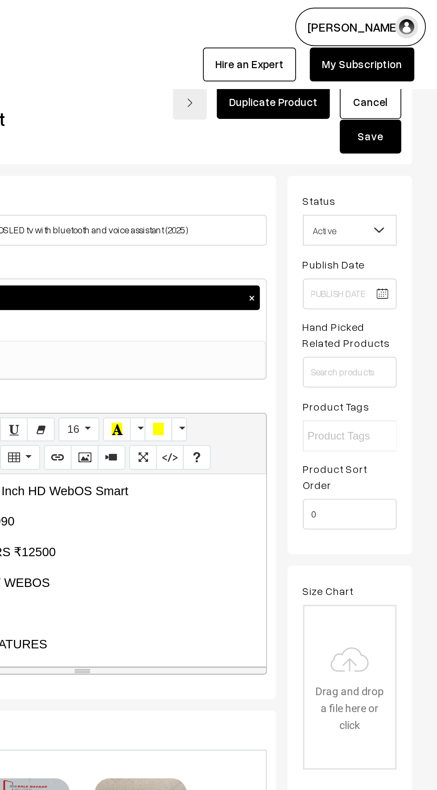
click at [395, 86] on button "Save" at bounding box center [398, 80] width 36 height 20
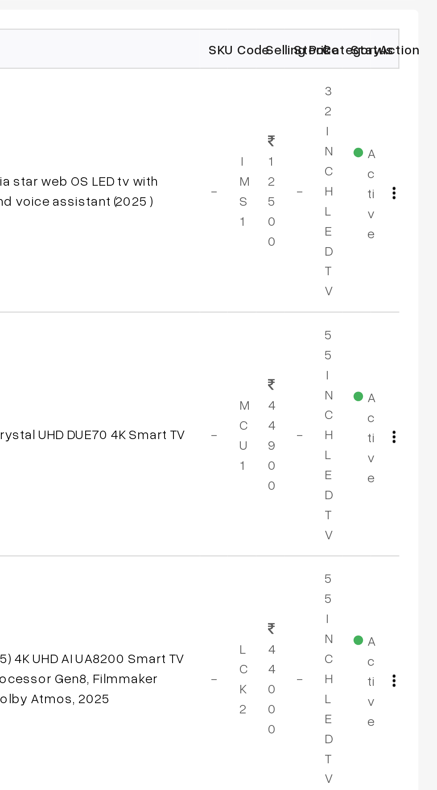
click at [416, 257] on img "button" at bounding box center [416, 258] width 1 height 6
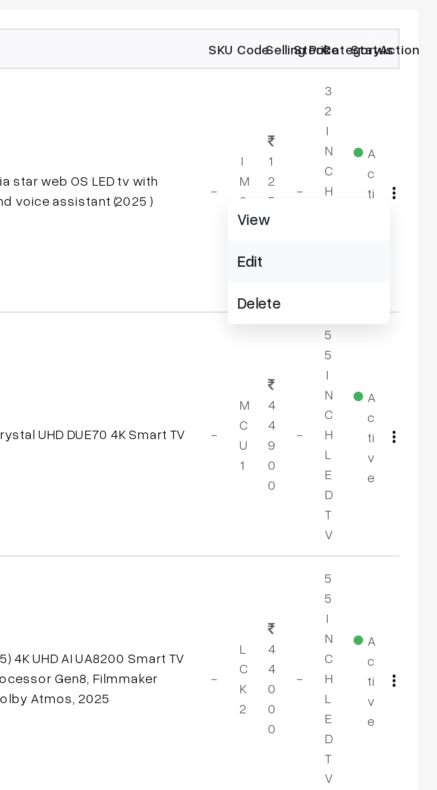
click at [348, 287] on link "Edit" at bounding box center [377, 290] width 76 height 20
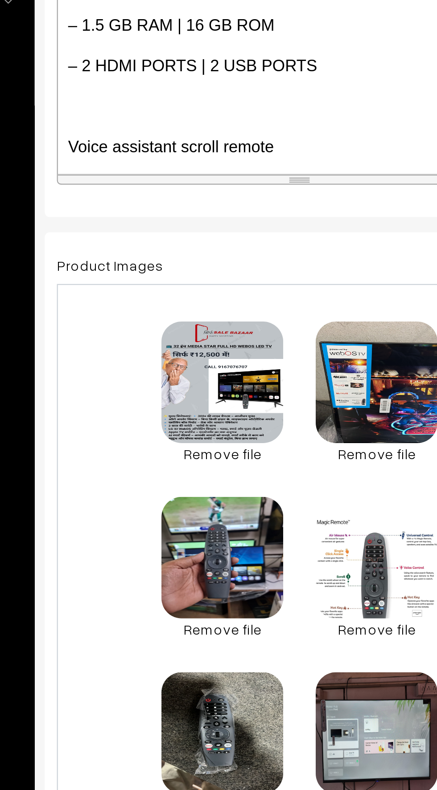
scroll to position [211, 0]
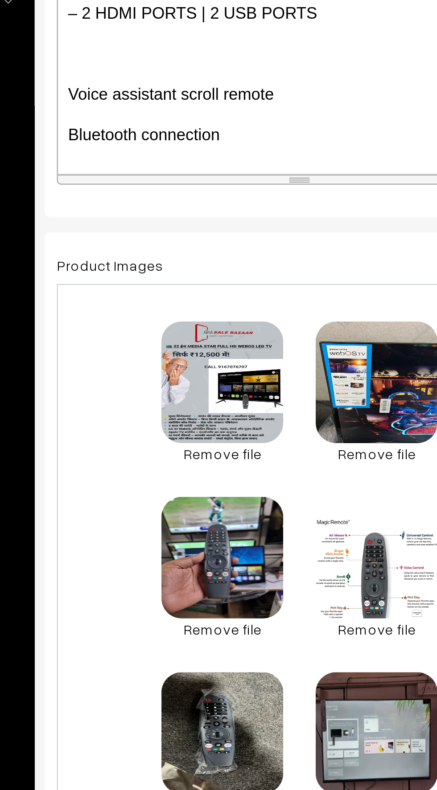
click at [209, 346] on p "Bluetooth connection" at bounding box center [237, 347] width 204 height 11
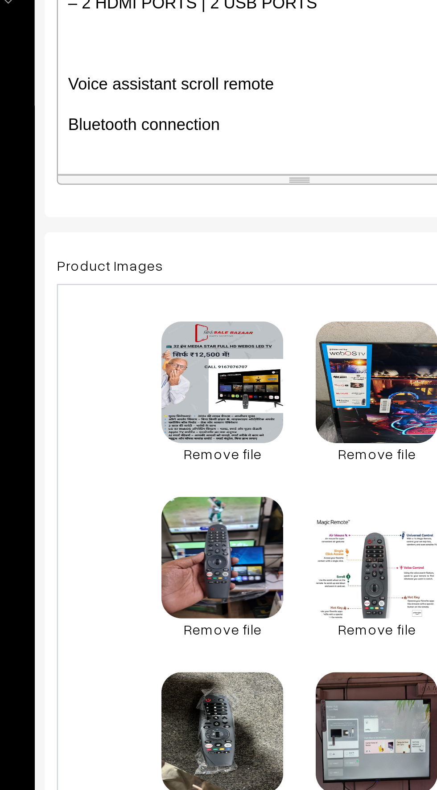
scroll to position [233, 0]
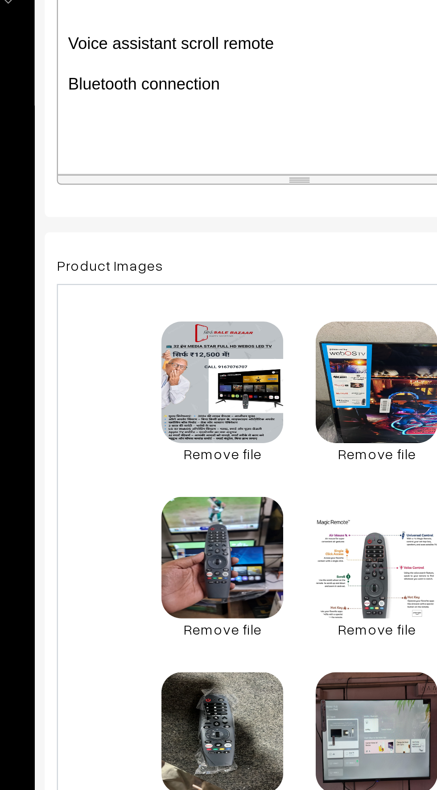
click at [148, 353] on div "MEDIA STAR 32 Inch HD WebOS Smart MRP RS :- ₹34,990 OFFER PRICE RS ₹12500 – POW…" at bounding box center [237, 308] width 213 height 111
paste div
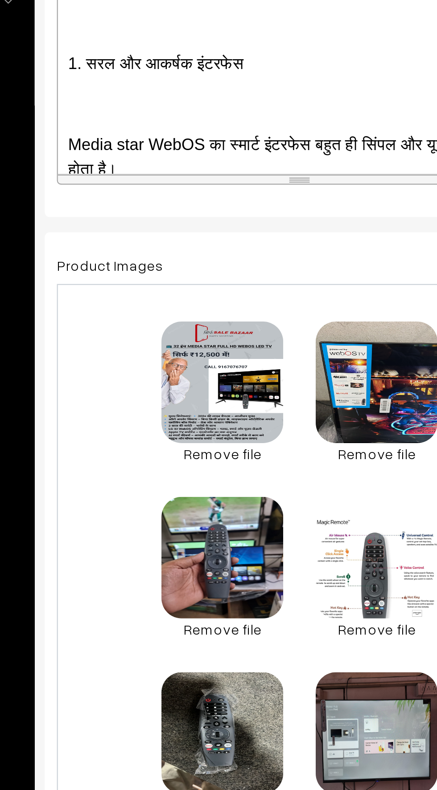
scroll to position [314, 0]
click at [141, 331] on p at bounding box center [237, 333] width 204 height 11
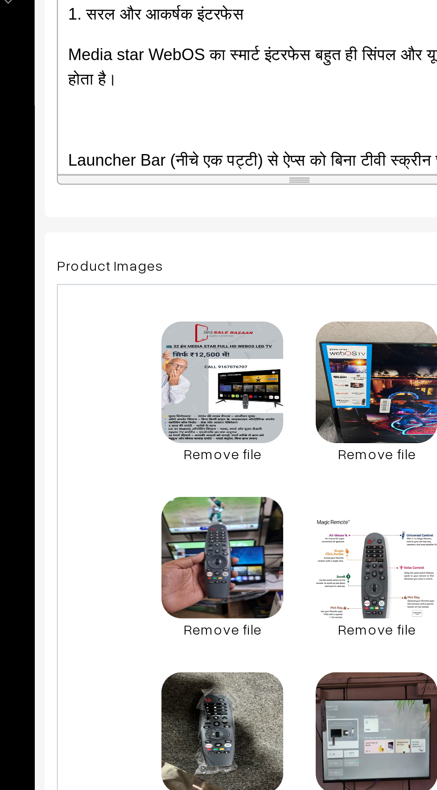
scroll to position [343, 0]
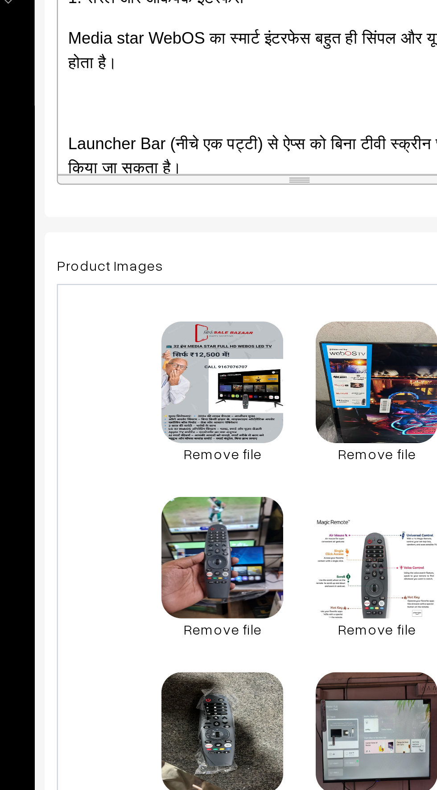
click at [155, 330] on p at bounding box center [237, 333] width 204 height 11
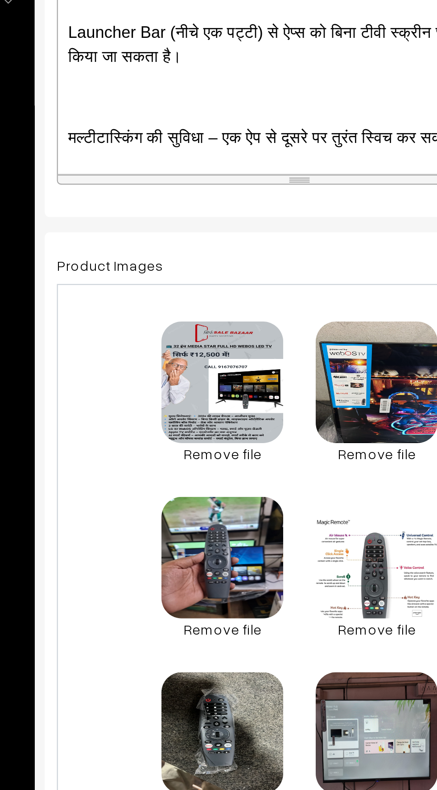
scroll to position [374, 0]
click at [152, 332] on p at bounding box center [237, 330] width 204 height 11
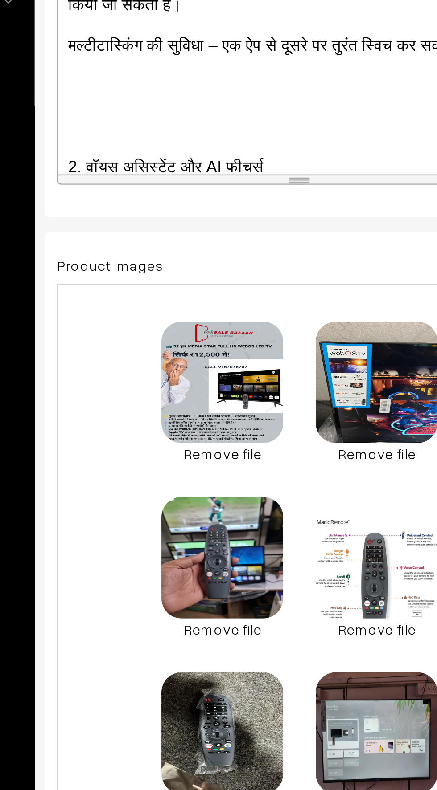
scroll to position [397, 0]
click at [151, 334] on div "MEDIA STAR 32 Inch HD WebOS Smart MRP RS :- ₹34,990 OFFER PRICE RS ₹12500 – POW…" at bounding box center [237, 308] width 213 height 111
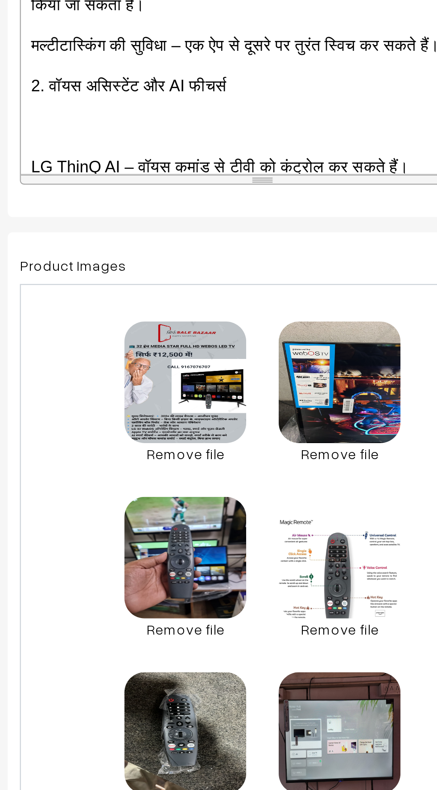
click at [151, 339] on p at bounding box center [237, 343] width 204 height 11
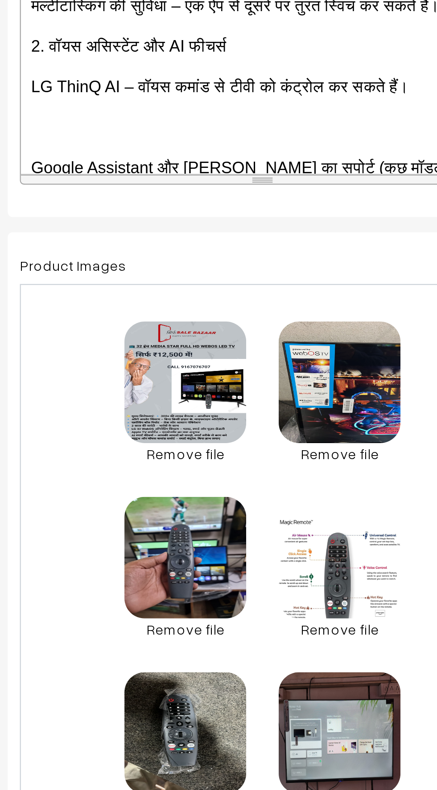
scroll to position [426, 0]
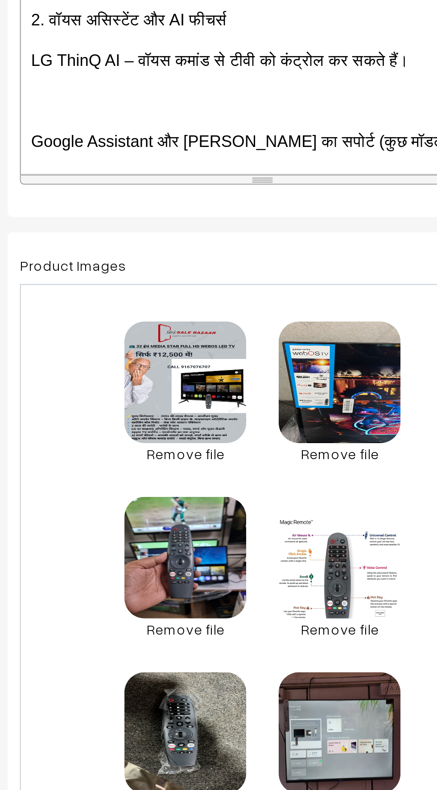
click at [148, 333] on p at bounding box center [237, 332] width 204 height 11
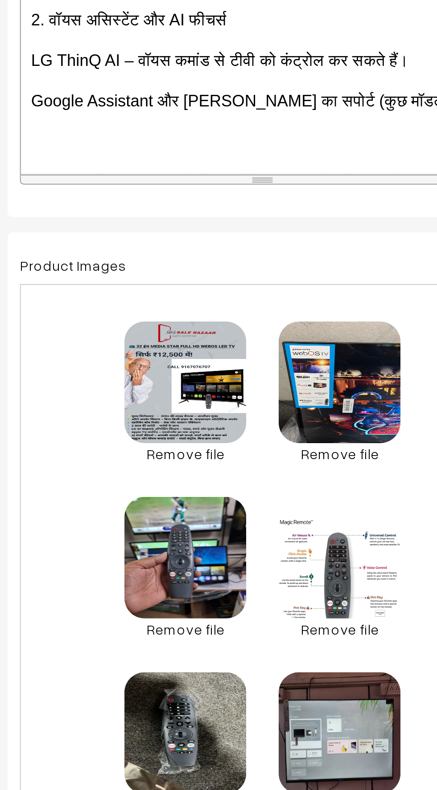
click at [151, 350] on p at bounding box center [237, 350] width 204 height 11
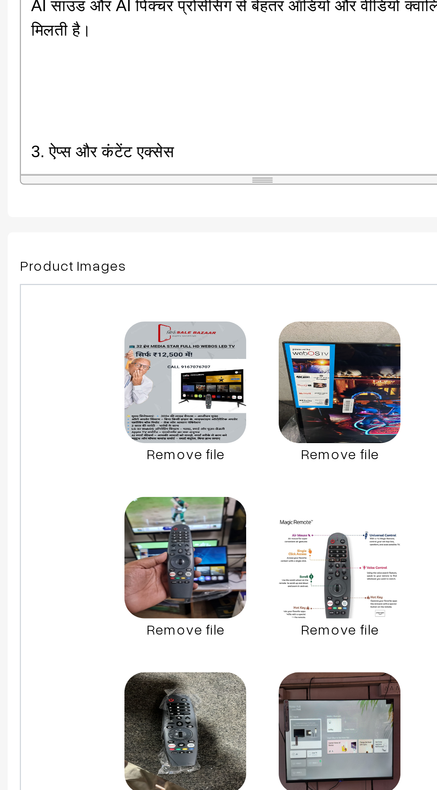
scroll to position [495, 0]
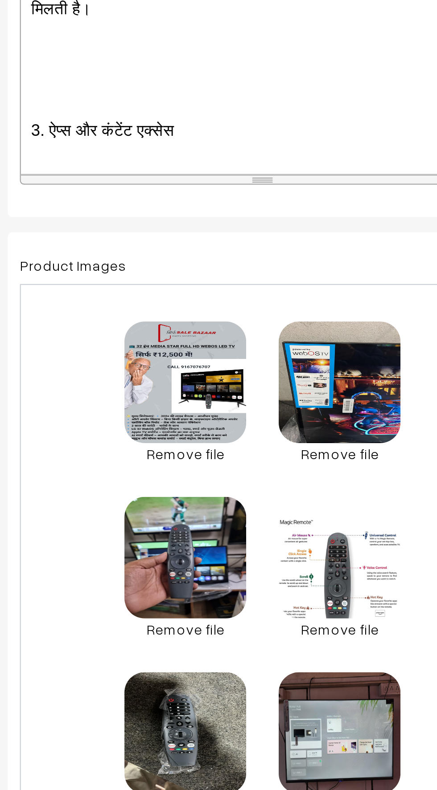
click at [151, 326] on p at bounding box center [237, 327] width 204 height 11
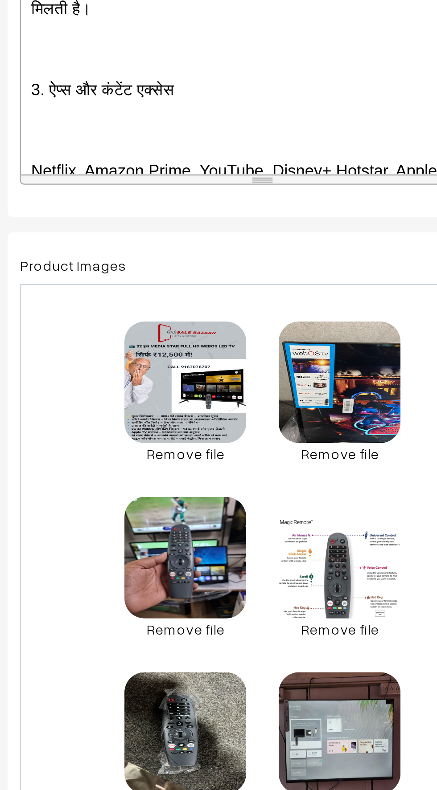
click at [152, 350] on div "MEDIA STAR 32 Inch HD WebOS Smart MRP RS :- ₹34,990 OFFER PRICE RS ₹12500 – POW…" at bounding box center [237, 308] width 213 height 111
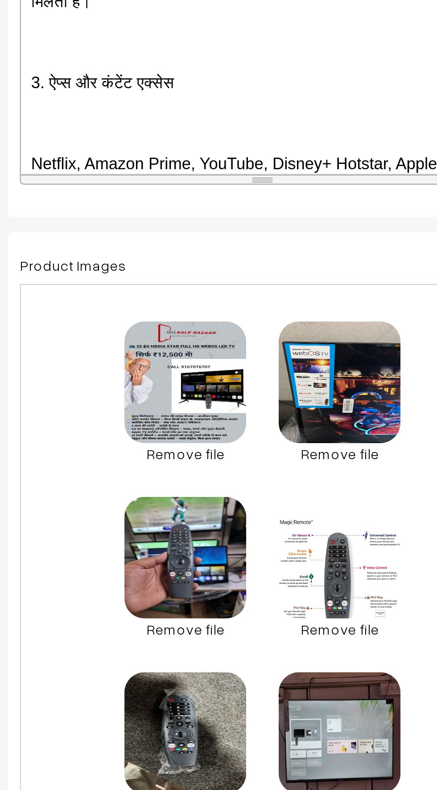
click at [142, 338] on p at bounding box center [237, 342] width 204 height 11
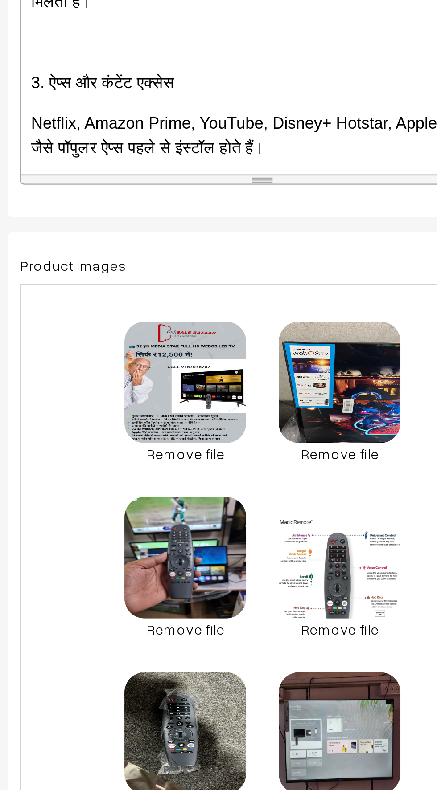
click at [144, 310] on p at bounding box center [237, 306] width 204 height 11
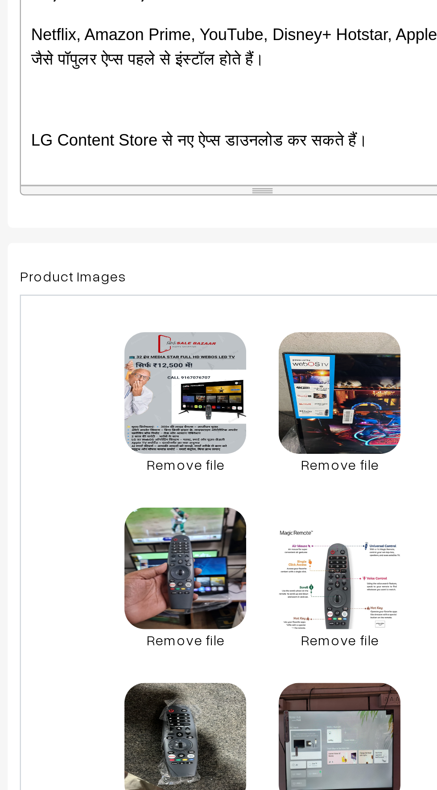
scroll to position [528, 0]
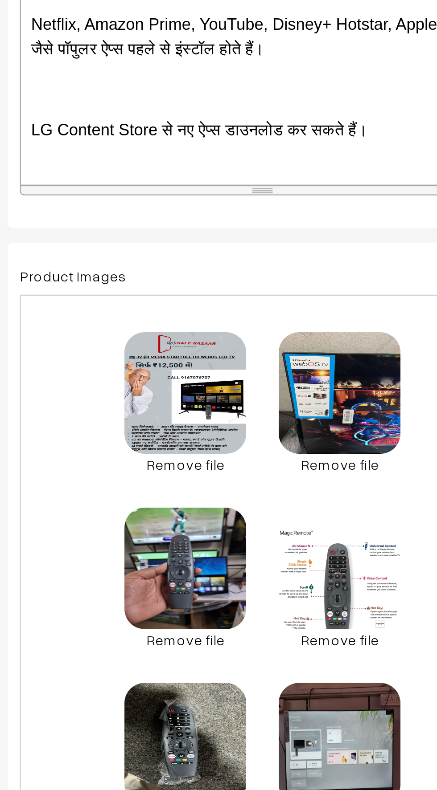
click at [149, 321] on p at bounding box center [237, 322] width 204 height 11
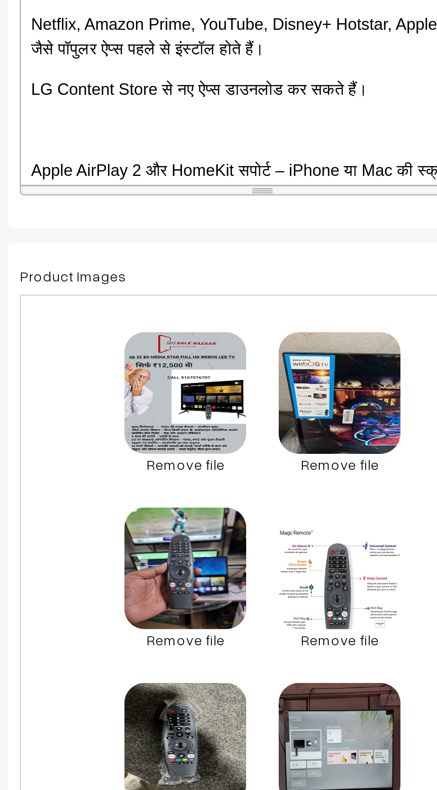
click at [154, 342] on p at bounding box center [237, 340] width 204 height 11
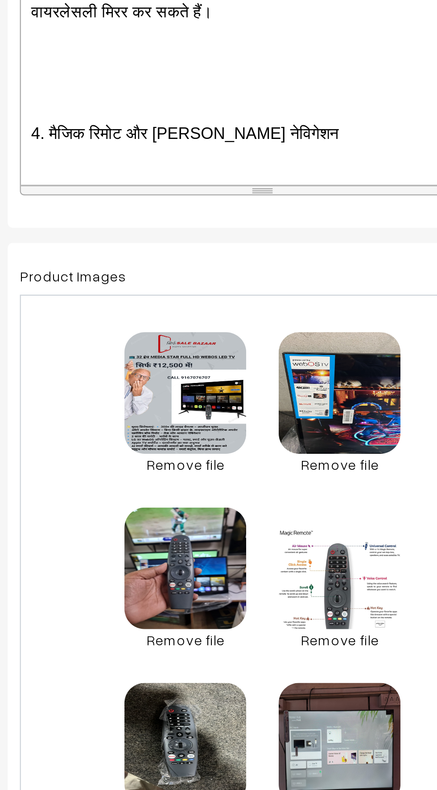
scroll to position [602, 0]
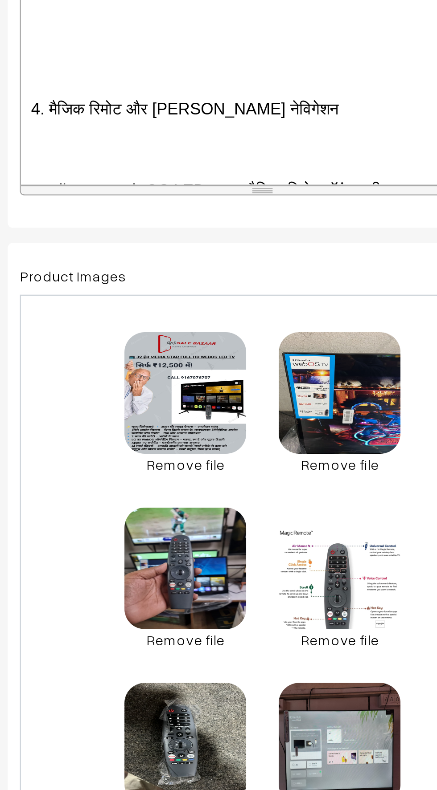
click at [147, 312] on p at bounding box center [237, 313] width 204 height 11
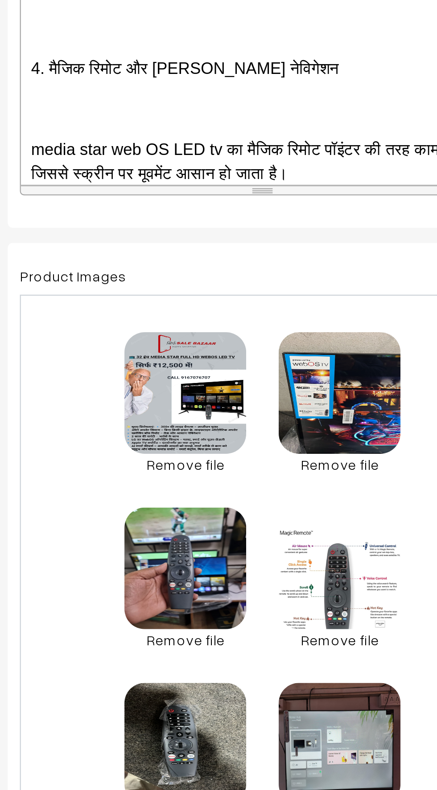
click at [155, 331] on p at bounding box center [237, 331] width 204 height 11
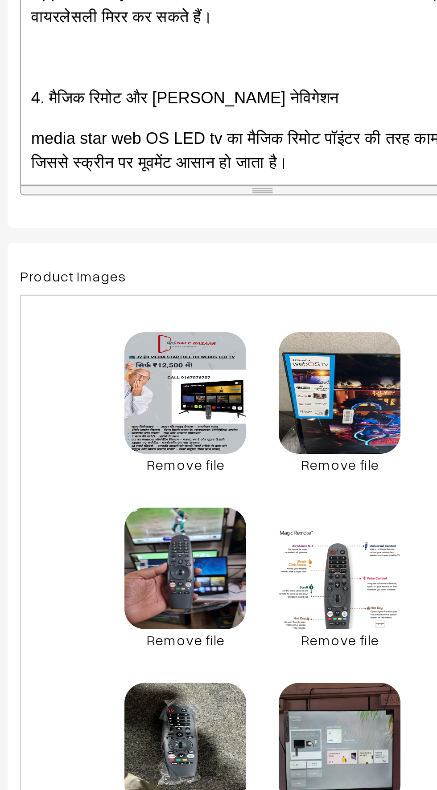
scroll to position [585, 0]
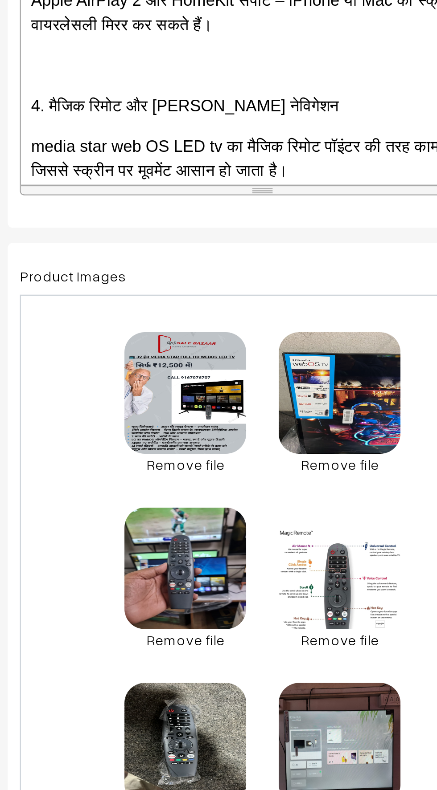
click at [144, 312] on p at bounding box center [237, 312] width 204 height 11
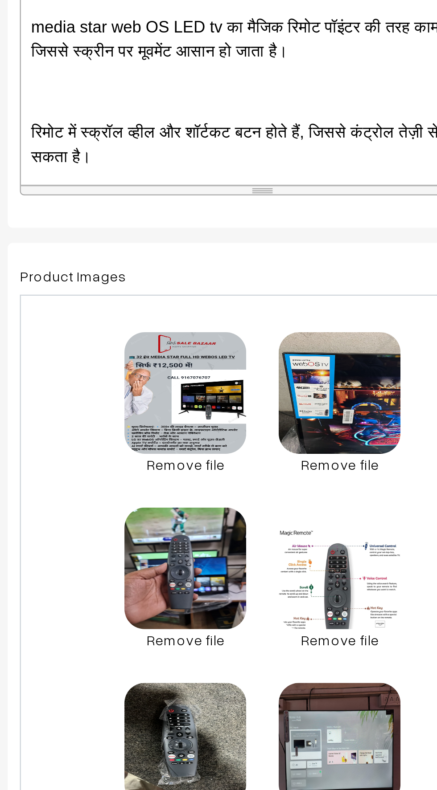
scroll to position [623, 0]
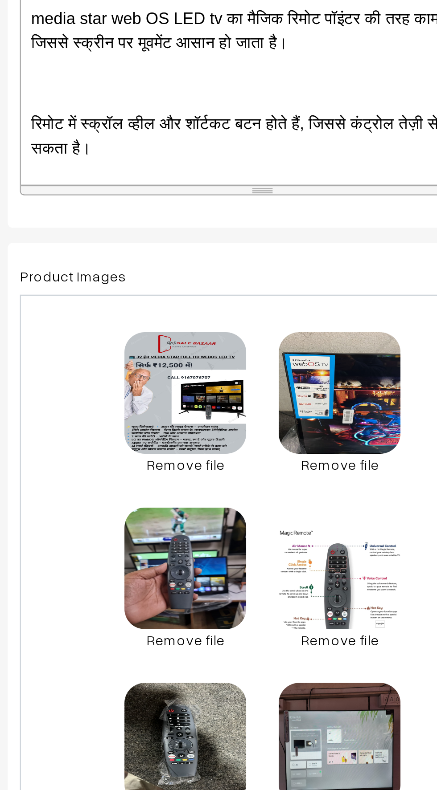
click at [152, 320] on p at bounding box center [237, 320] width 204 height 11
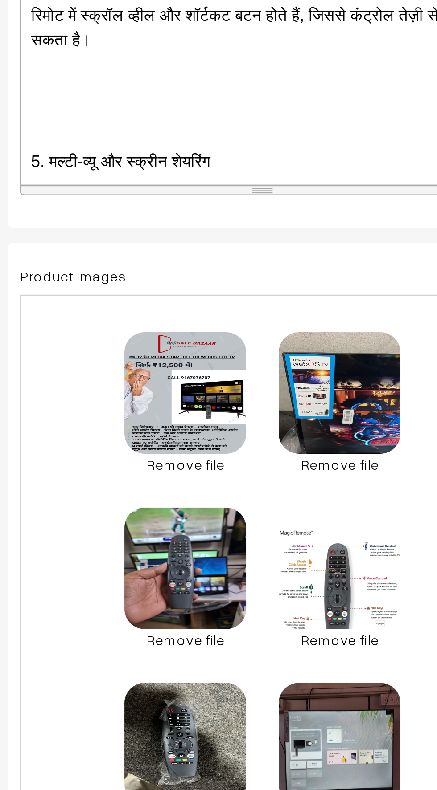
scroll to position [655, 0]
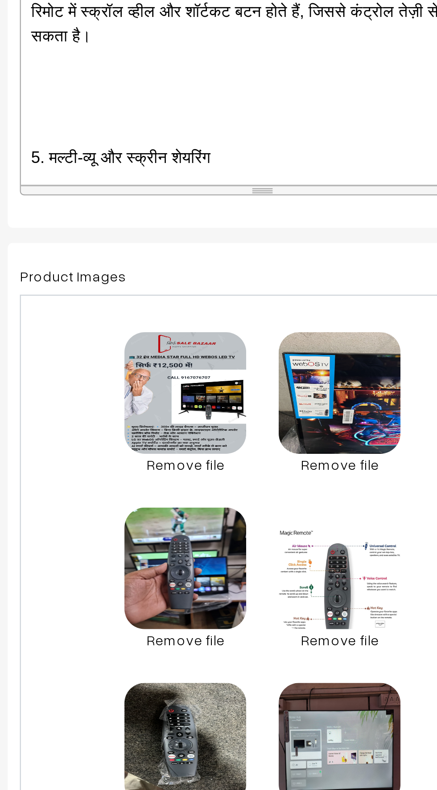
click at [151, 329] on p at bounding box center [237, 334] width 204 height 11
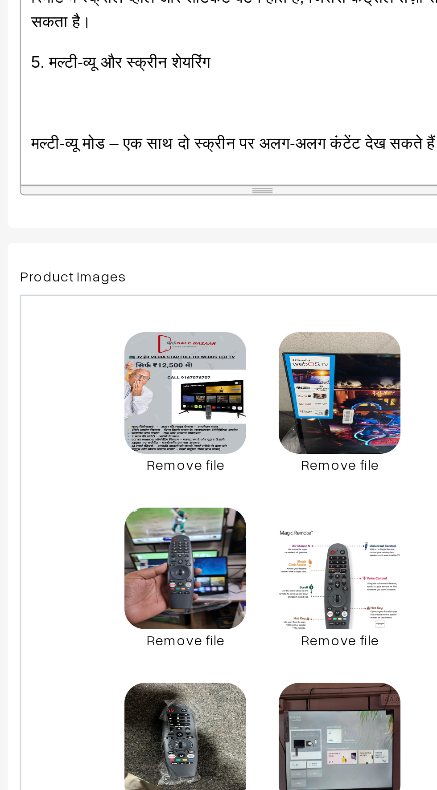
scroll to position [667, 0]
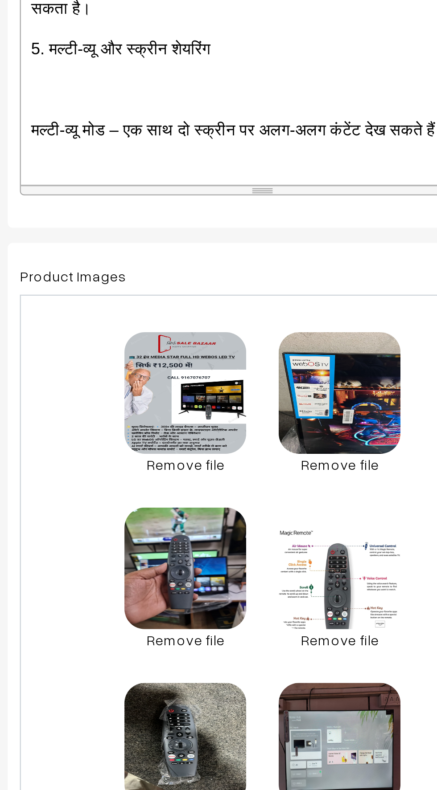
click at [149, 324] on p at bounding box center [237, 322] width 204 height 11
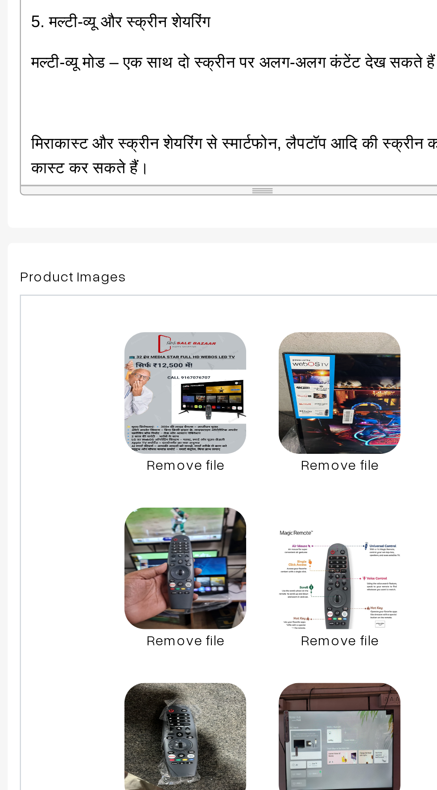
scroll to position [680, 0]
click at [151, 325] on p at bounding box center [237, 328] width 204 height 11
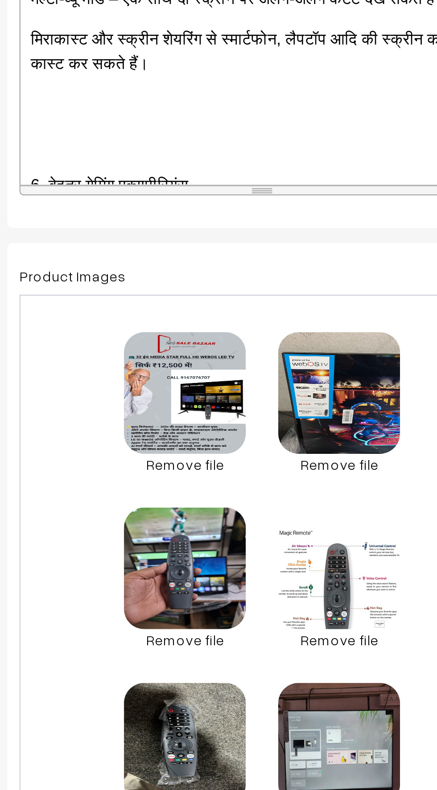
scroll to position [708, 0]
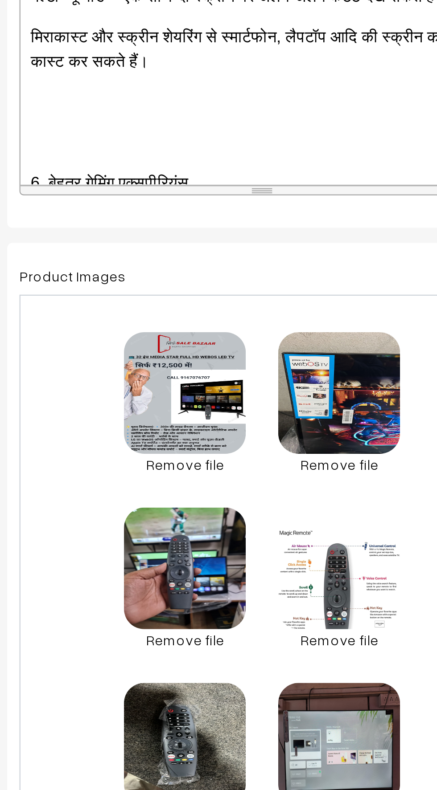
click at [153, 344] on p at bounding box center [237, 345] width 204 height 11
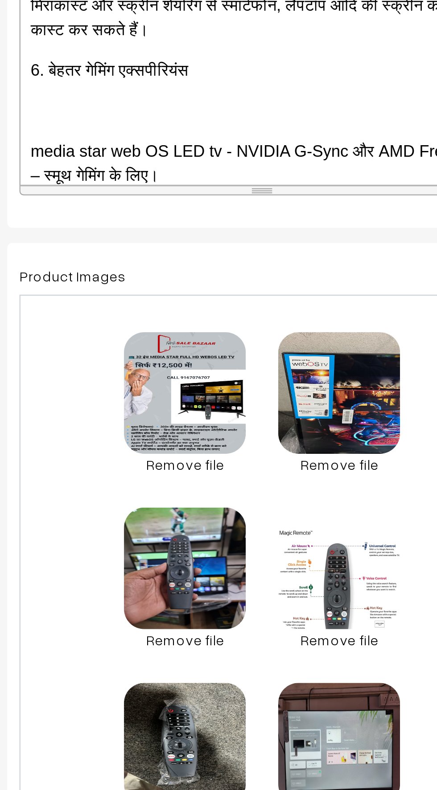
scroll to position [725, 0]
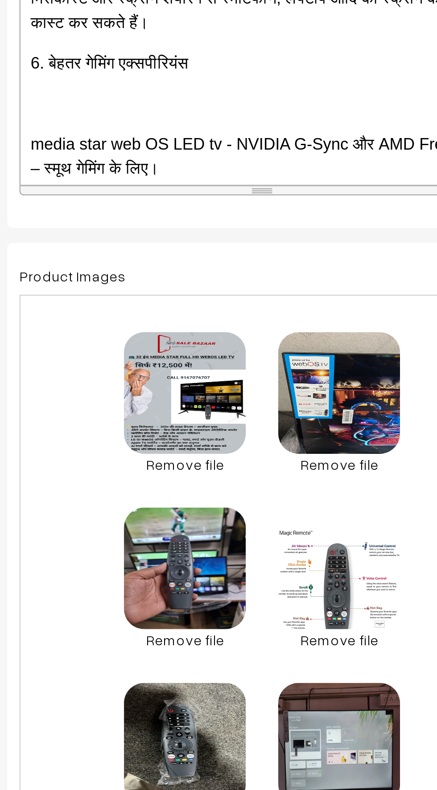
click at [151, 328] on p at bounding box center [237, 328] width 204 height 11
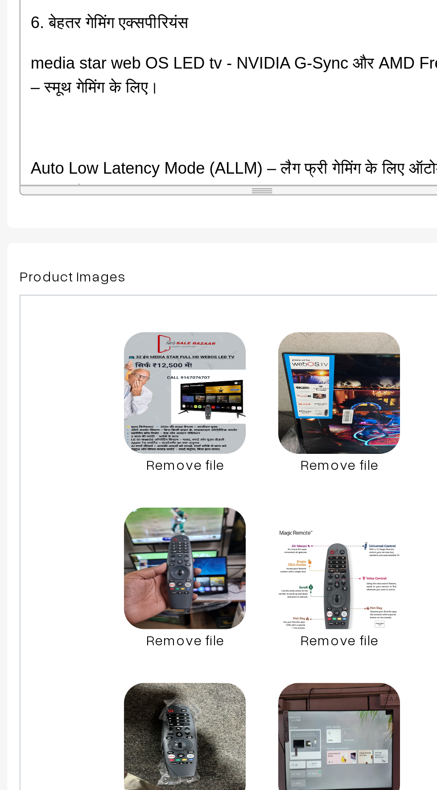
scroll to position [757, 0]
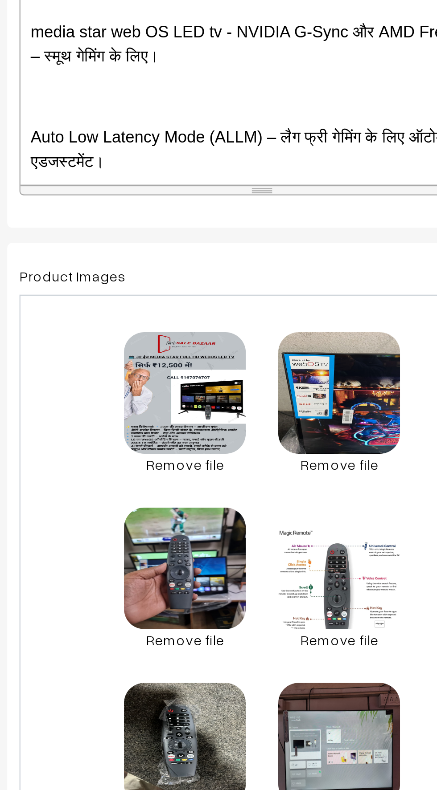
click at [155, 322] on p at bounding box center [237, 325] width 204 height 11
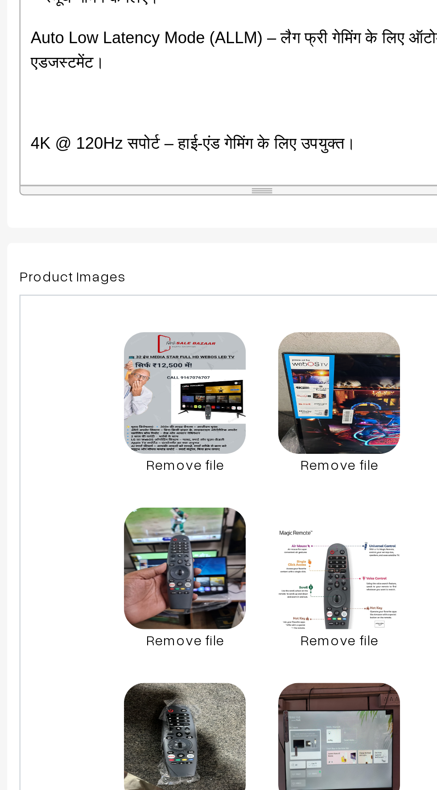
scroll to position [783, 0]
click at [154, 326] on p at bounding box center [237, 328] width 204 height 11
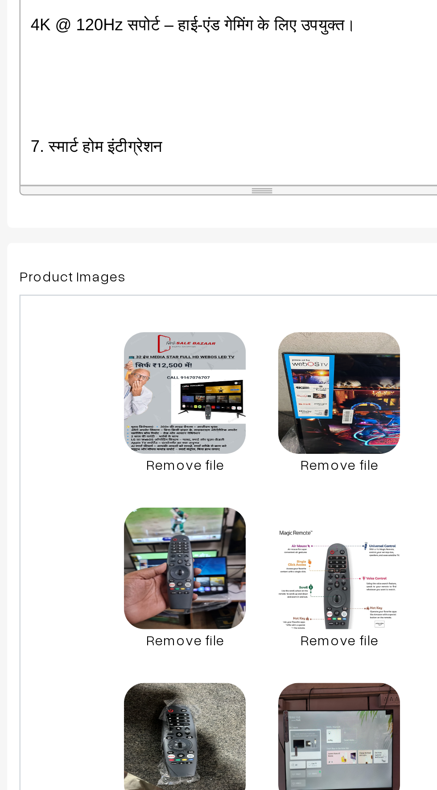
scroll to position [818, 0]
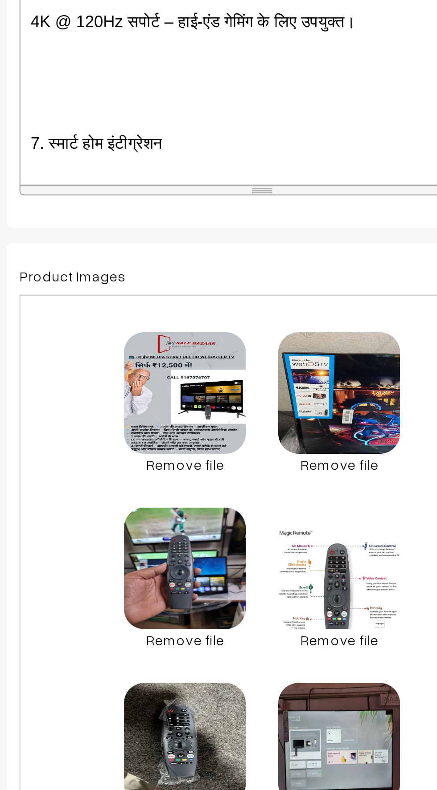
click at [147, 319] on div "MEDIA STAR 32 Inch HD WebOS Smart MRP RS :- ₹34,990 OFFER PRICE RS ₹12500 – POW…" at bounding box center [237, 308] width 213 height 111
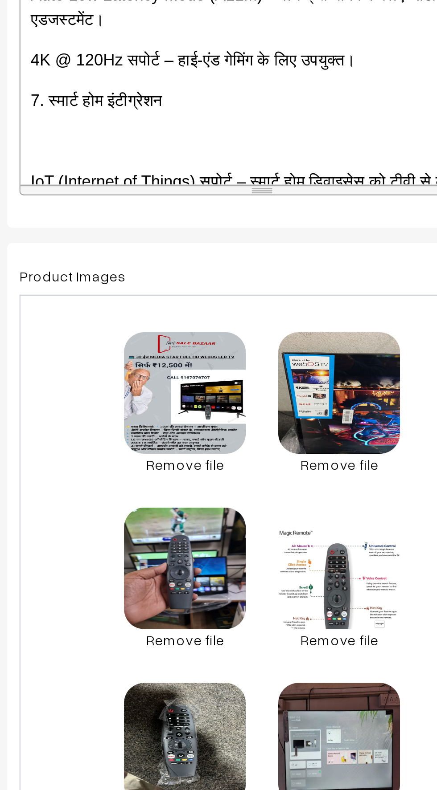
scroll to position [801, 0]
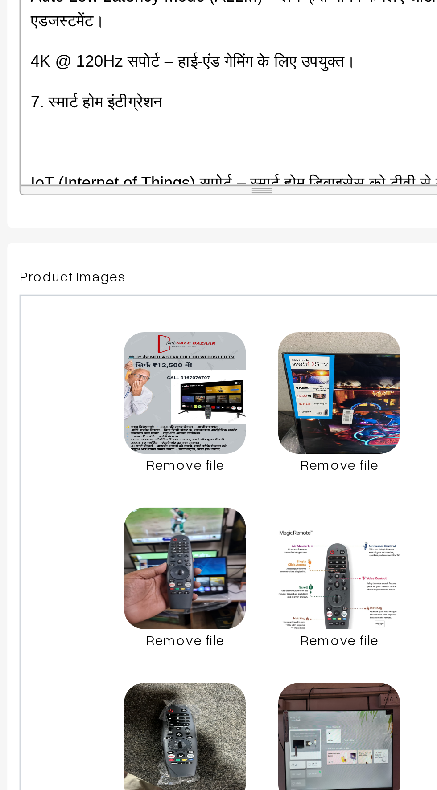
click at [140, 306] on span "4K @ 120Hz सपोर्ट – हाई-एंड गेमिंग के लिए उपयुक्त।" at bounding box center [206, 310] width 143 height 8
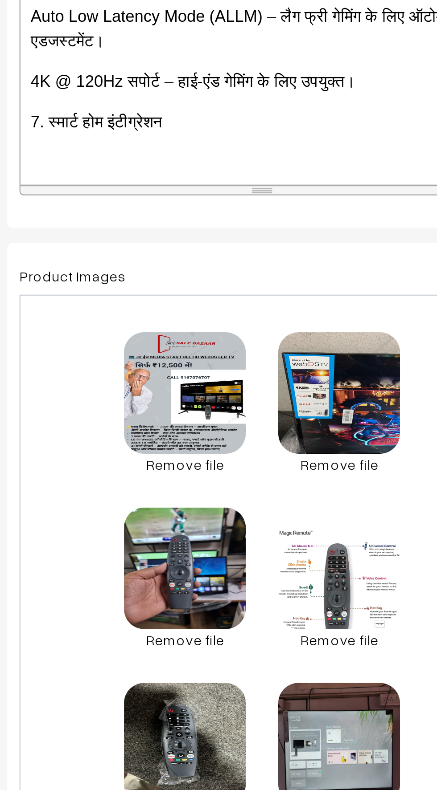
scroll to position [789, 0]
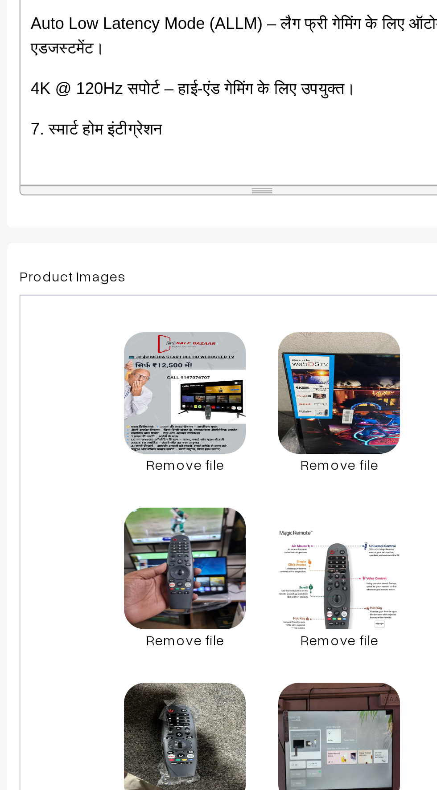
click at [143, 318] on span "4K @ 120Hz सपोर्ट – हाई-एंड गेमिंग के लिए उपयुक्त।" at bounding box center [206, 322] width 143 height 8
click at [144, 318] on span "@ 120Hz सपोर्ट – हाई-एंड गेमिंग के लिए उपयुक्त।" at bounding box center [201, 322] width 132 height 8
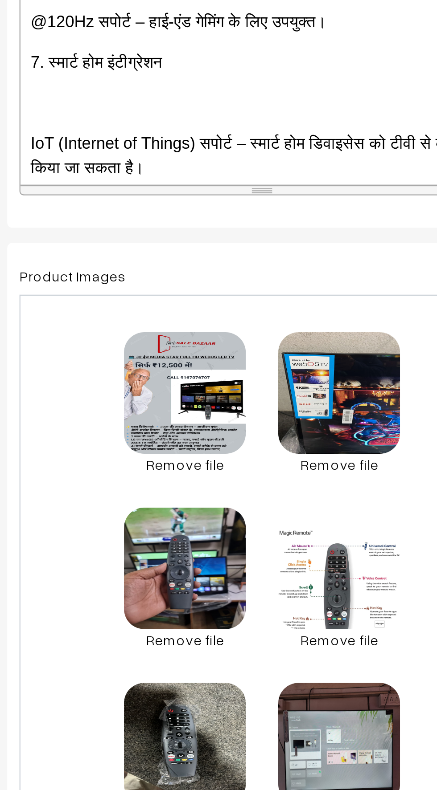
scroll to position [819, 0]
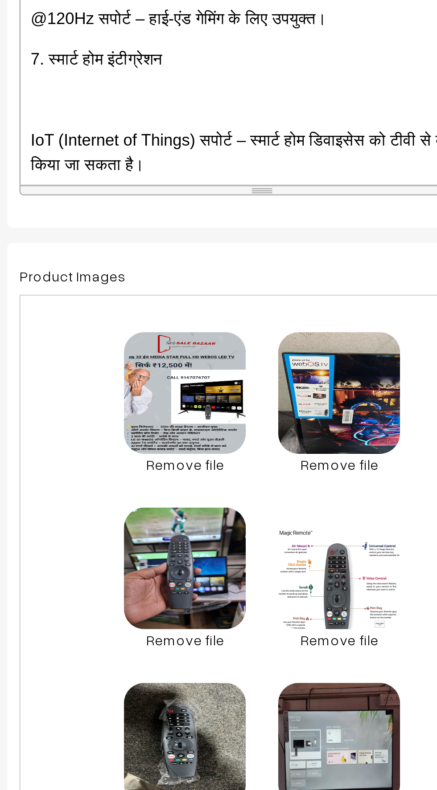
click at [146, 322] on p at bounding box center [237, 327] width 204 height 11
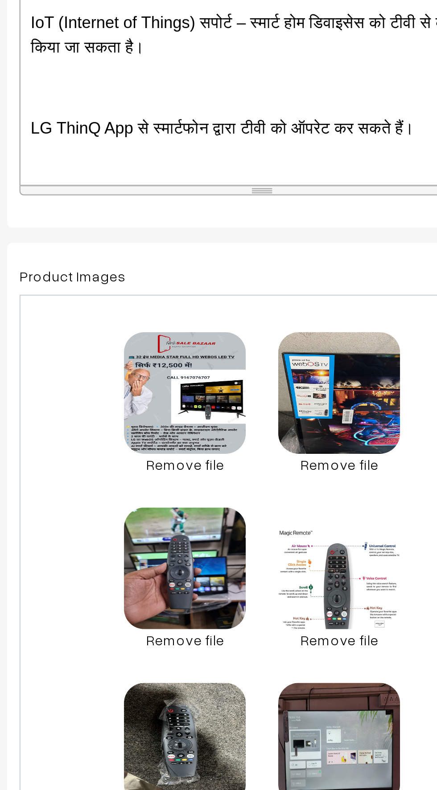
scroll to position [854, 0]
click at [145, 320] on p at bounding box center [237, 321] width 204 height 11
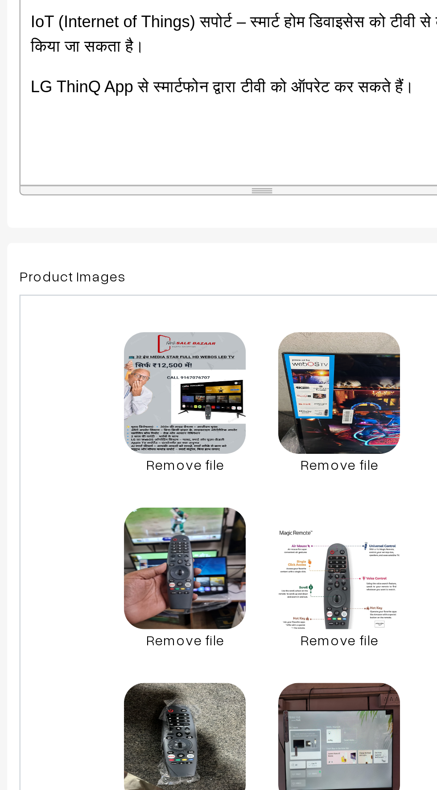
click at [151, 335] on p at bounding box center [237, 339] width 204 height 11
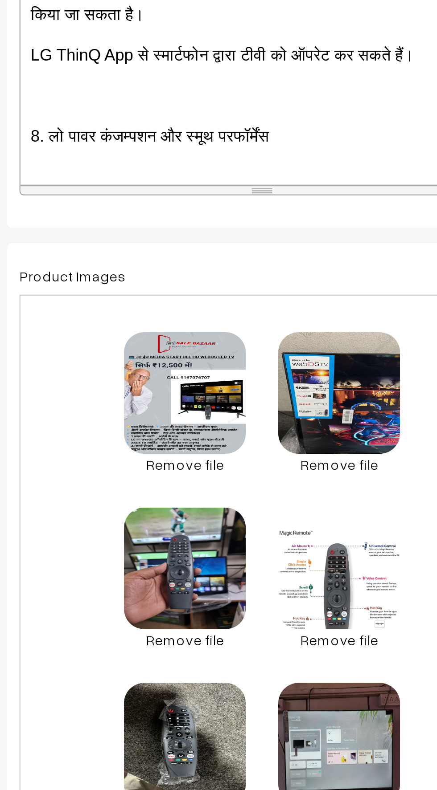
scroll to position [875, 0]
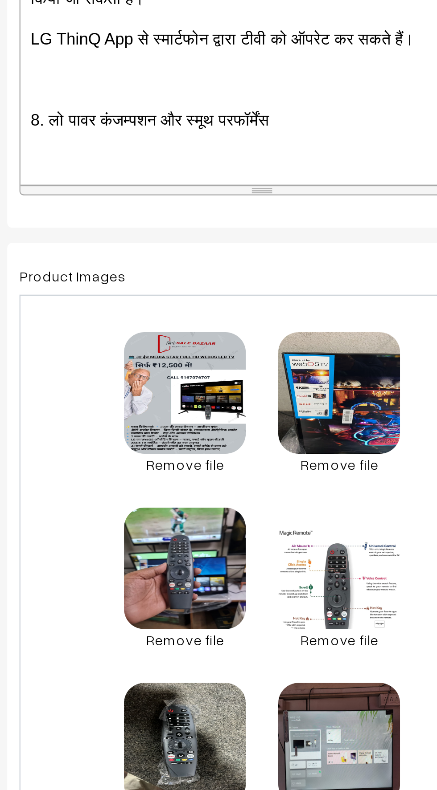
click at [141, 321] on p at bounding box center [237, 318] width 204 height 11
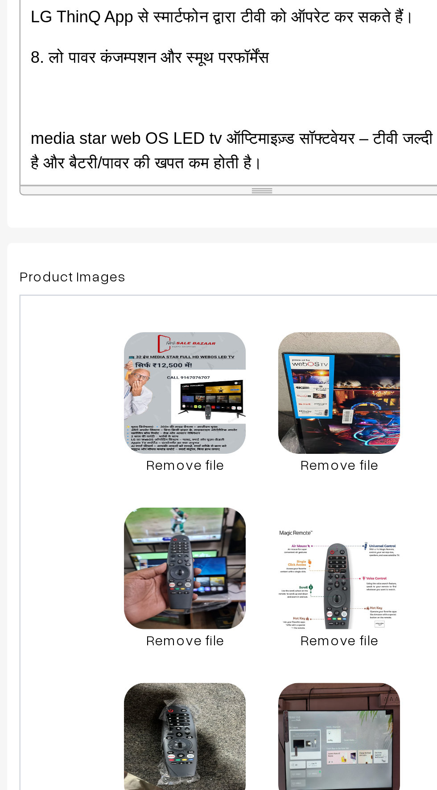
scroll to position [887, 0]
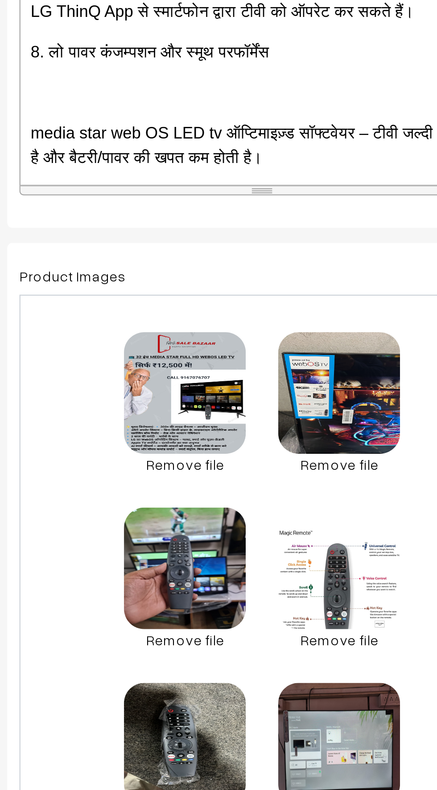
click at [151, 323] on p at bounding box center [237, 324] width 204 height 11
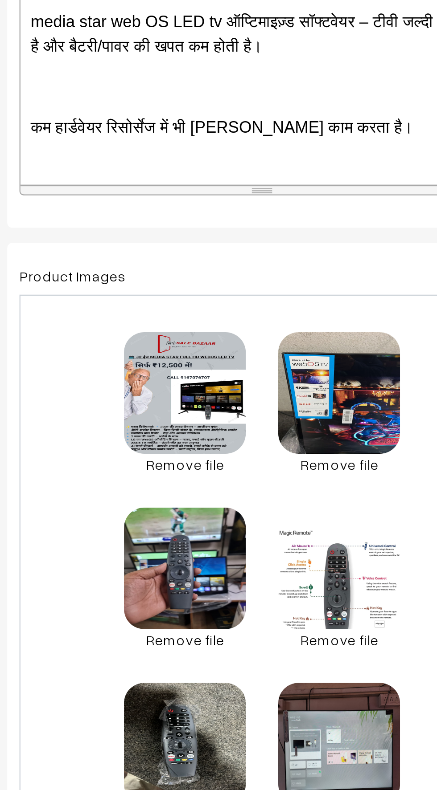
scroll to position [921, 0]
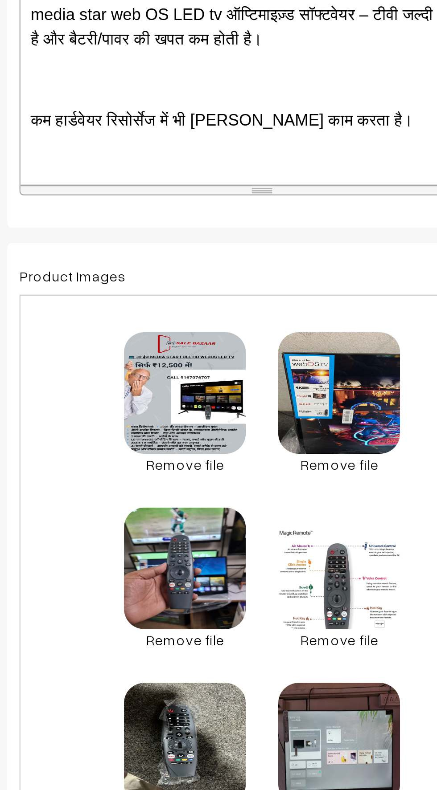
click at [147, 318] on p at bounding box center [237, 318] width 204 height 11
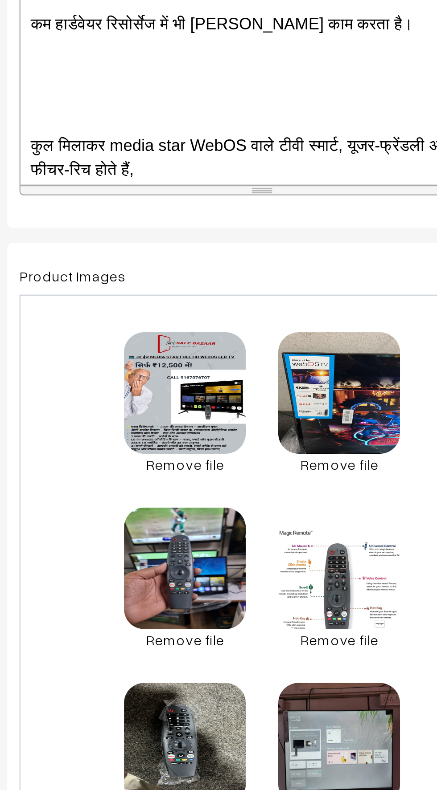
scroll to position [946, 0]
click at [152, 323] on p at bounding box center [237, 328] width 204 height 11
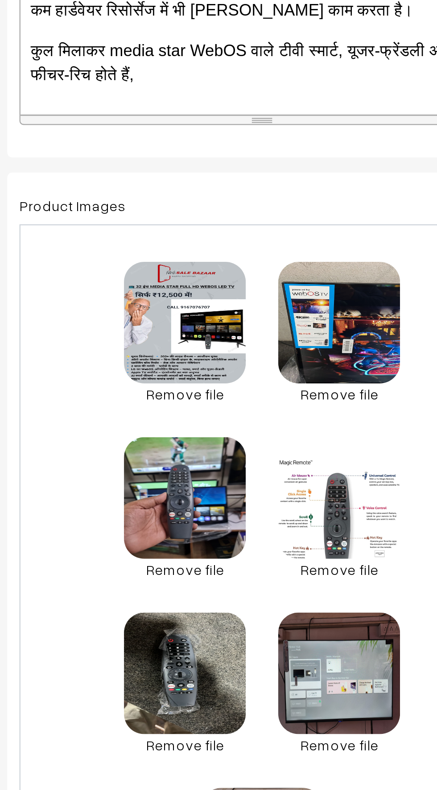
scroll to position [48, 0]
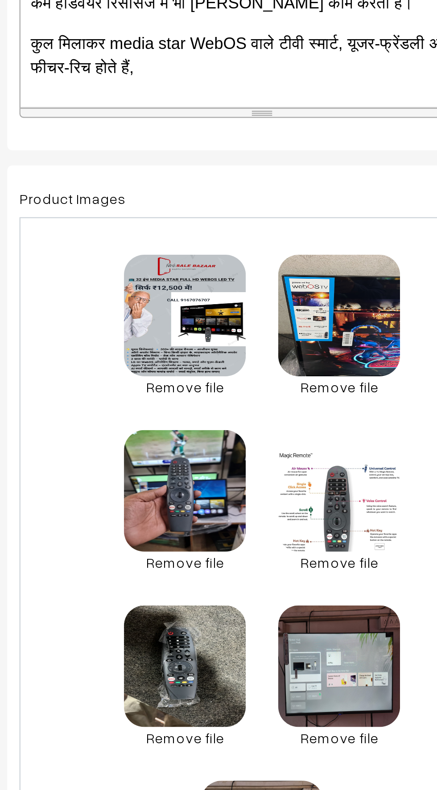
click at [168, 319] on p "कुल मिलाकर media star WebOS वाले टीवी स्मार्ट, यूजर-फ्रेंडली और फीचर-रिच होते ह…" at bounding box center [237, 316] width 204 height 21
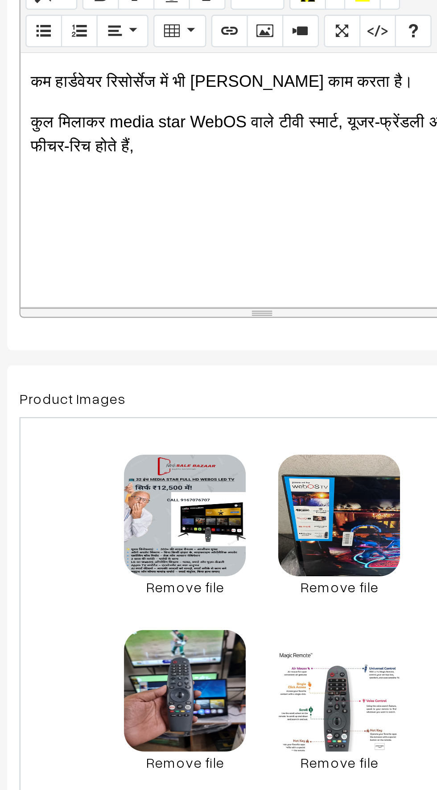
scroll to position [972, 0]
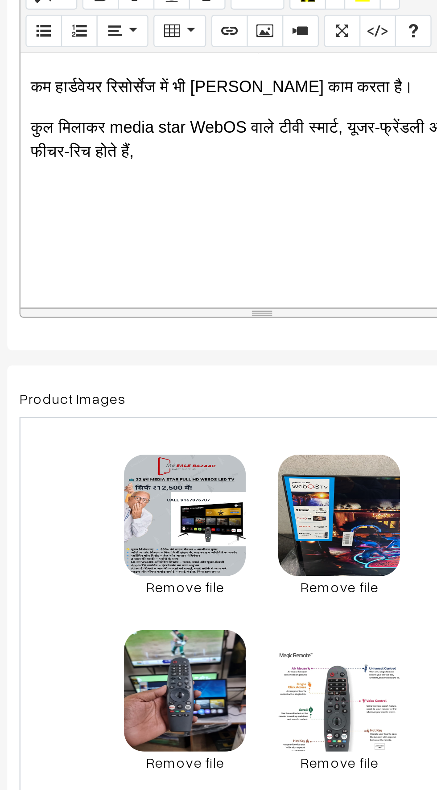
click at [141, 293] on div "MEDIA STAR 32 Inch HD WebOS Smart MRP RS :- ₹34,990 OFFER PRICE RS ₹12500 – POW…" at bounding box center [237, 276] width 213 height 111
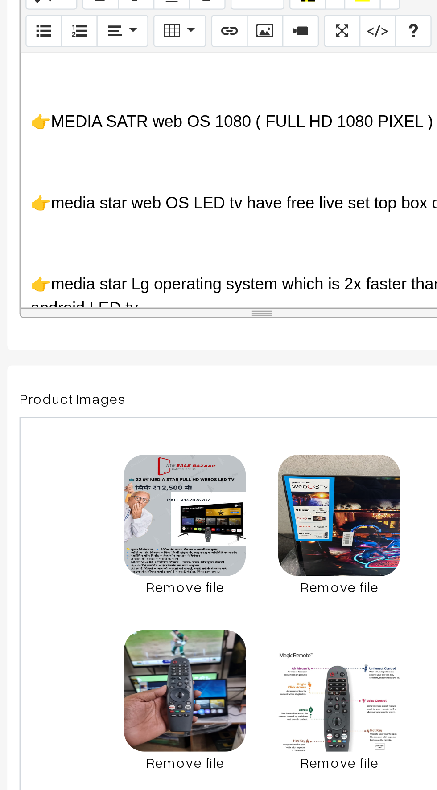
scroll to position [1100, 0]
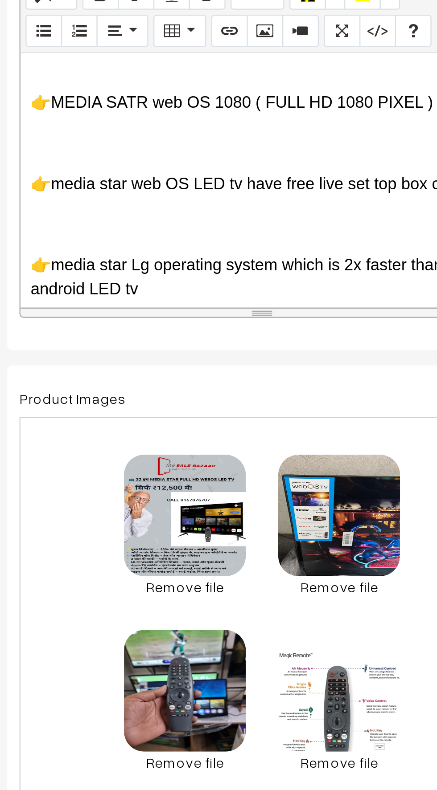
click at [150, 258] on p at bounding box center [237, 261] width 204 height 11
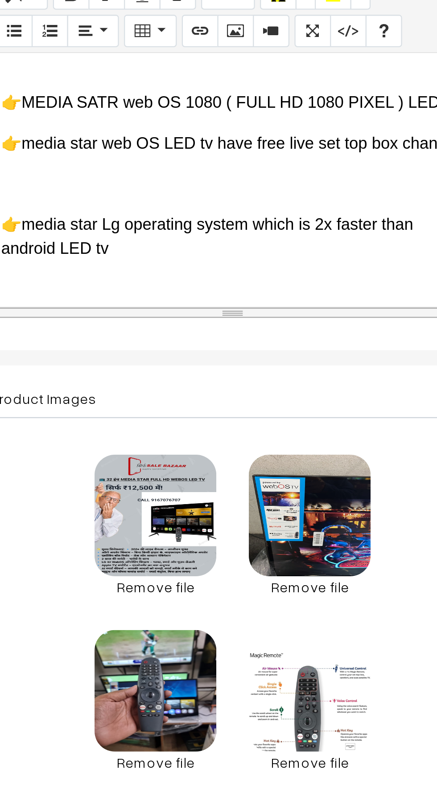
click at [164, 279] on p at bounding box center [237, 279] width 204 height 11
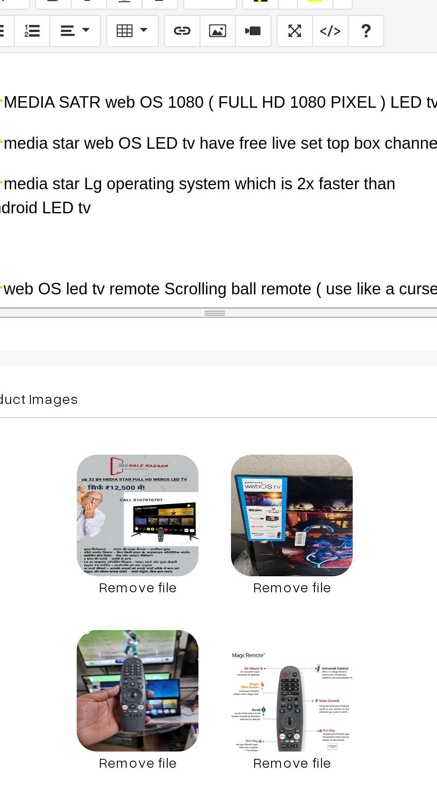
click at [161, 295] on div "MEDIA STAR 32 Inch HD WebOS Smart MRP RS :- ₹34,990 OFFER PRICE RS ₹12500 – POW…" at bounding box center [237, 276] width 213 height 111
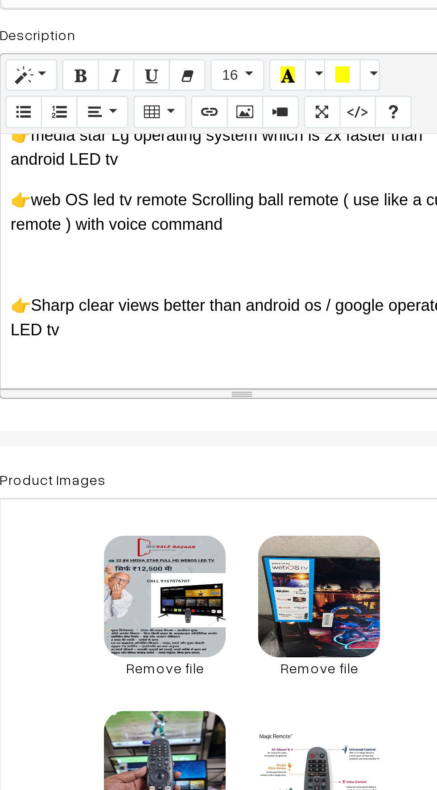
scroll to position [1165, 0]
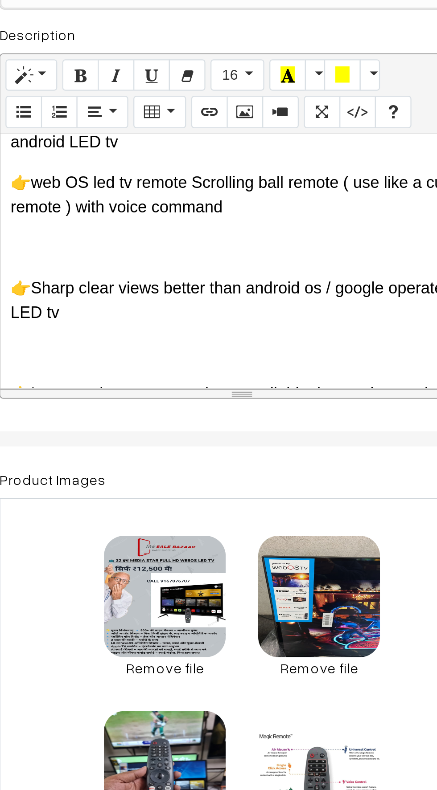
click at [158, 266] on p at bounding box center [237, 271] width 204 height 11
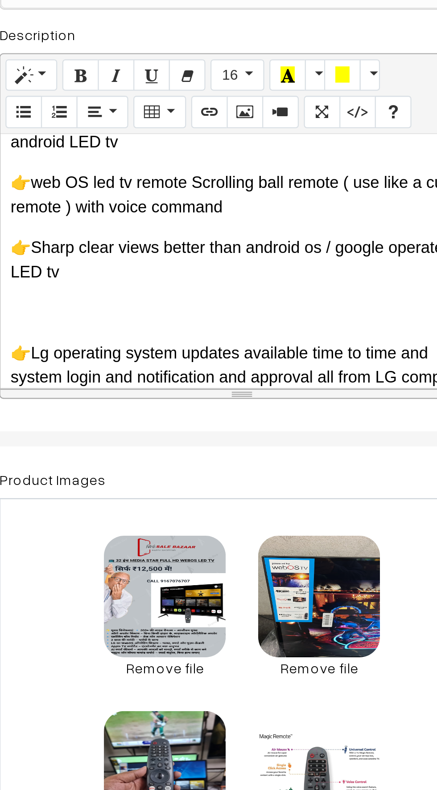
click at [157, 290] on div "MEDIA STAR 32 Inch HD WebOS Smart MRP RS :- ₹34,990 OFFER PRICE RS ₹12500 – POW…" at bounding box center [237, 276] width 213 height 111
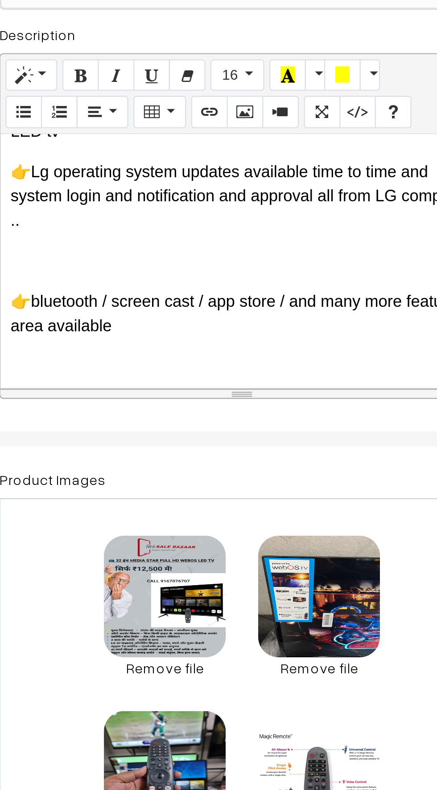
scroll to position [1230, 0]
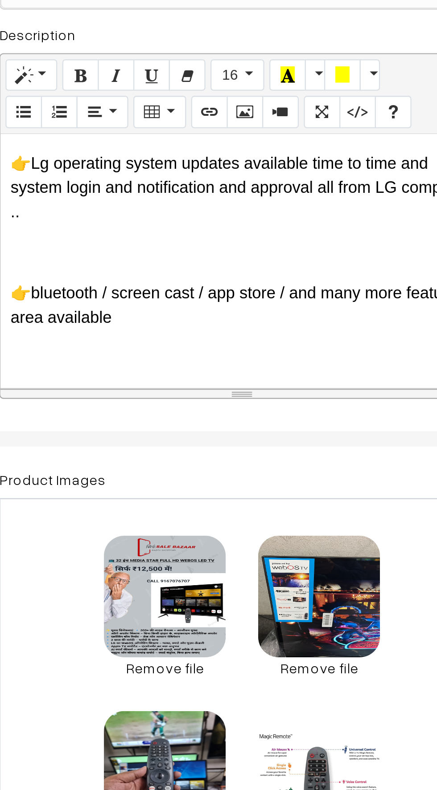
click at [156, 262] on div "MEDIA STAR 32 Inch HD WebOS Smart MRP RS :- ₹34,990 OFFER PRICE RS ₹12500 – POW…" at bounding box center [237, 276] width 213 height 111
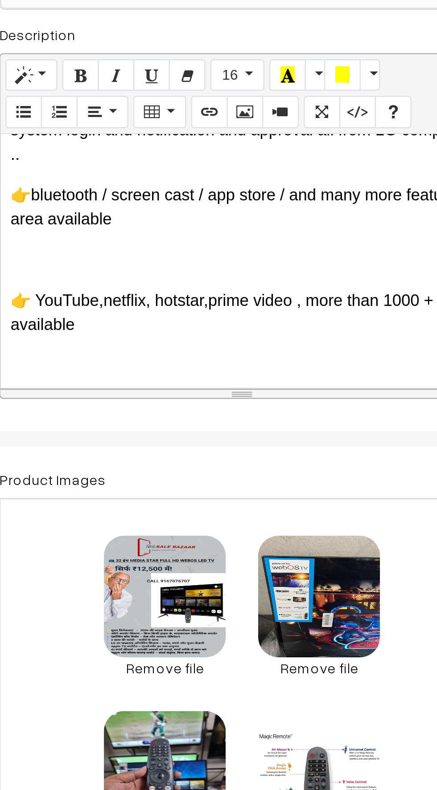
scroll to position [1263, 0]
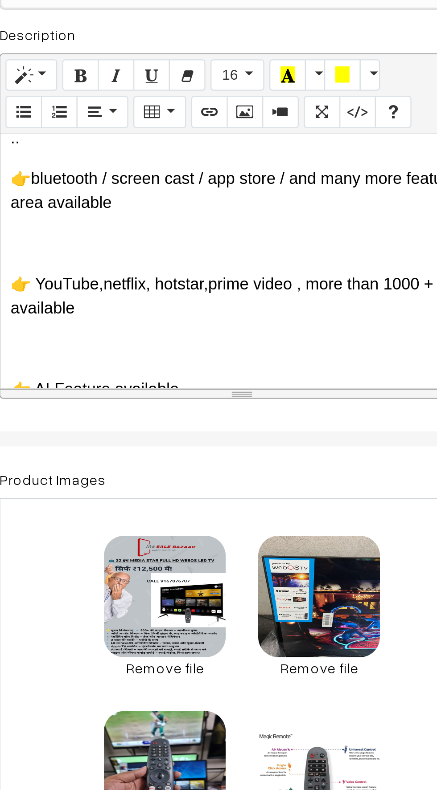
click at [165, 270] on p at bounding box center [237, 269] width 204 height 11
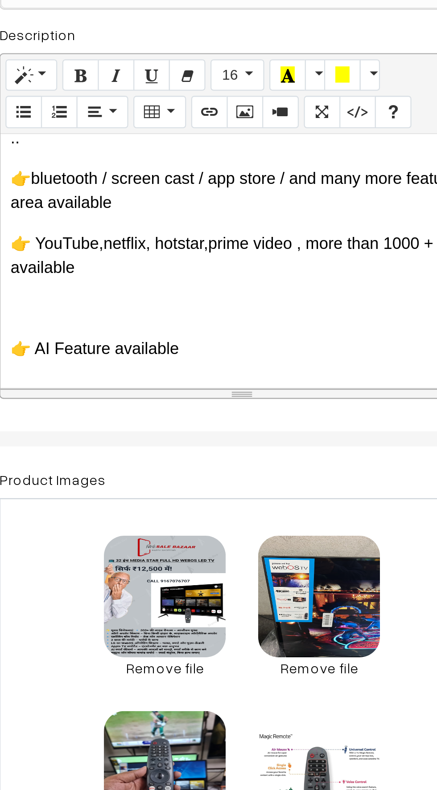
click at [159, 291] on div "MEDIA STAR 32 Inch HD WebOS Smart MRP RS :- ₹34,990 OFFER PRICE RS ₹12500 – POW…" at bounding box center [237, 276] width 213 height 111
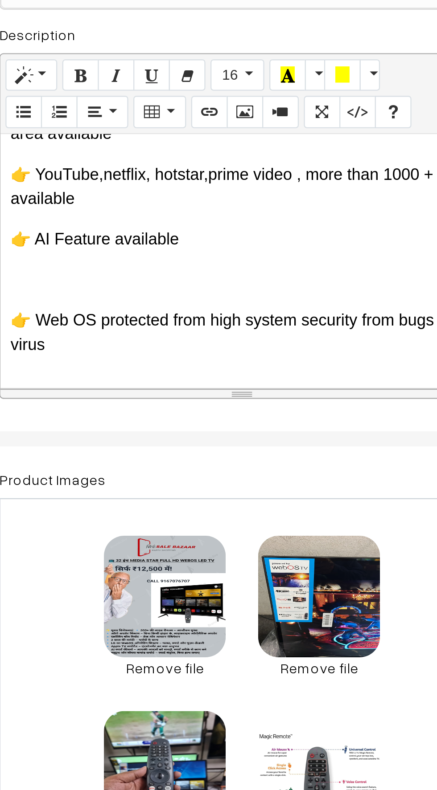
scroll to position [1316, 0]
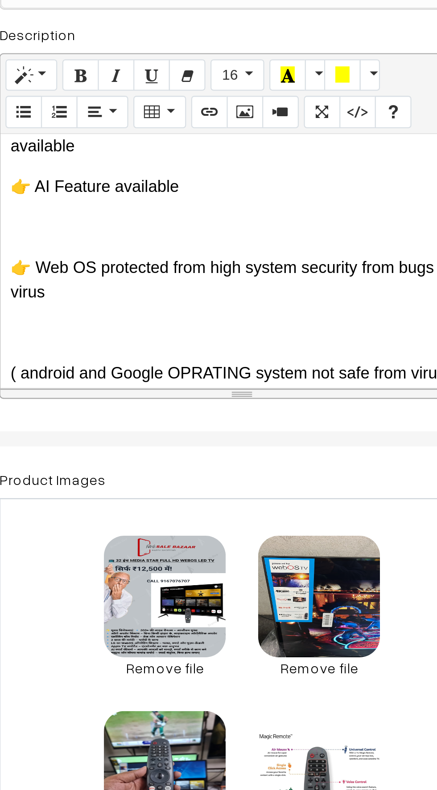
click at [160, 265] on p at bounding box center [237, 262] width 204 height 11
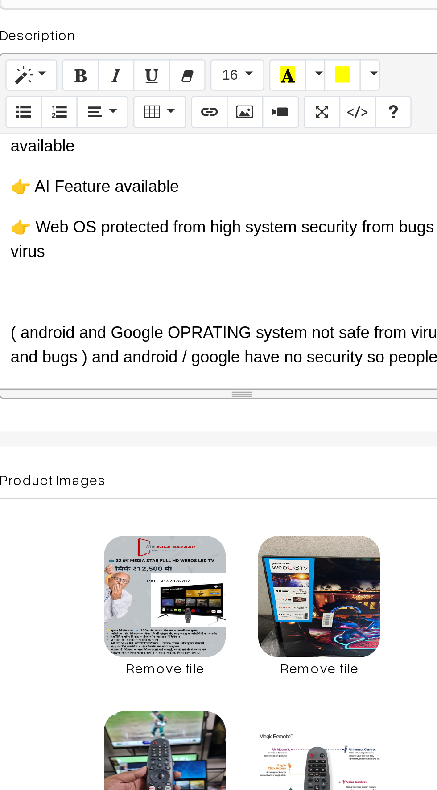
click at [160, 297] on div "MEDIA STAR 32 Inch HD WebOS Smart MRP RS :- ₹34,990 OFFER PRICE RS ₹12500 – POW…" at bounding box center [237, 276] width 213 height 111
click at [161, 293] on p at bounding box center [237, 291] width 204 height 11
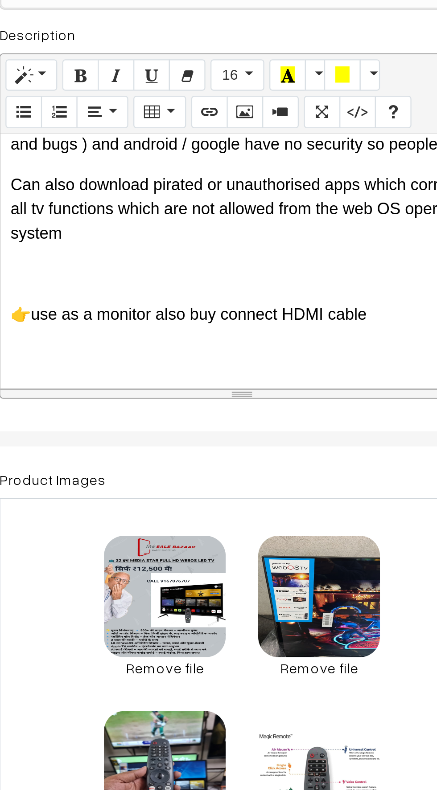
scroll to position [1395, 0]
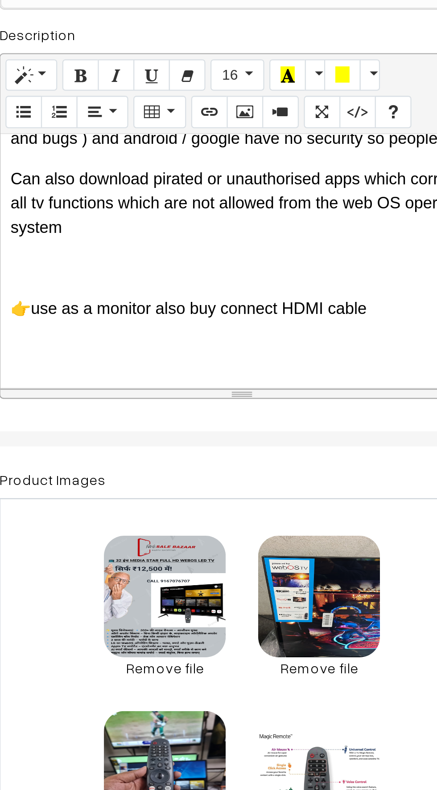
click at [159, 282] on p at bounding box center [237, 280] width 204 height 11
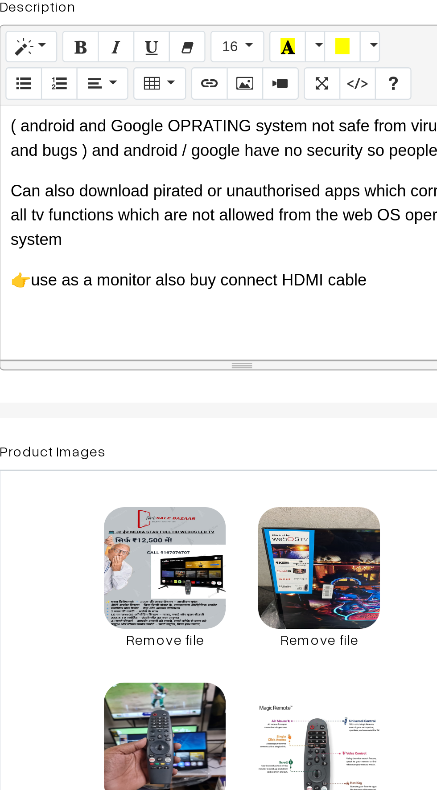
scroll to position [54, 0]
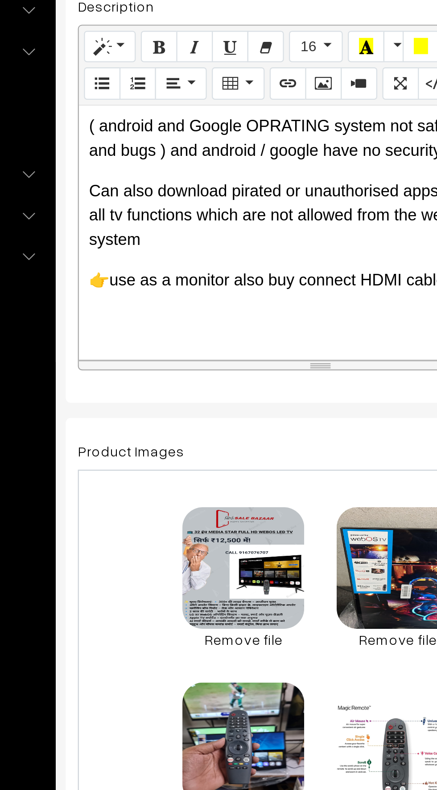
click at [148, 319] on p at bounding box center [237, 316] width 204 height 11
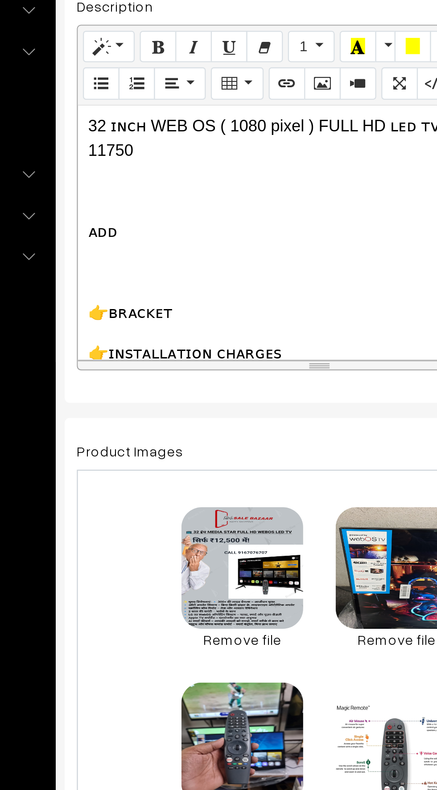
scroll to position [1466, 0]
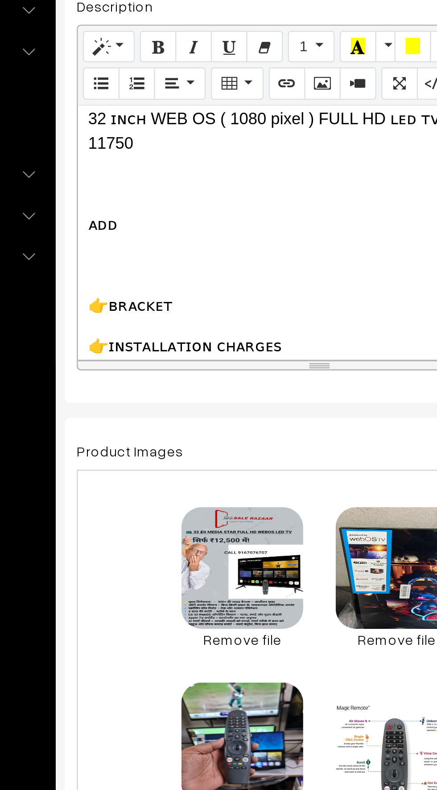
click at [139, 286] on p at bounding box center [237, 291] width 204 height 11
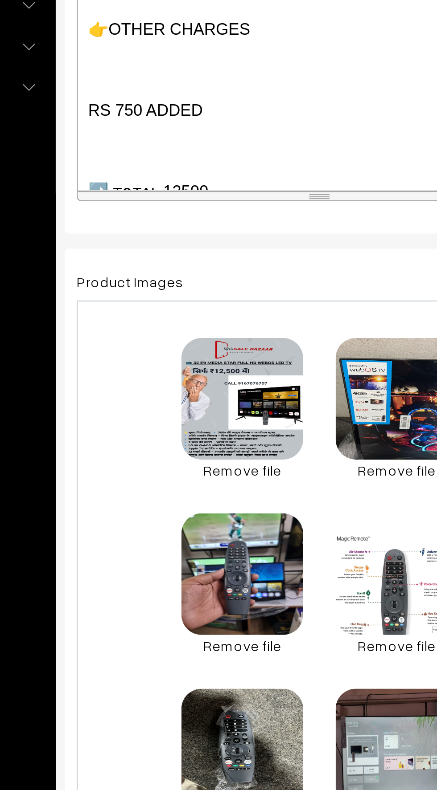
scroll to position [1603, 0]
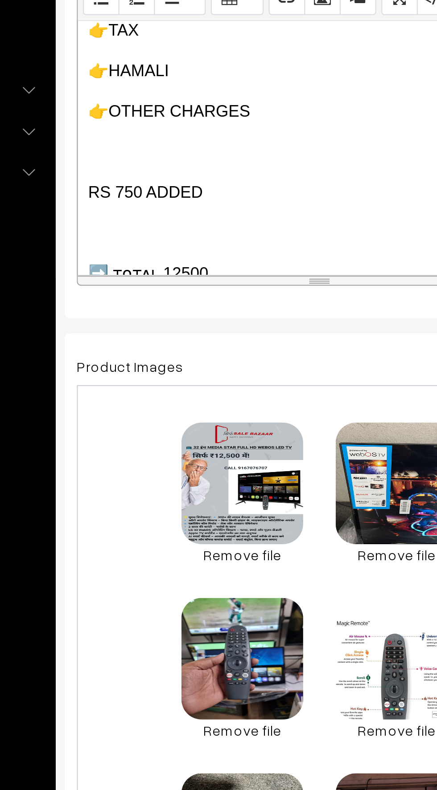
click at [138, 274] on p at bounding box center [237, 279] width 204 height 11
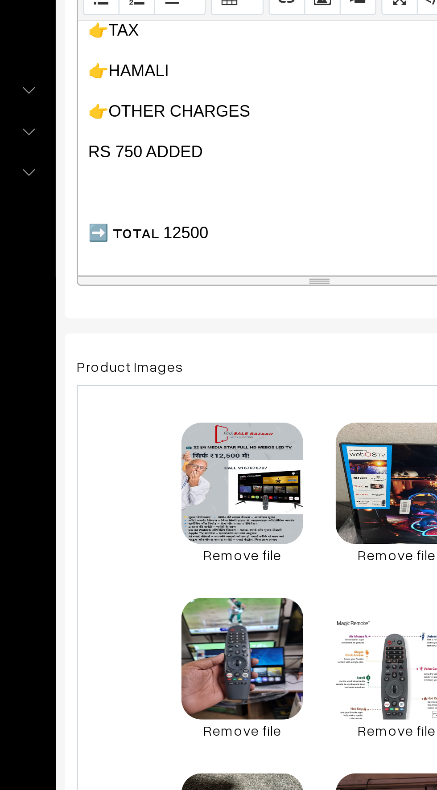
click at [142, 291] on p at bounding box center [237, 296] width 204 height 11
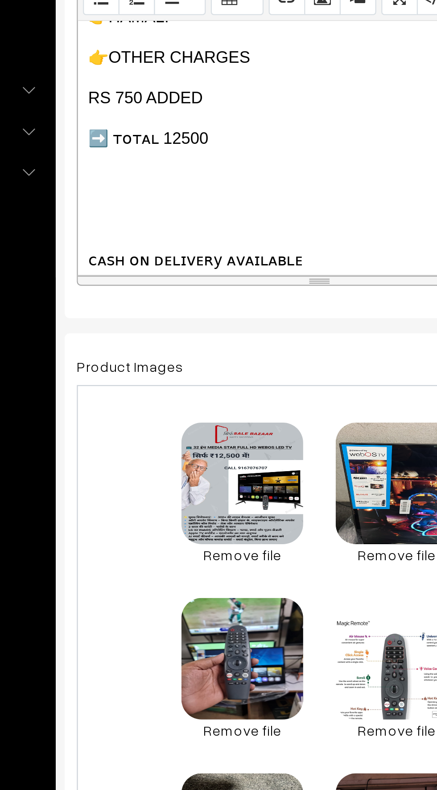
scroll to position [1626, 0]
click at [144, 304] on p at bounding box center [237, 309] width 204 height 11
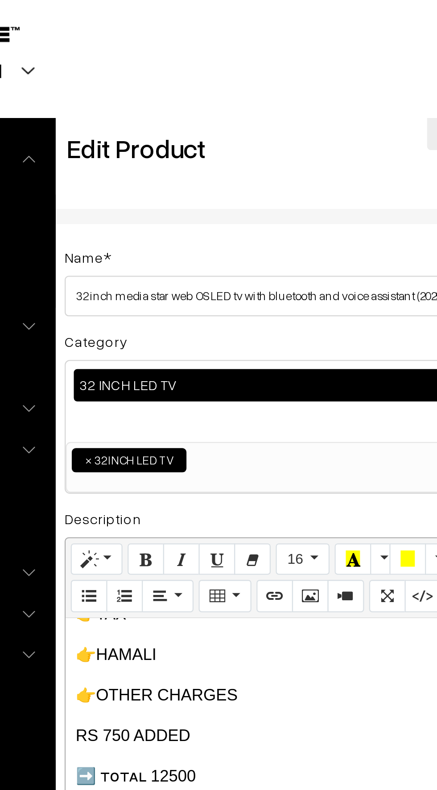
scroll to position [0, 0]
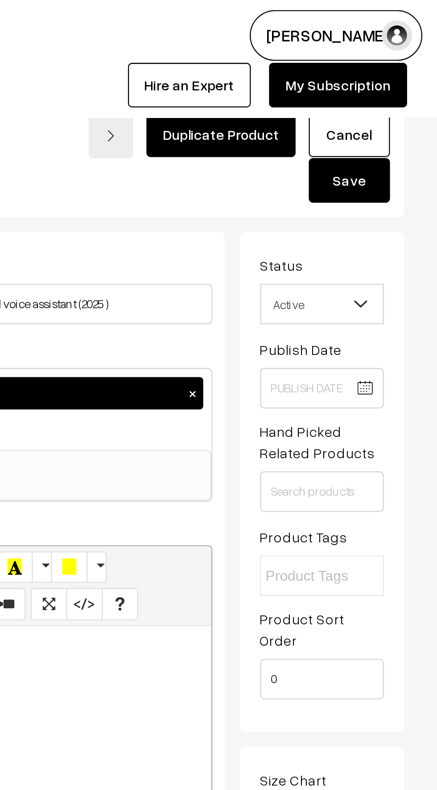
click at [394, 84] on button "Save" at bounding box center [398, 80] width 36 height 20
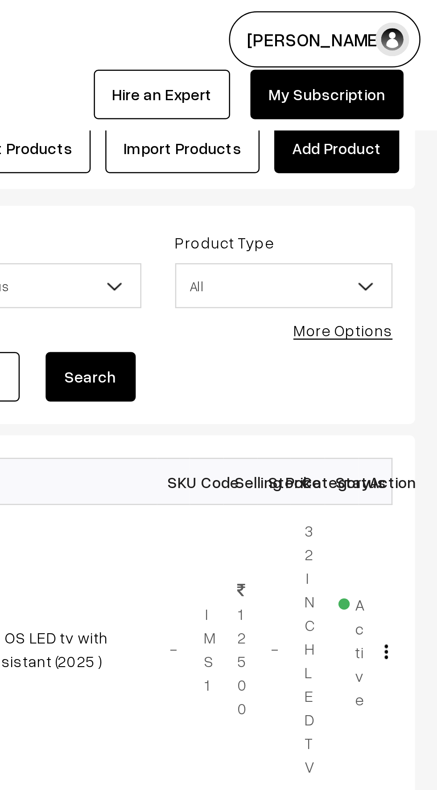
click at [390, 59] on link "Add Product" at bounding box center [396, 59] width 49 height 20
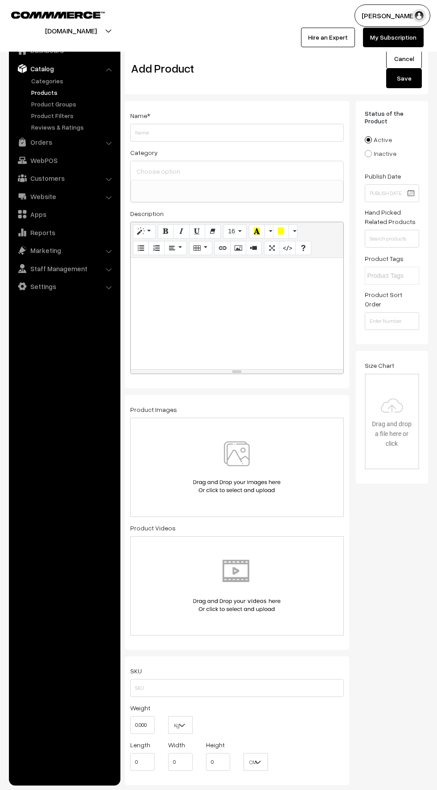
select select
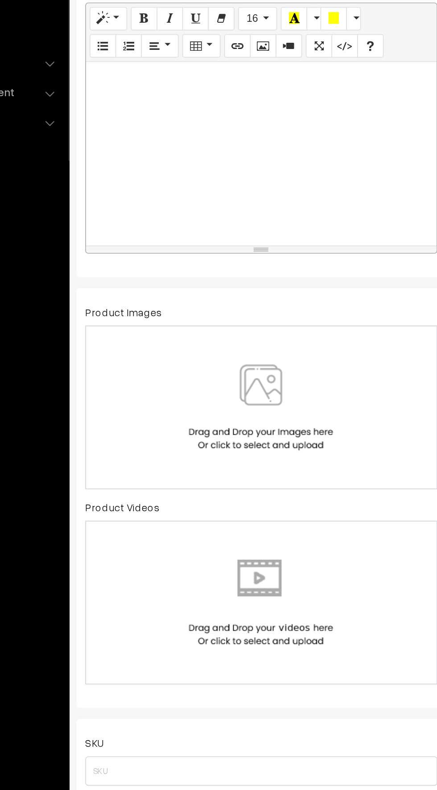
scroll to position [8, 0]
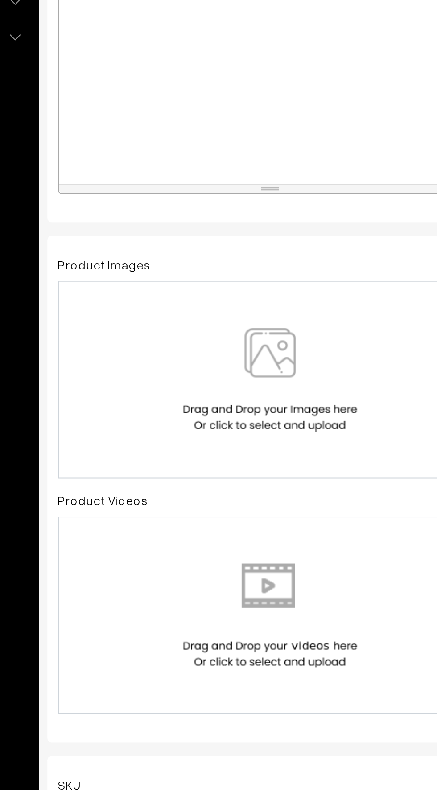
click at [221, 463] on img at bounding box center [237, 460] width 92 height 52
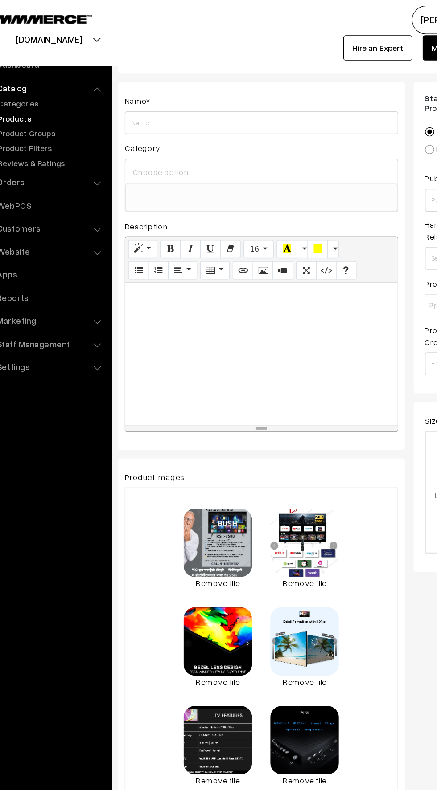
scroll to position [0, 0]
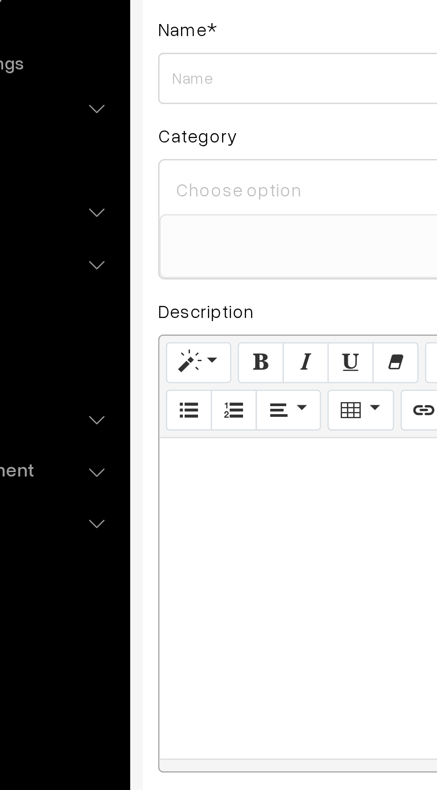
click at [140, 168] on input at bounding box center [236, 171] width 205 height 13
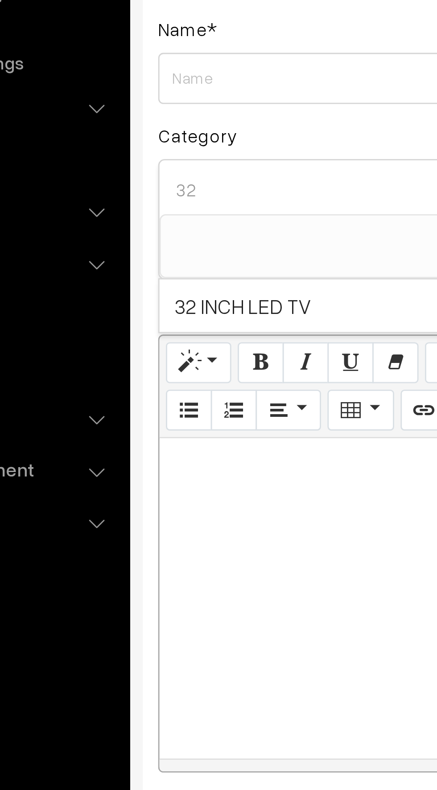
type input "32"
click at [142, 208] on span "32 INCH LED TV" at bounding box center [237, 212] width 213 height 18
select select "3"
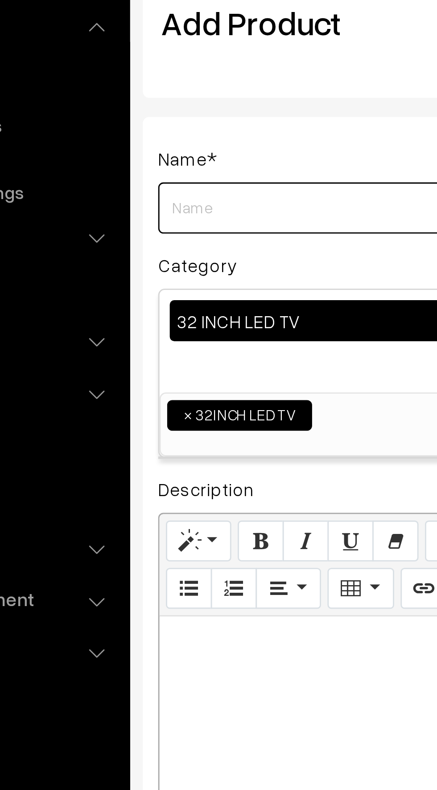
click at [138, 135] on input "Weight" at bounding box center [236, 133] width 213 height 18
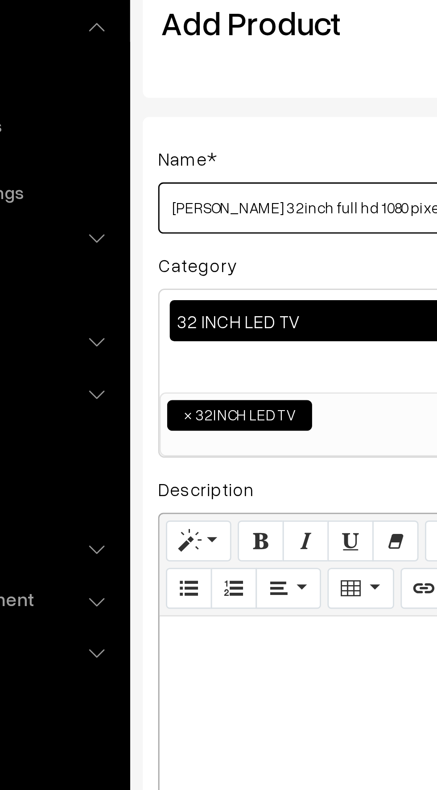
click at [162, 135] on input "bush 32 inch full hd 1080 pixel LED tv (" at bounding box center [236, 133] width 213 height 18
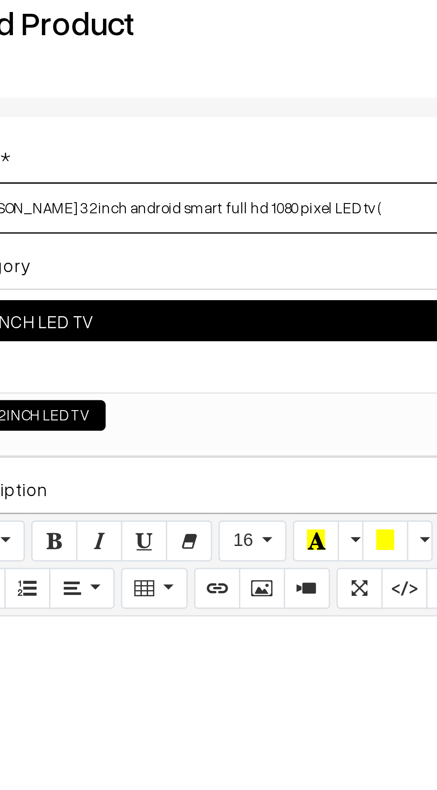
click at [258, 136] on input "bush 32 inch android smart full hd 1080 pixel LED tv (" at bounding box center [236, 133] width 213 height 18
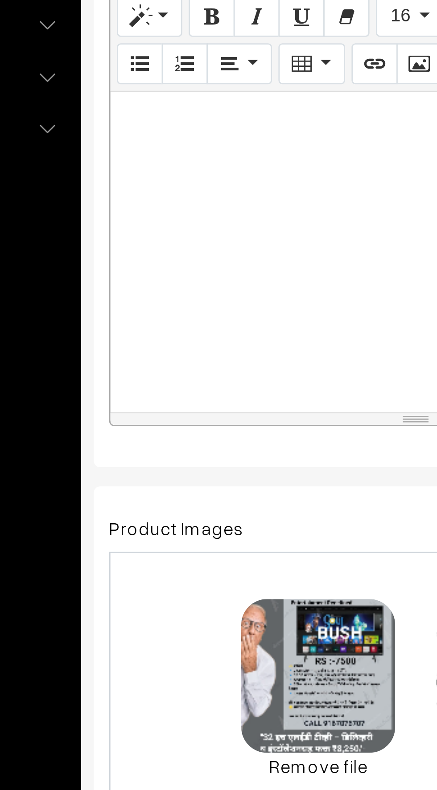
type input "[PERSON_NAME] 32 inch android smart full hd 1080 pixel LED tv ( 2025 )"
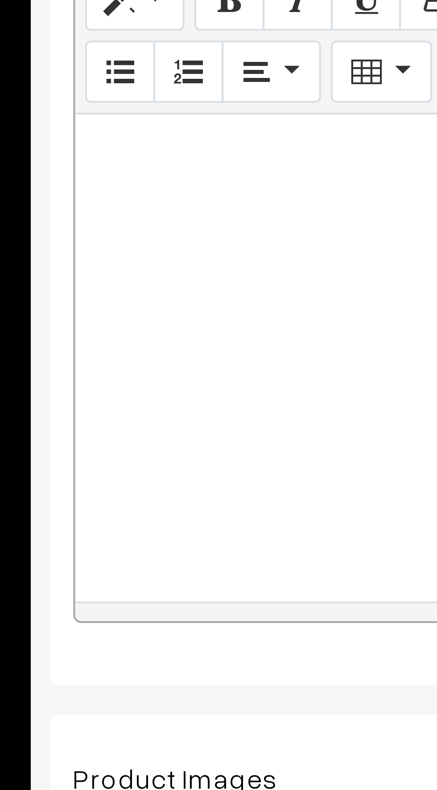
paste div
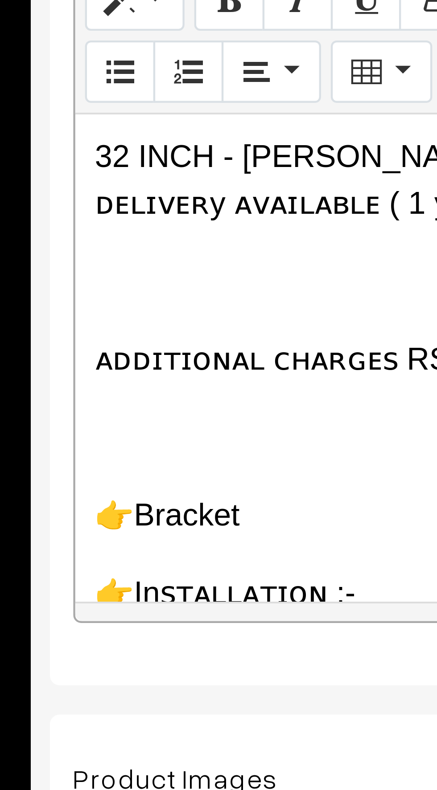
click at [138, 320] on div "32 INCH - BUSH TV ꜱᴍᴀʀᴛ ʀꜱ :- 7500 ᴄᴀꜱʜ ᴏɴ ᴅᴇʟɪᴠᴇʀy ᴀᴠᴀɪʟᴀʙʟᴇ ( 1 yᴇᴀʀ ᴡᴀʀʀᴀɴᴛy…" at bounding box center [237, 330] width 213 height 111
click at [139, 318] on p at bounding box center [237, 313] width 204 height 11
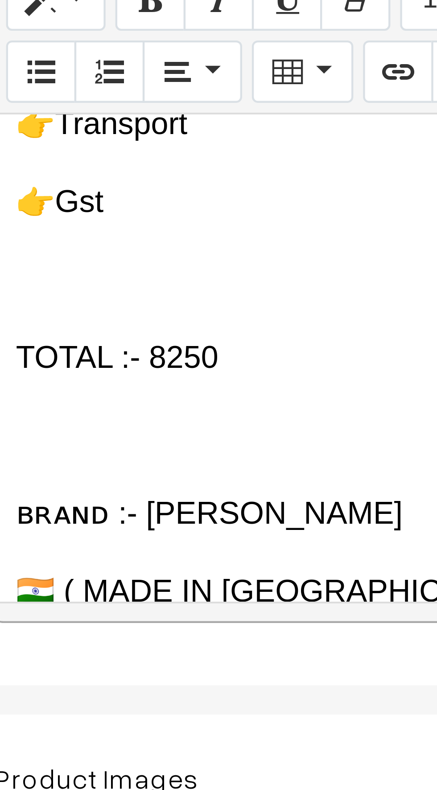
scroll to position [135, 0]
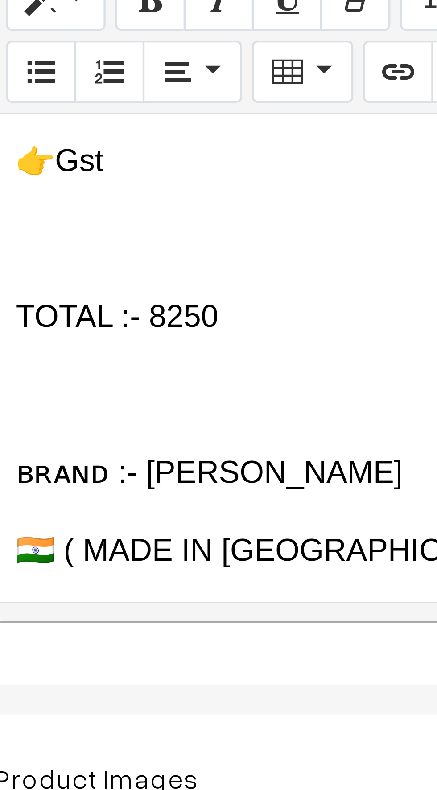
click at [143, 310] on div "32 INCH - BUSH TV ꜱᴍᴀʀᴛ ʀꜱ :- 7500 ᴄᴀꜱʜ ᴏɴ ᴅᴇʟɪᴠᴇʀy ᴀᴠᴀɪʟᴀʙʟᴇ ( 1 yᴇᴀʀ ᴡᴀʀʀᴀɴᴛy…" at bounding box center [237, 330] width 213 height 111
click at [141, 305] on p at bounding box center [237, 303] width 204 height 11
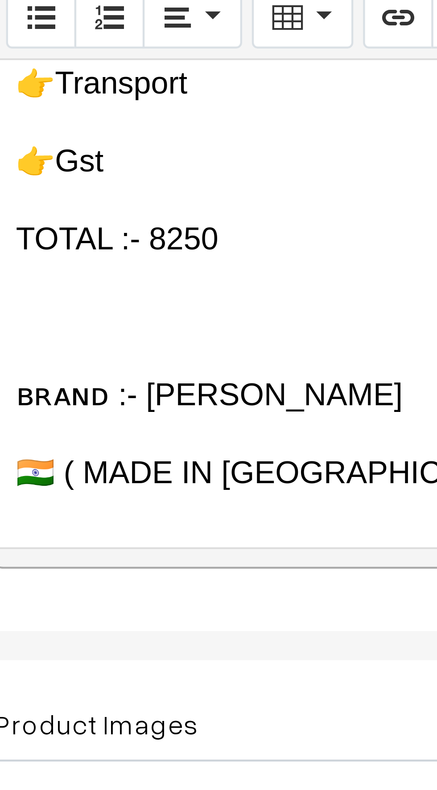
scroll to position [122, 0]
click at [140, 326] on div "32 INCH - BUSH TV ꜱᴍᴀʀᴛ ʀꜱ :- 7500 ᴄᴀꜱʜ ᴏɴ ᴅᴇʟɪᴠᴇʀy ᴀᴠᴀɪʟᴀʙʟᴇ ( 1 yᴇᴀʀ ᴡᴀʀʀᴀɴᴛy…" at bounding box center [237, 317] width 213 height 111
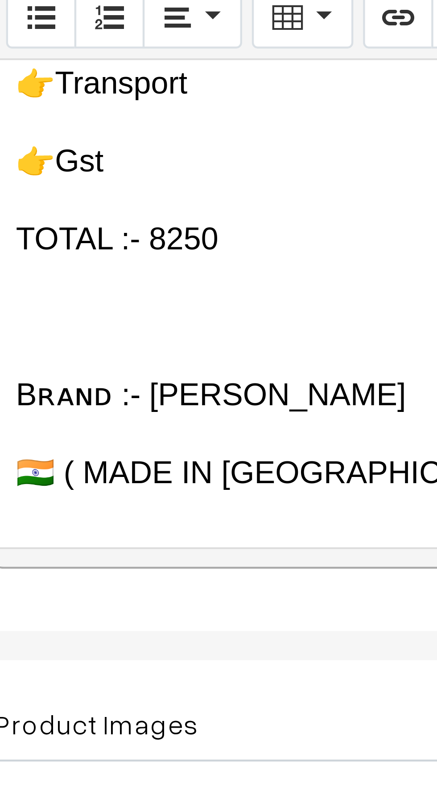
click at [138, 335] on p "Bʀᴀɴᴅ :- BUSH" at bounding box center [237, 339] width 204 height 11
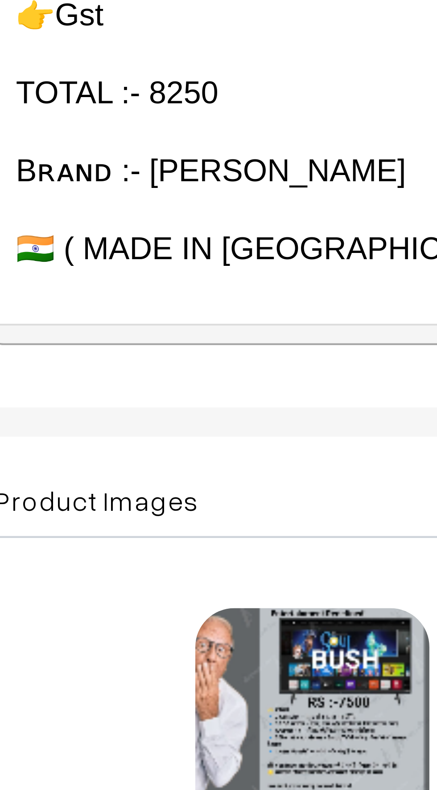
scroll to position [28, 0]
click at [204, 338] on p "🇮🇳 ( MADE IN INDIA" at bounding box center [237, 341] width 204 height 11
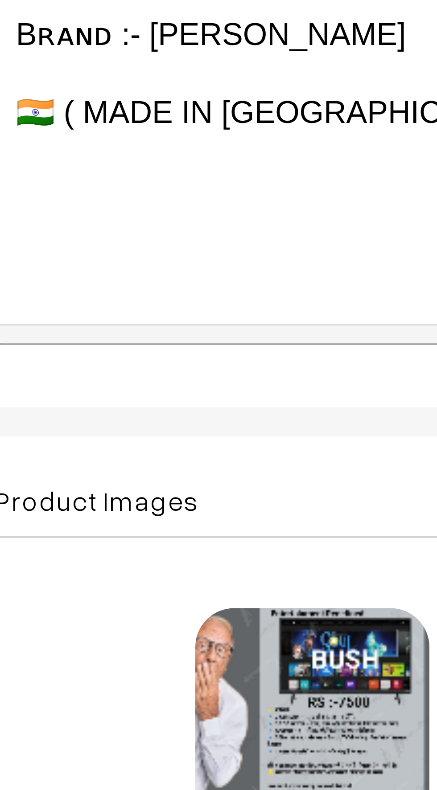
scroll to position [135, 0]
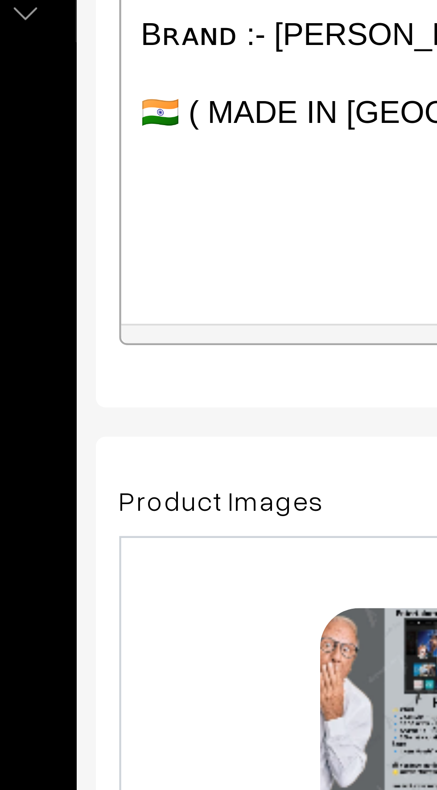
click at [138, 334] on div "32 INCH - BUSH TV ꜱᴍᴀʀᴛ ʀꜱ :- 7500 ᴄᴀꜱʜ ᴏɴ ᴅᴇʟɪᴠᴇʀy ᴀᴠᴀɪʟᴀʙʟᴇ ( 1 yᴇᴀʀ ᴡᴀʀʀᴀɴᴛy…" at bounding box center [237, 302] width 213 height 111
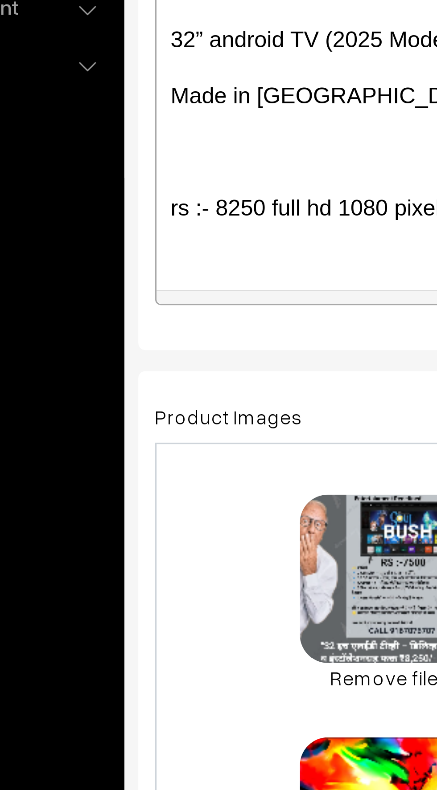
scroll to position [247, 0]
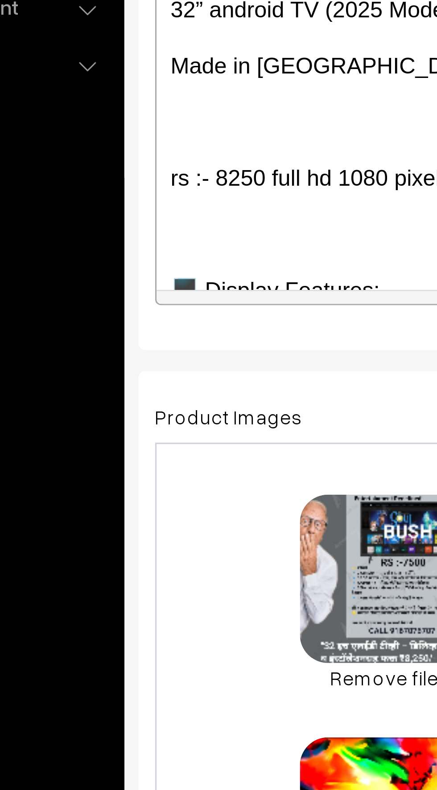
click at [140, 306] on p at bounding box center [237, 305] width 204 height 11
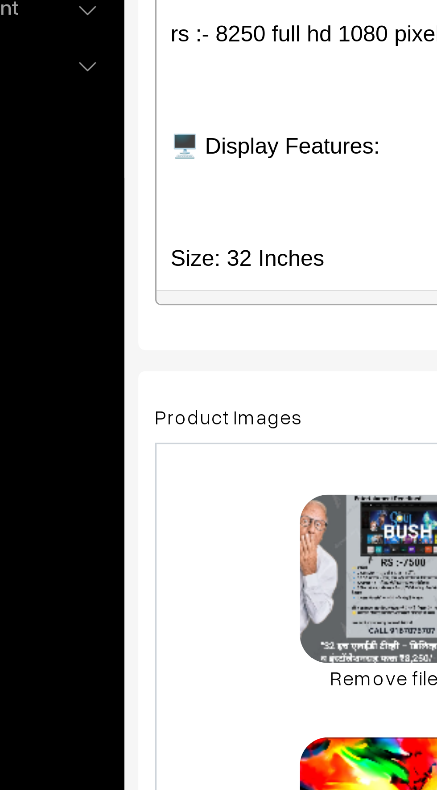
scroll to position [274, 0]
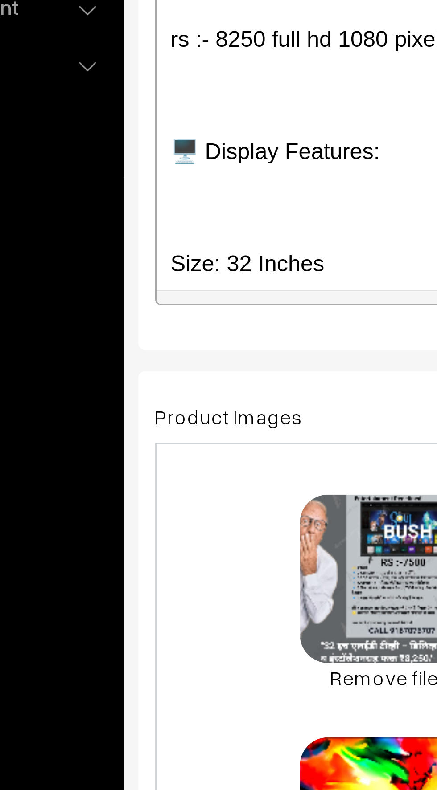
click at [136, 293] on p at bounding box center [237, 297] width 204 height 11
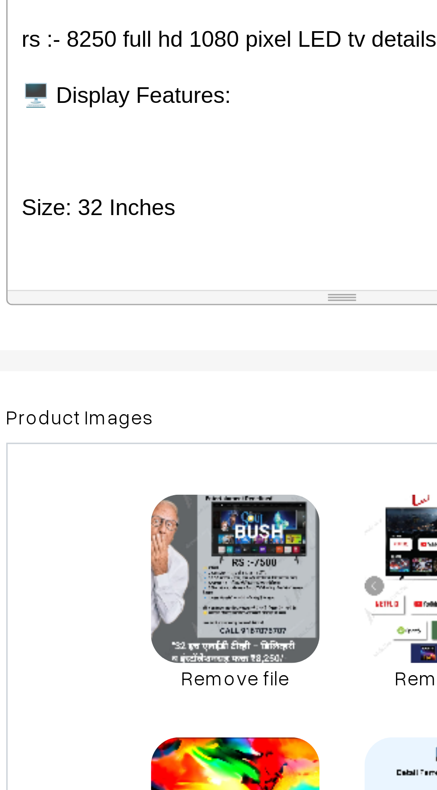
click at [144, 320] on div "32 INCH - BUSH TV ꜱᴍᴀʀᴛ ʀꜱ :- 7500 ᴄᴀꜱʜ ᴏɴ ᴅᴇʟɪᴠᴇʀy ᴀᴠᴀɪʟᴀʙʟᴇ ( 1 yᴇᴀʀ ᴡᴀʀʀᴀɴᴛy…" at bounding box center [237, 302] width 213 height 111
click at [139, 315] on p at bounding box center [237, 315] width 204 height 11
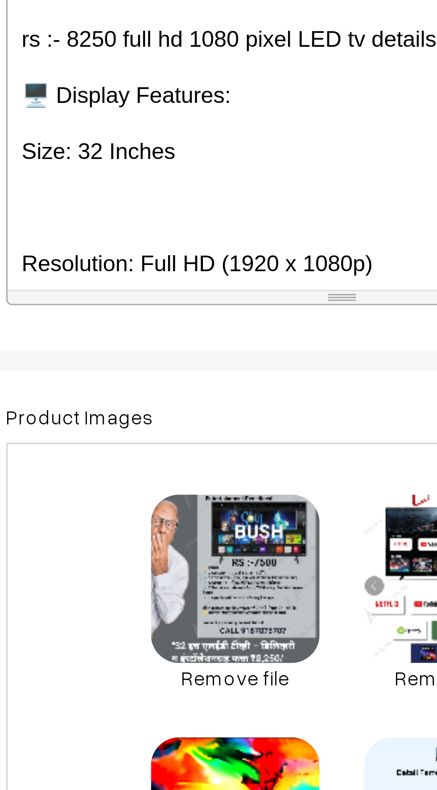
click at [144, 330] on p at bounding box center [237, 333] width 204 height 11
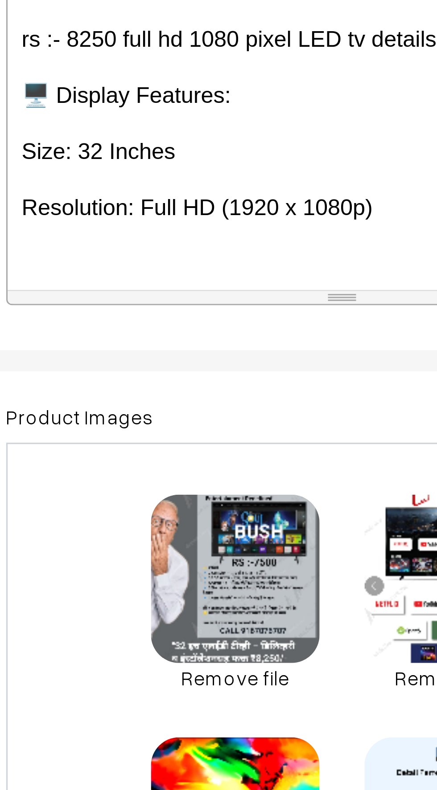
click at [149, 341] on div "32 INCH - BUSH TV ꜱᴍᴀʀᴛ ʀꜱ :- 7500 ᴄᴀꜱʜ ᴏɴ ᴅᴇʟɪᴠᴇʀy ᴀᴠᴀɪʟᴀʙʟᴇ ( 1 yᴇᴀʀ ᴡᴀʀʀᴀɴᴛy…" at bounding box center [237, 302] width 213 height 111
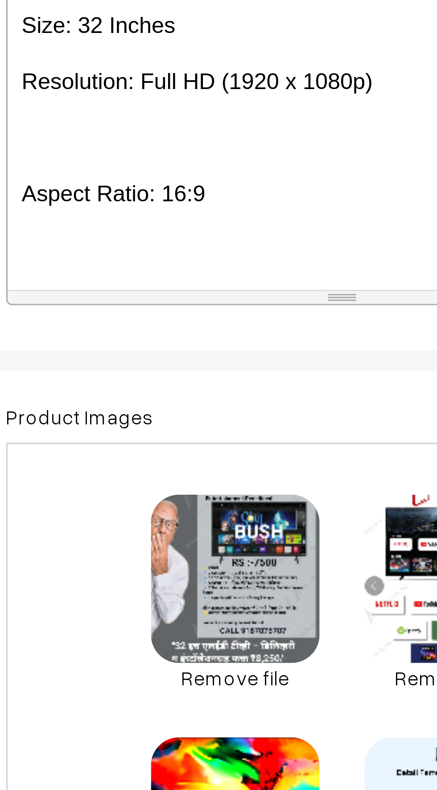
scroll to position [314, 0]
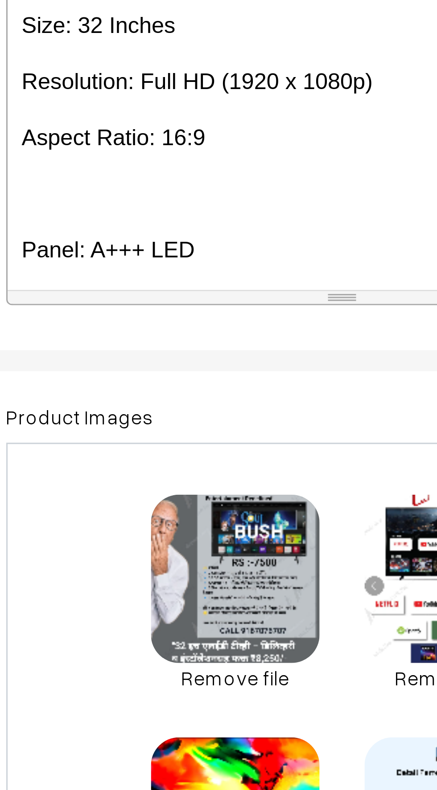
click at [150, 328] on p at bounding box center [237, 328] width 204 height 11
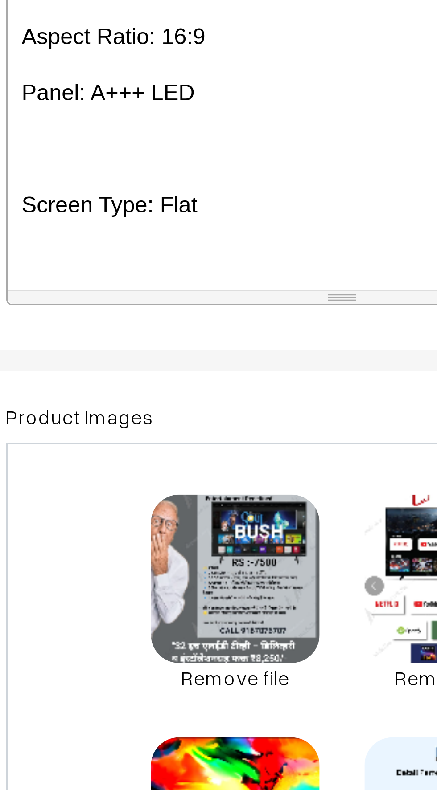
scroll to position [346, 0]
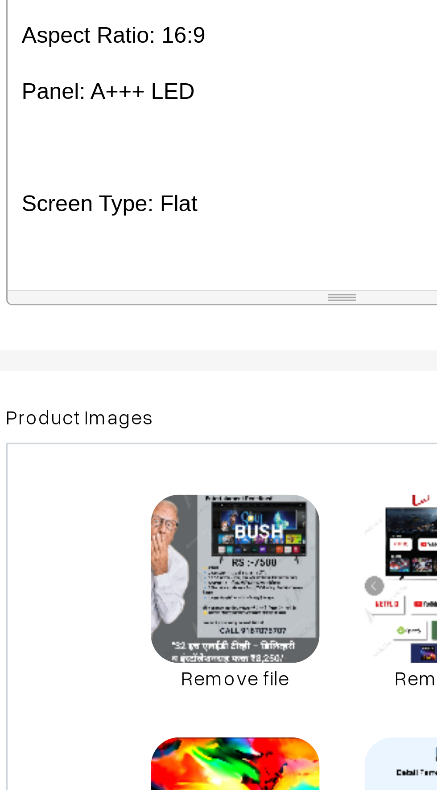
click at [148, 310] on p at bounding box center [237, 313] width 204 height 11
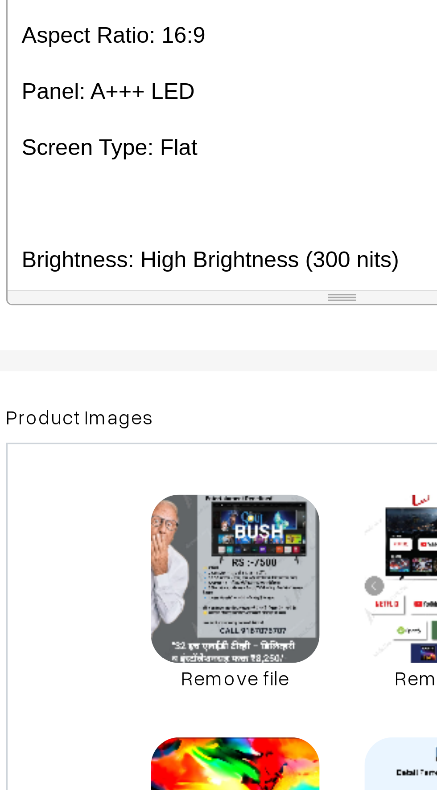
click at [147, 330] on p at bounding box center [237, 331] width 204 height 11
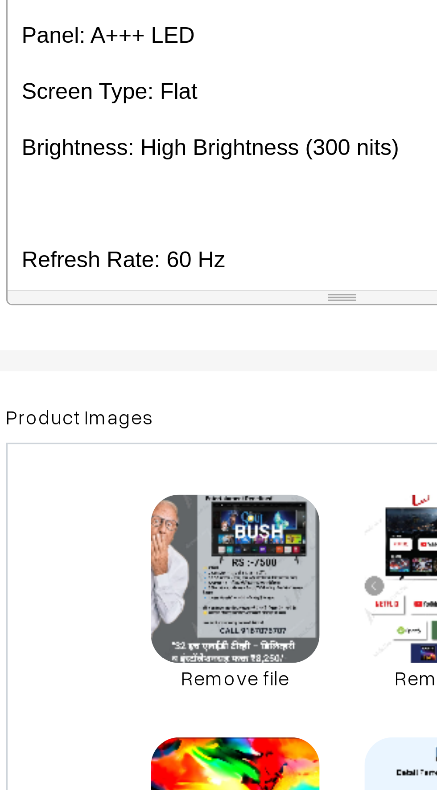
scroll to position [378, 0]
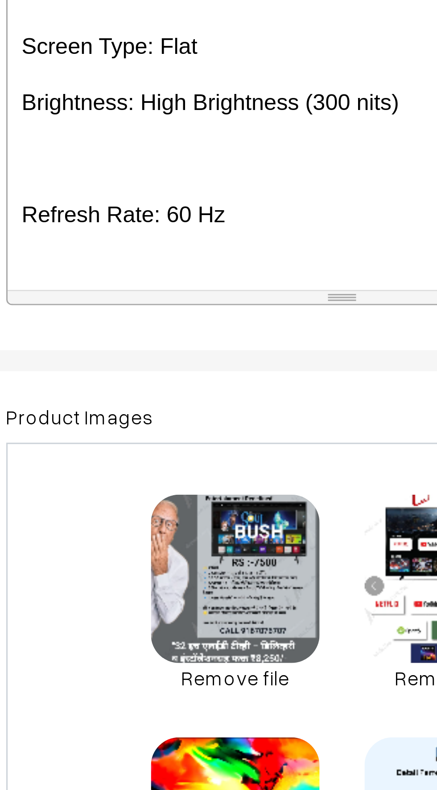
click at [151, 319] on p at bounding box center [237, 317] width 204 height 11
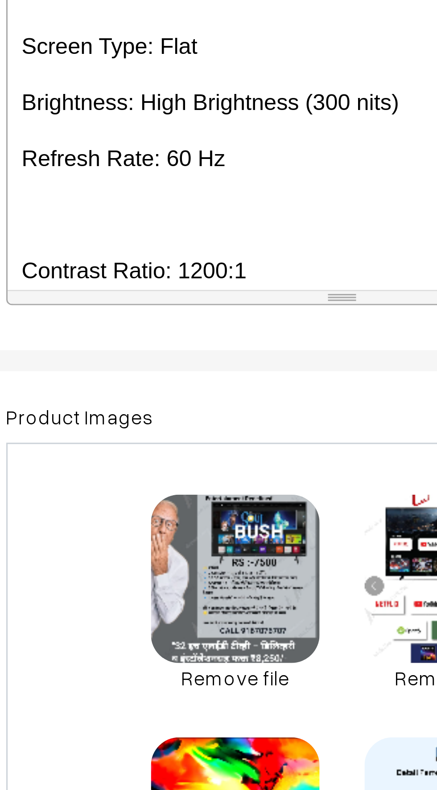
click at [150, 336] on p at bounding box center [237, 335] width 204 height 11
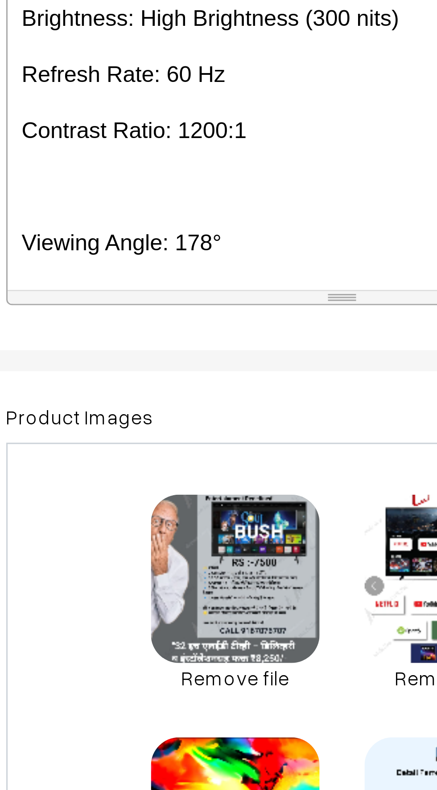
scroll to position [406, 0]
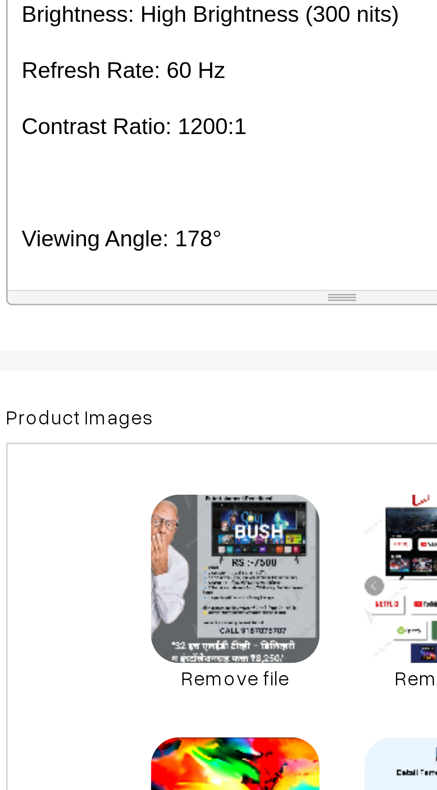
click at [149, 322] on p at bounding box center [237, 324] width 204 height 11
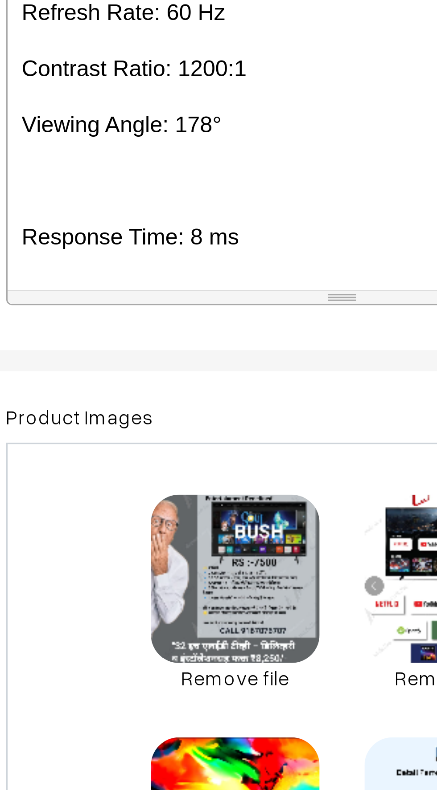
scroll to position [442, 0]
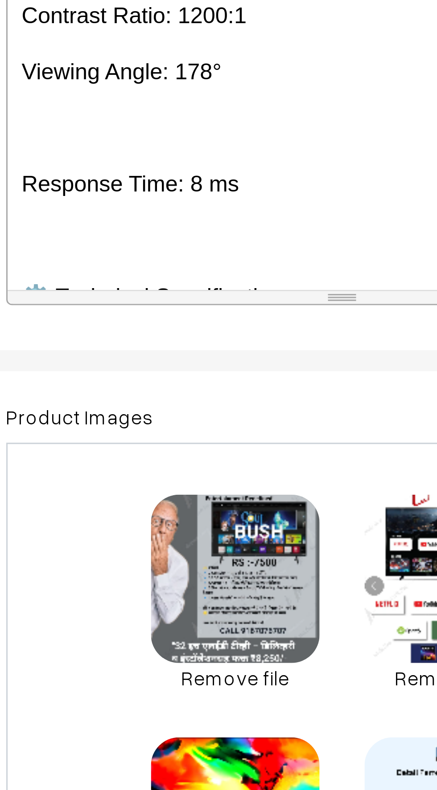
click at [150, 306] on p at bounding box center [237, 307] width 204 height 11
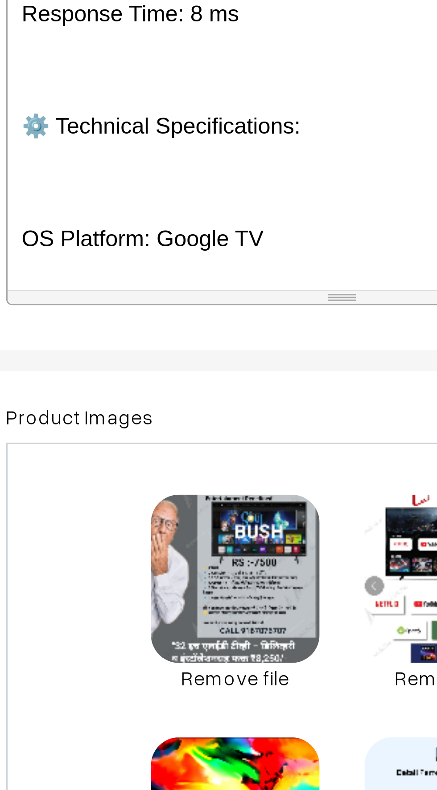
scroll to position [481, 0]
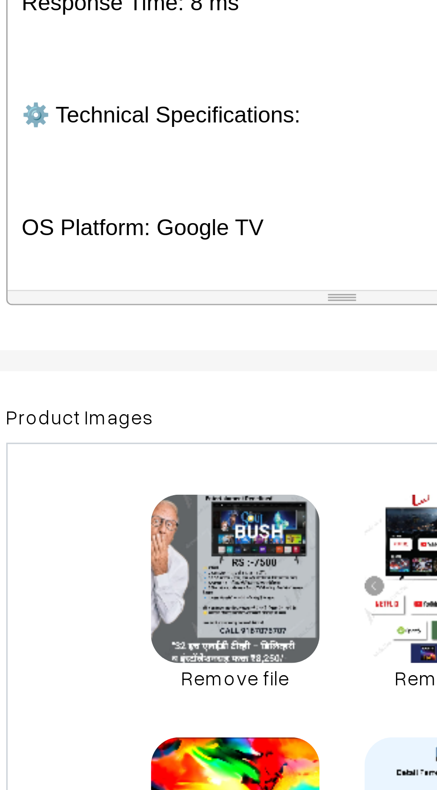
click at [151, 319] on p at bounding box center [237, 321] width 204 height 11
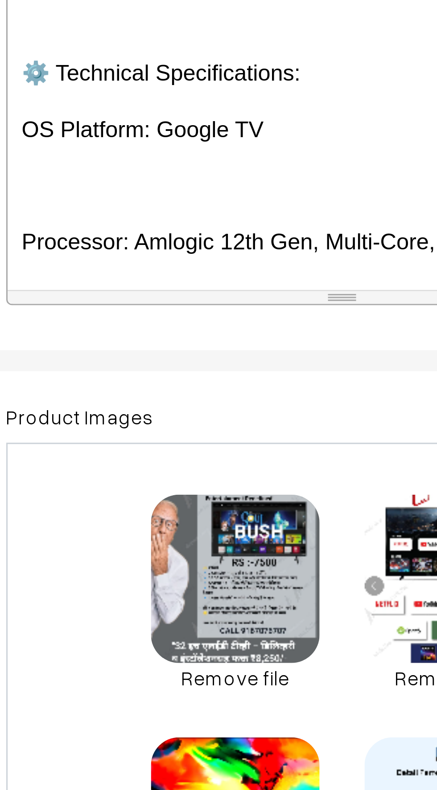
scroll to position [499, 0]
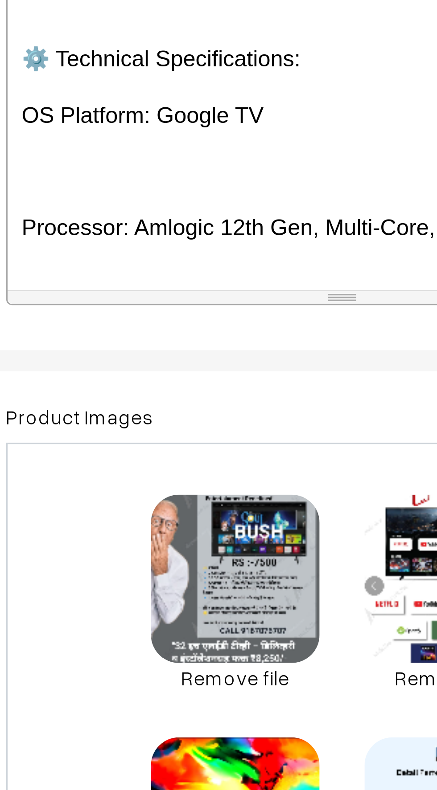
click at [149, 324] on p at bounding box center [237, 321] width 204 height 11
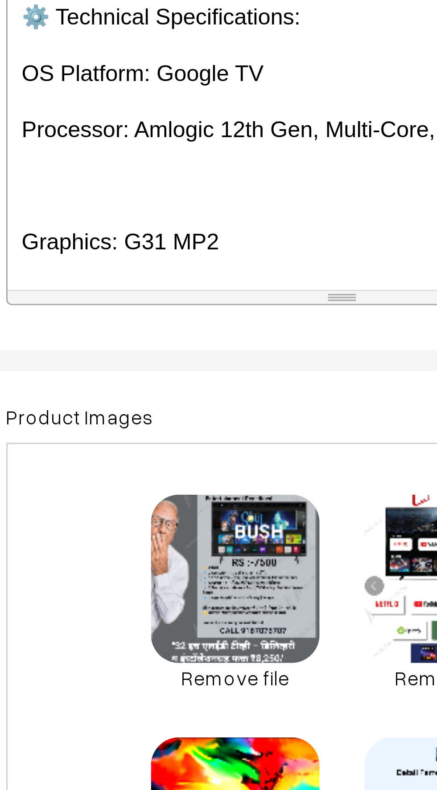
click at [153, 327] on p at bounding box center [237, 325] width 204 height 11
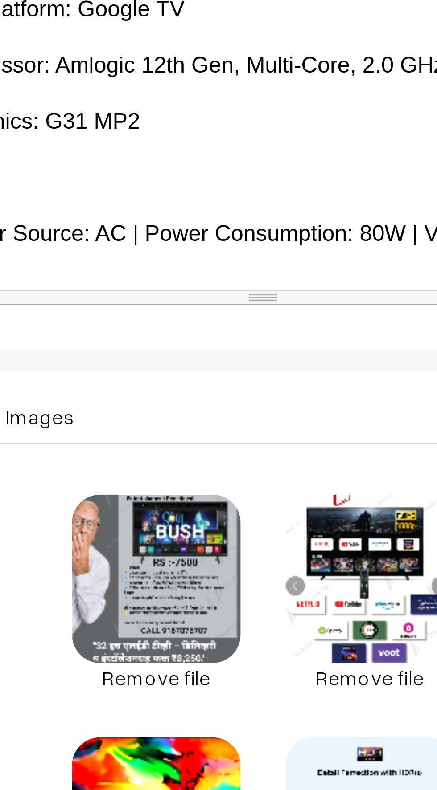
scroll to position [533, 0]
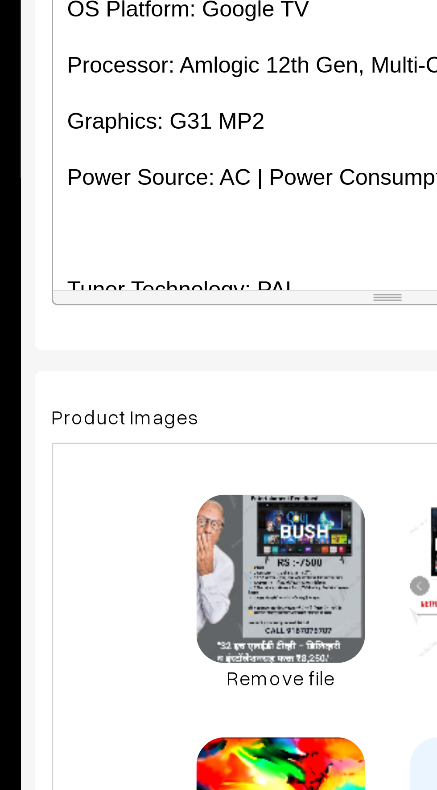
click at [146, 336] on p at bounding box center [237, 341] width 204 height 11
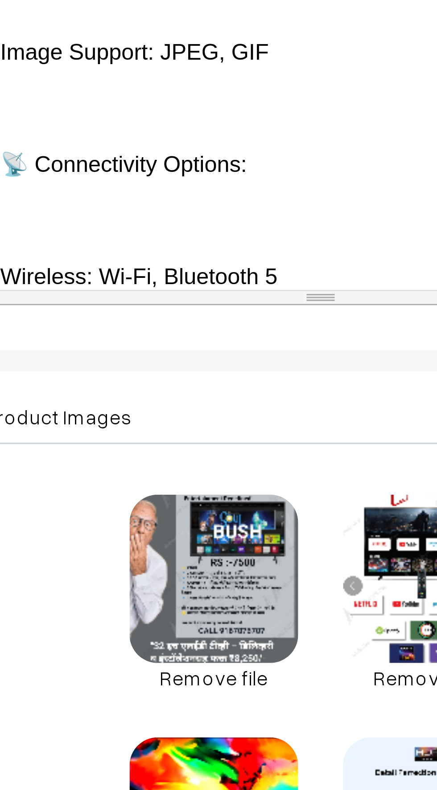
scroll to position [1054, 0]
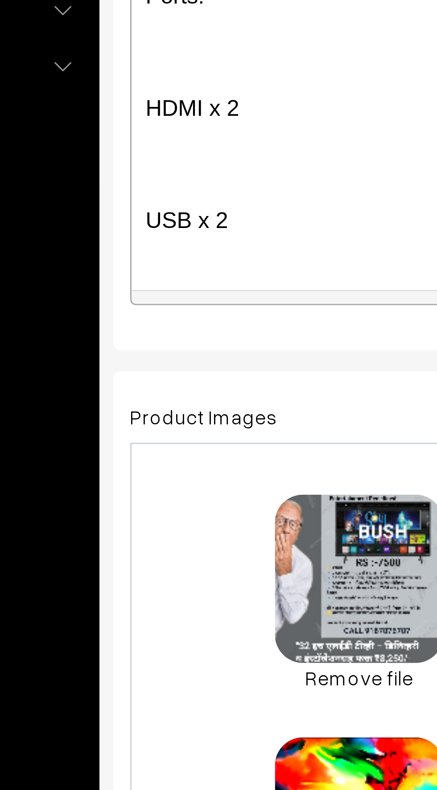
click at [141, 315] on p at bounding box center [237, 319] width 204 height 11
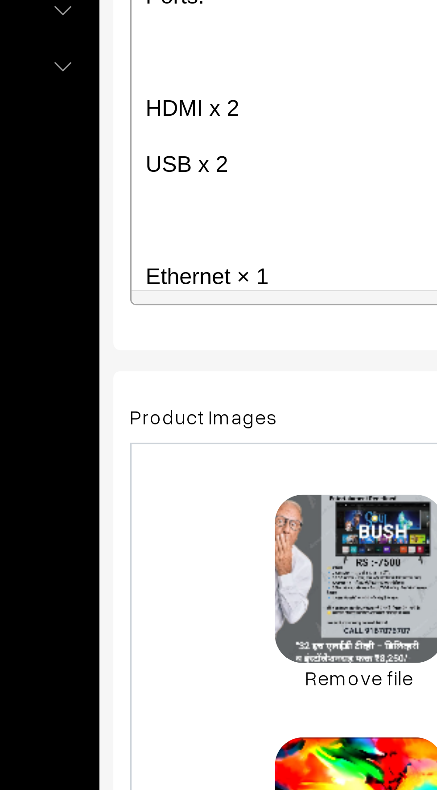
click at [141, 336] on p at bounding box center [237, 337] width 204 height 11
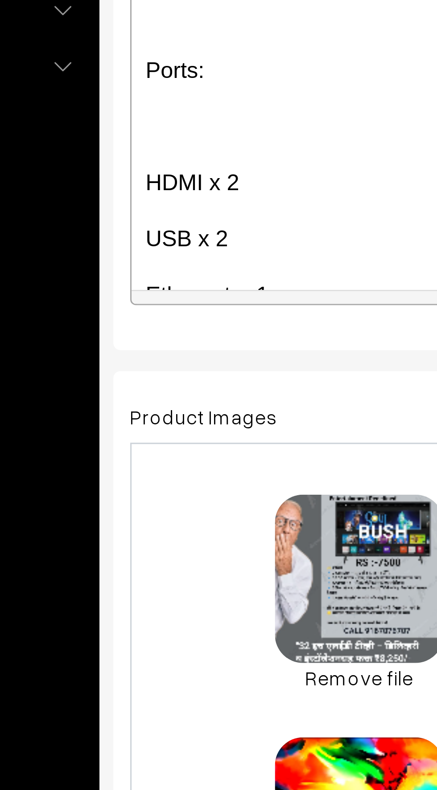
scroll to position [1030, 0]
click at [135, 313] on div "32 INCH - BUSH TV ꜱᴍᴀʀᴛ ʀꜱ :- 7500 ᴄᴀꜱʜ ᴏɴ ᴅᴇʟɪᴠᴇʀy ᴀᴠᴀɪʟᴀʙʟᴇ ( 1 yᴇᴀʀ ᴡᴀʀʀᴀɴᴛy…" at bounding box center [237, 302] width 213 height 111
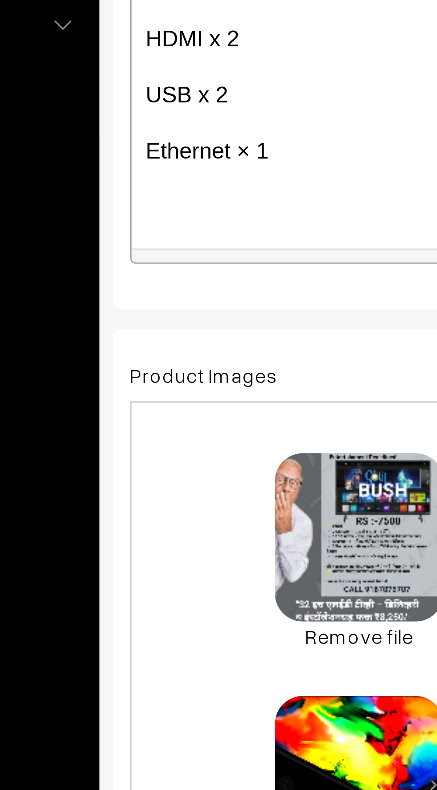
scroll to position [1065, 0]
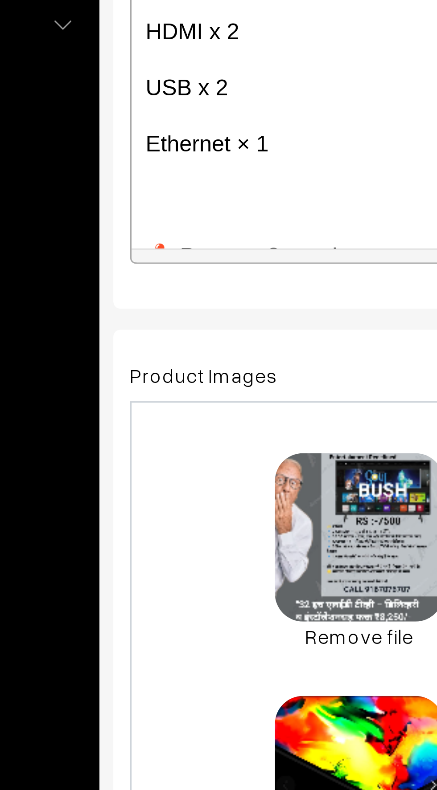
click at [142, 314] on div "32 INCH - BUSH TV ꜱᴍᴀʀᴛ ʀꜱ :- 7500 ᴄᴀꜱʜ ᴏɴ ᴅᴇʟɪᴠᴇʀy ᴀᴠᴀɪʟᴀʙʟᴇ ( 1 yᴇᴀʀ ᴡᴀʀʀᴀɴᴛy…" at bounding box center [237, 302] width 213 height 111
click at [134, 312] on div "32 INCH - BUSH TV ꜱᴍᴀʀᴛ ʀꜱ :- 7500 ᴄᴀꜱʜ ᴏɴ ᴅᴇʟɪᴠᴇʀy ᴀᴠᴀɪʟᴀʙʟᴇ ( 1 yᴇᴀʀ ᴡᴀʀʀᴀɴᴛy…" at bounding box center [237, 302] width 213 height 111
click at [153, 325] on p "Ethernet × 1" at bounding box center [237, 325] width 204 height 11
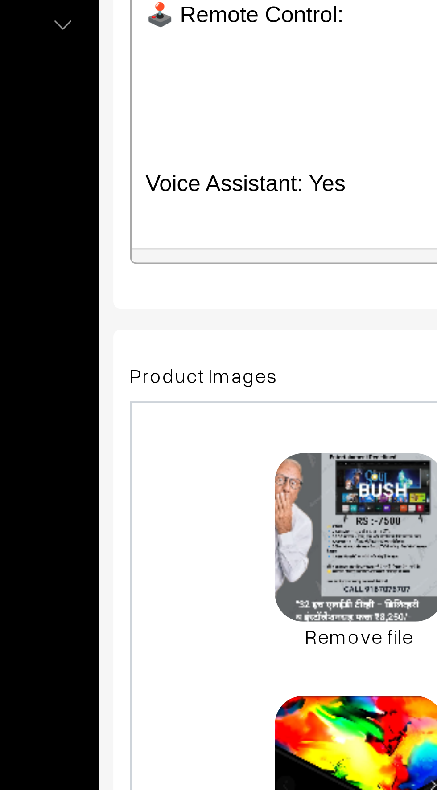
scroll to position [1143, 0]
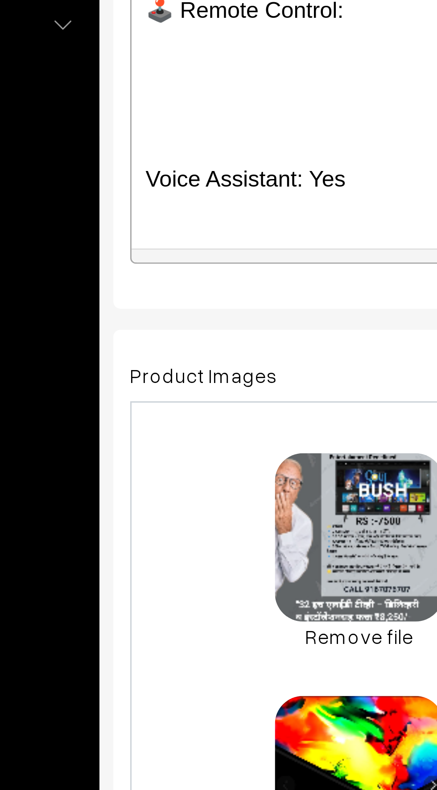
click at [141, 321] on p at bounding box center [237, 319] width 204 height 11
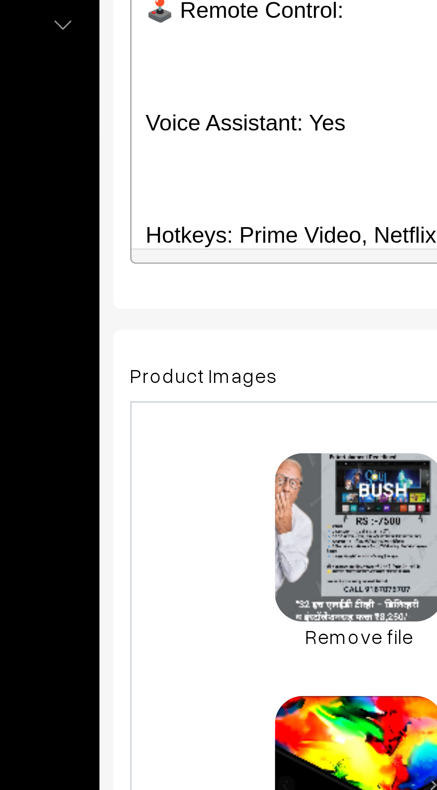
click at [204, 320] on p "Voice Assistant: Yes" at bounding box center [237, 319] width 204 height 11
click at [144, 340] on p at bounding box center [237, 337] width 204 height 11
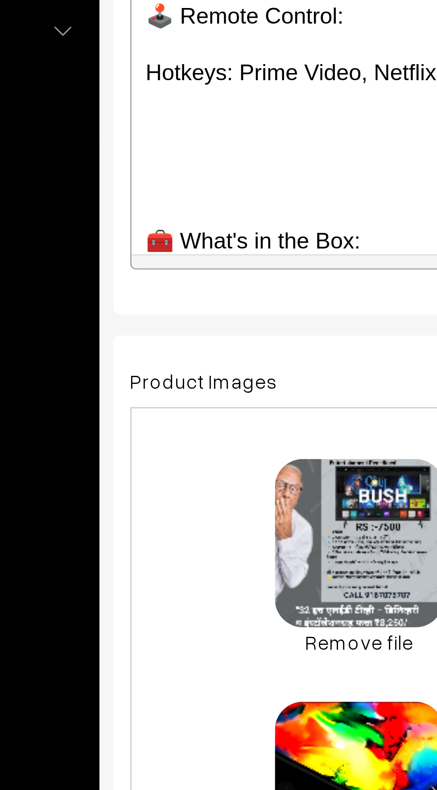
click at [140, 336] on p at bounding box center [237, 337] width 204 height 11
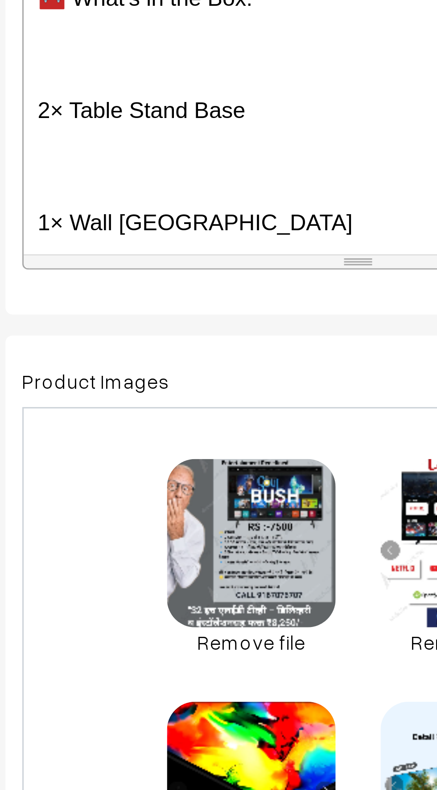
scroll to position [1186, 0]
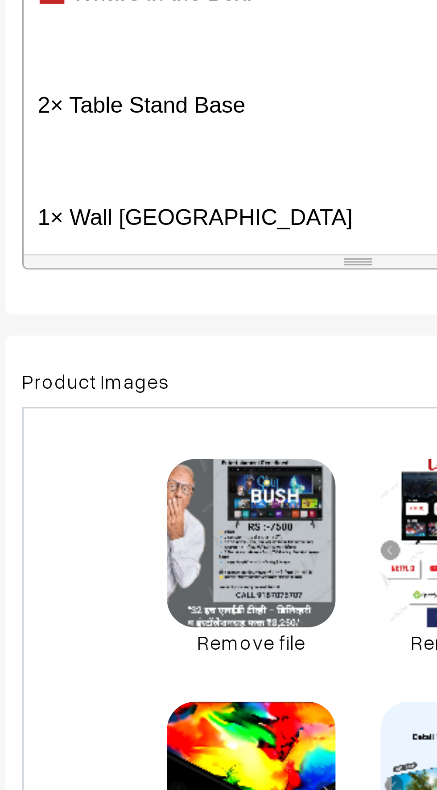
click at [150, 330] on p at bounding box center [237, 329] width 204 height 11
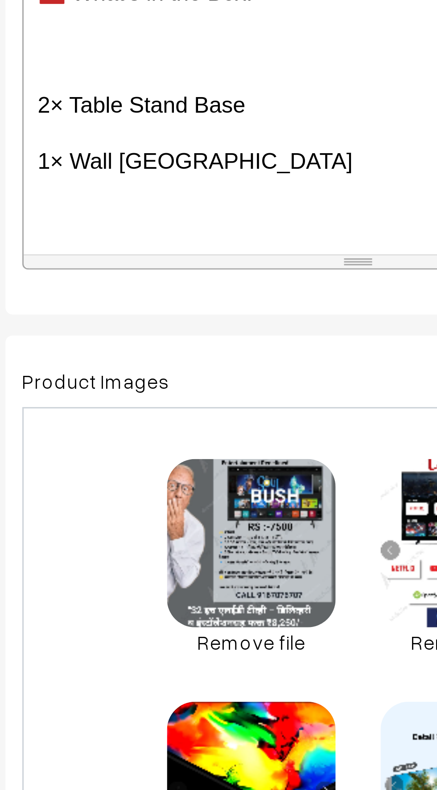
click at [149, 337] on div "32 INCH - BUSH TV ꜱᴍᴀʀᴛ ʀꜱ :- 7500 ᴄᴀꜱʜ ᴏɴ ᴅᴇʟɪᴠᴇʀy ᴀᴠᴀɪʟᴀʙʟᴇ ( 1 yᴇᴀʀ ᴡᴀʀʀᴀɴᴛy…" at bounding box center [237, 302] width 213 height 111
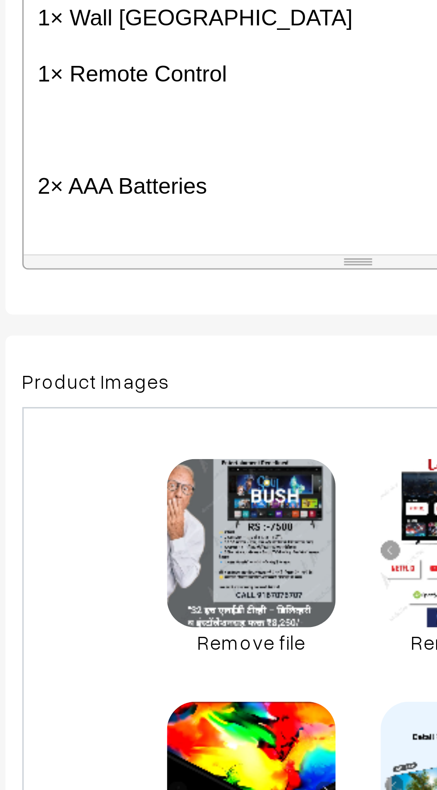
scroll to position [1235, 0]
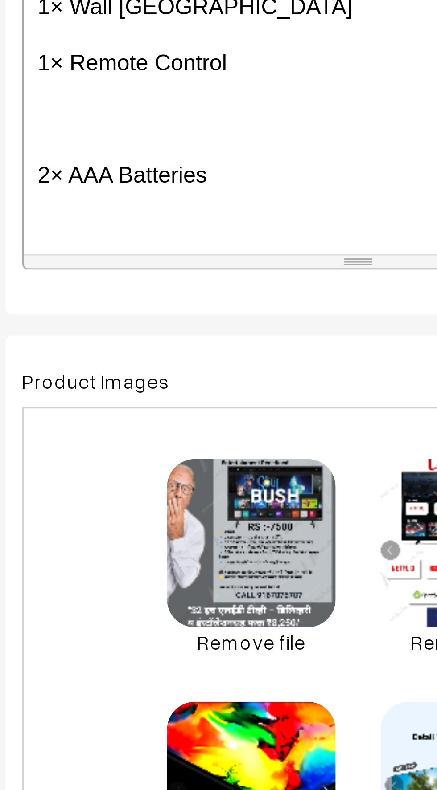
click at [151, 314] on p at bounding box center [237, 316] width 204 height 11
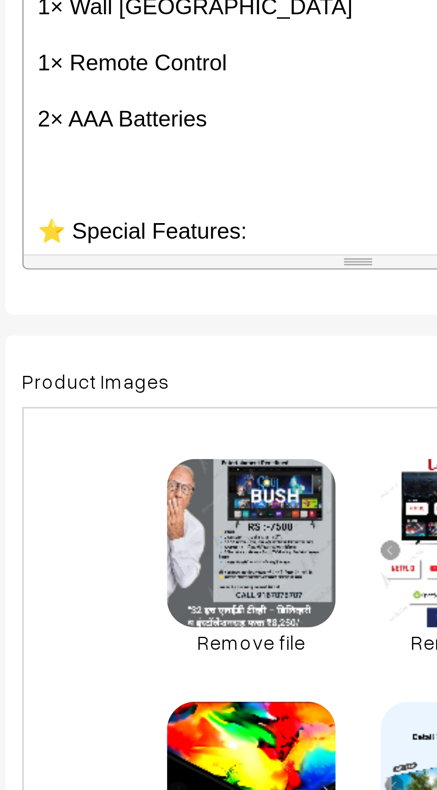
click at [147, 328] on p at bounding box center [237, 333] width 204 height 11
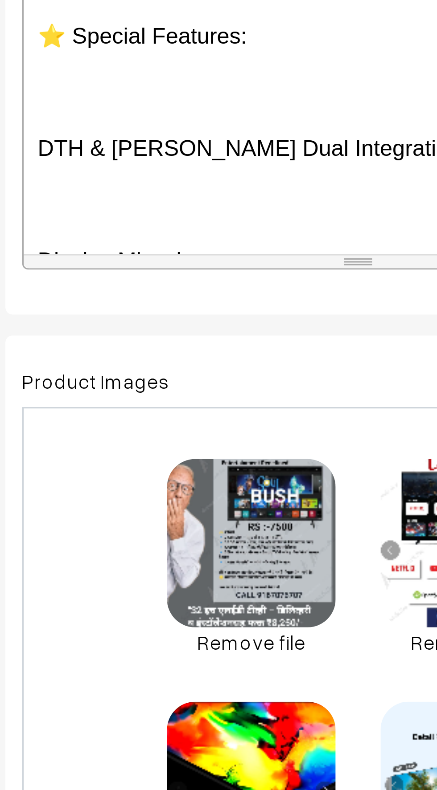
scroll to position [1300, 0]
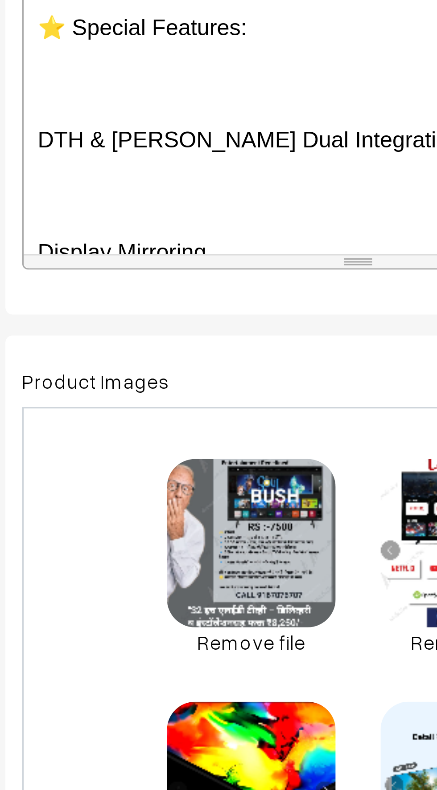
click at [143, 319] on p "DTH & OTT Dual Integration" at bounding box center [237, 322] width 204 height 11
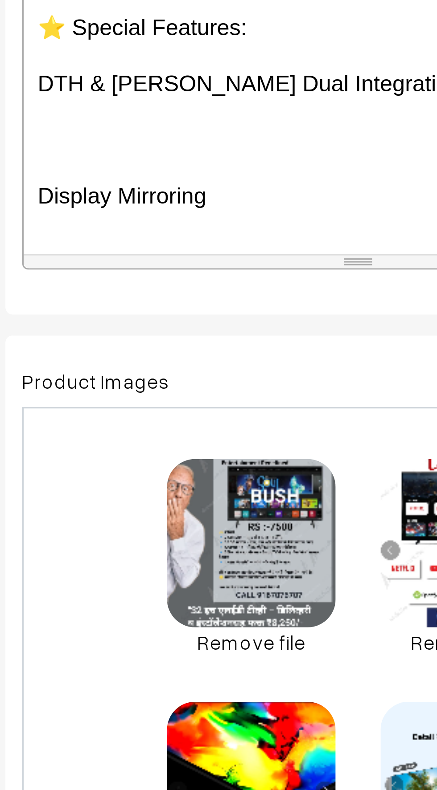
click at [143, 342] on p "Display Mirroring" at bounding box center [237, 340] width 204 height 11
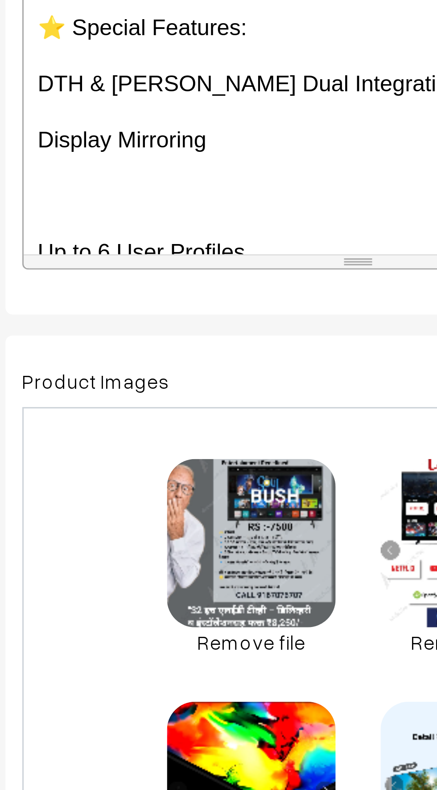
click at [137, 346] on div "32 INCH - BUSH TV ꜱᴍᴀʀᴛ ʀꜱ :- 7500 ᴄᴀꜱʜ ᴏɴ ᴅᴇʟɪᴠᴇʀy ᴀᴠᴀɪʟᴀʙʟᴇ ( 1 yᴇᴀʀ ᴡᴀʀʀᴀɴᴛy…" at bounding box center [237, 302] width 213 height 111
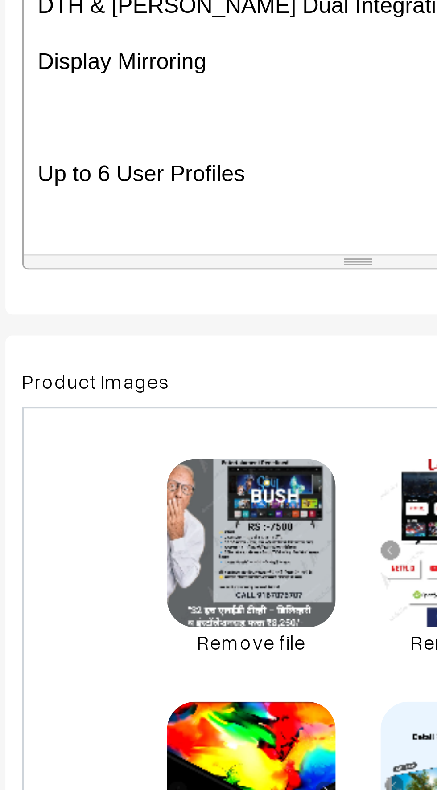
scroll to position [1338, 0]
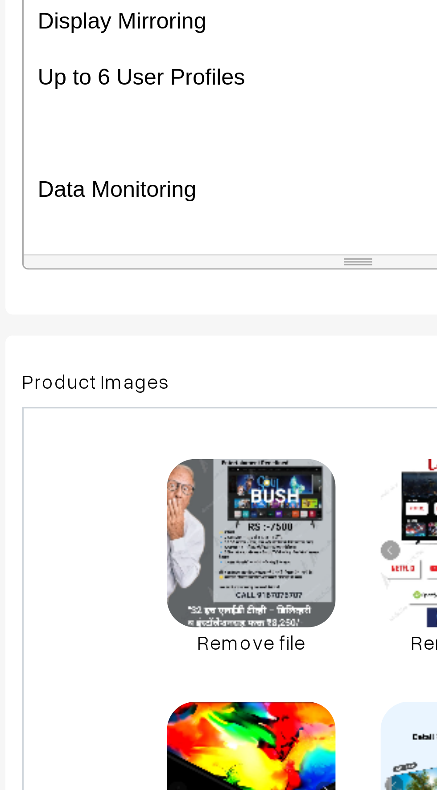
click at [138, 336] on p "Data Monitoring" at bounding box center [237, 338] width 204 height 11
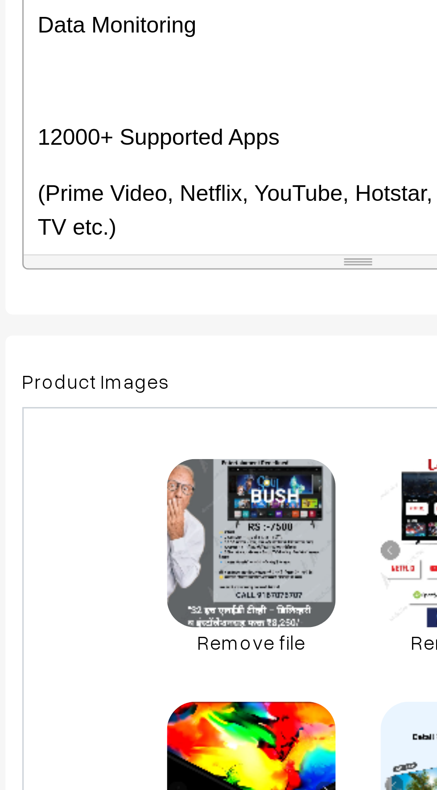
scroll to position [1371, 0]
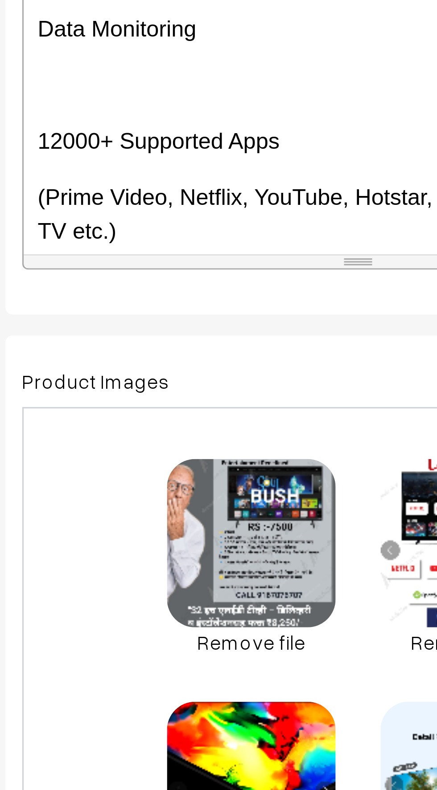
click at [143, 320] on p "12000+ Supported Apps" at bounding box center [237, 323] width 204 height 11
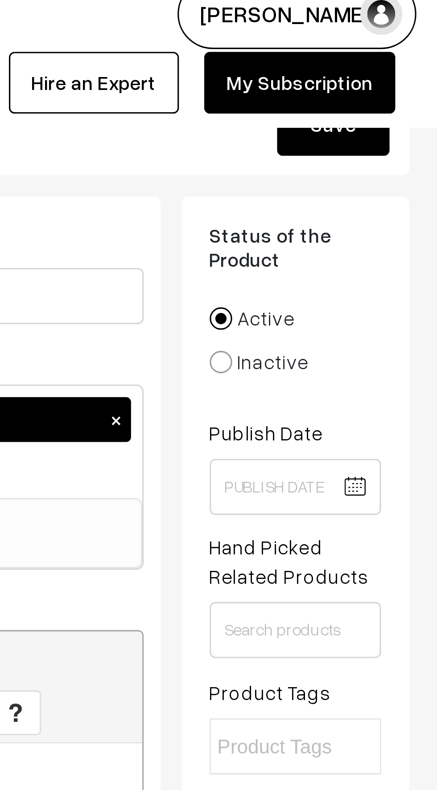
scroll to position [0, 0]
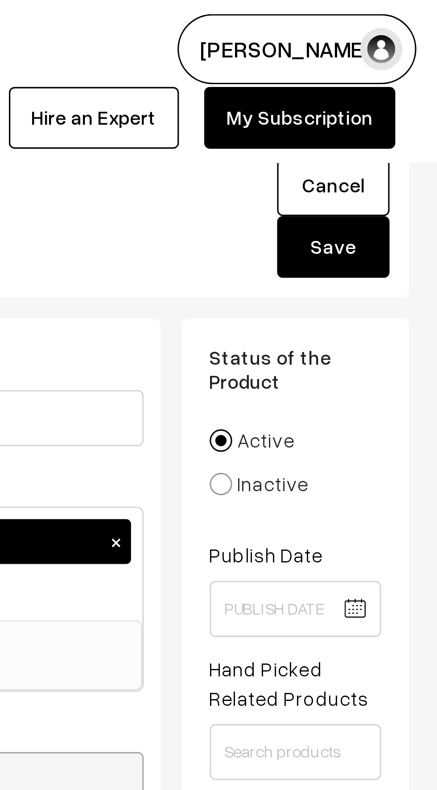
click at [401, 81] on button "Save" at bounding box center [404, 79] width 36 height 20
